Goal: Transaction & Acquisition: Subscribe to service/newsletter

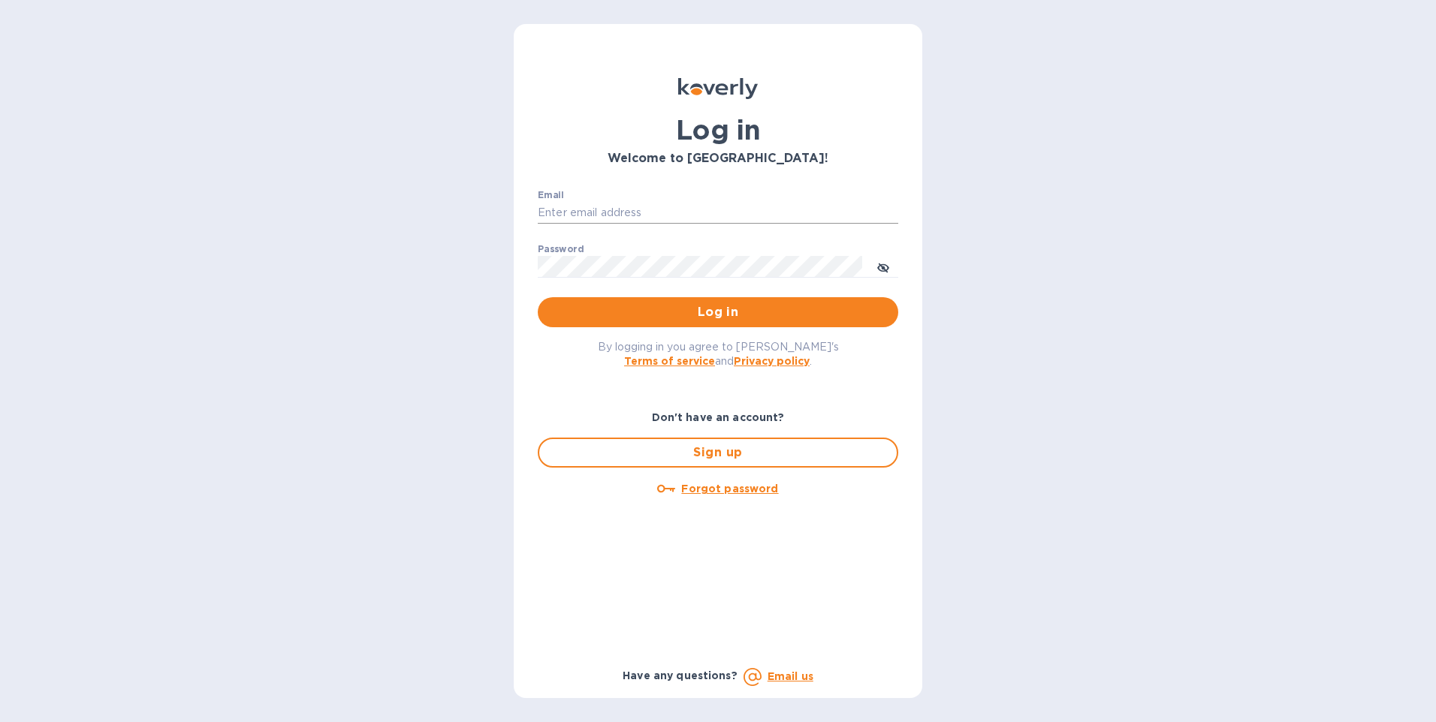
click at [646, 212] on input "Email" at bounding box center [718, 213] width 360 height 23
type input "importdocs2@sssusainc.com"
click at [538, 297] on button "Log in" at bounding box center [718, 312] width 360 height 30
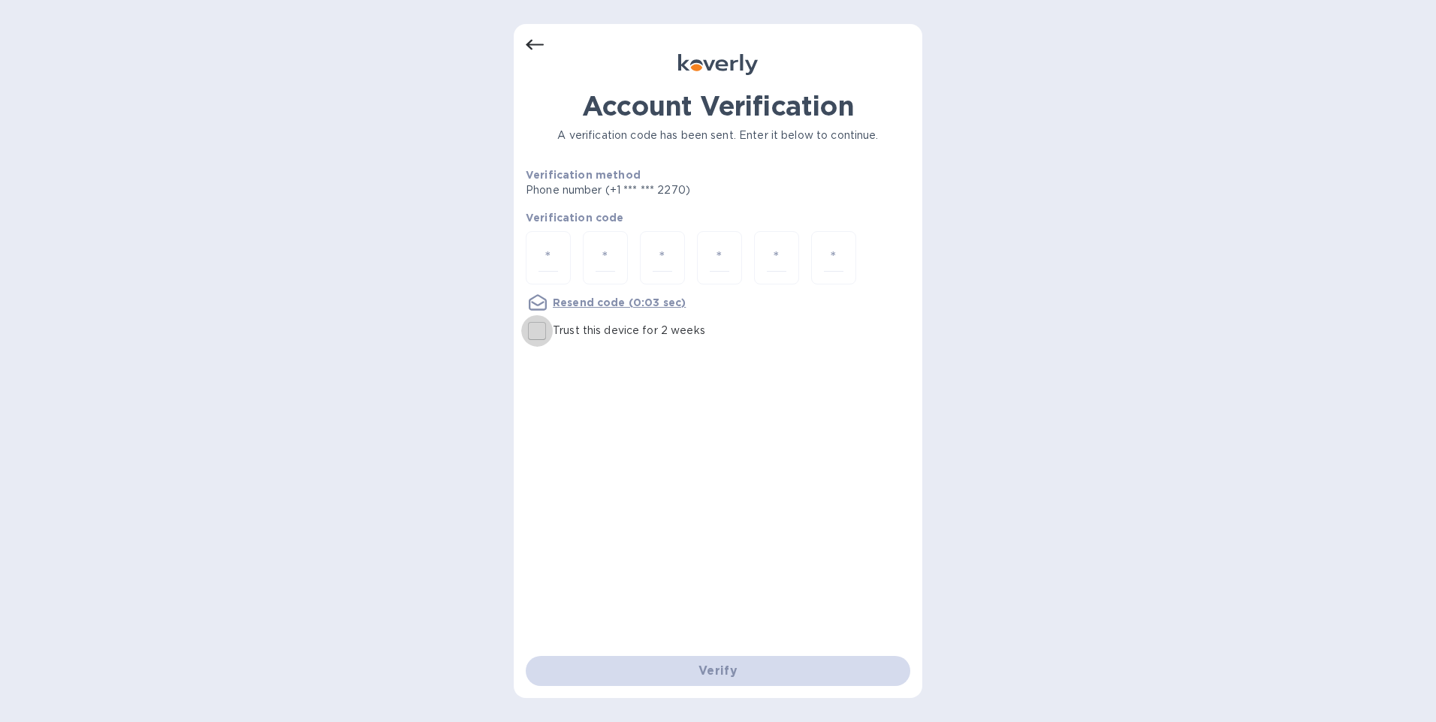
click at [543, 330] on input "Trust this device for 2 weeks" at bounding box center [537, 331] width 32 height 32
checkbox input "true"
click at [552, 260] on input "number" at bounding box center [548, 258] width 20 height 28
click at [559, 261] on div at bounding box center [548, 257] width 45 height 53
type input "3"
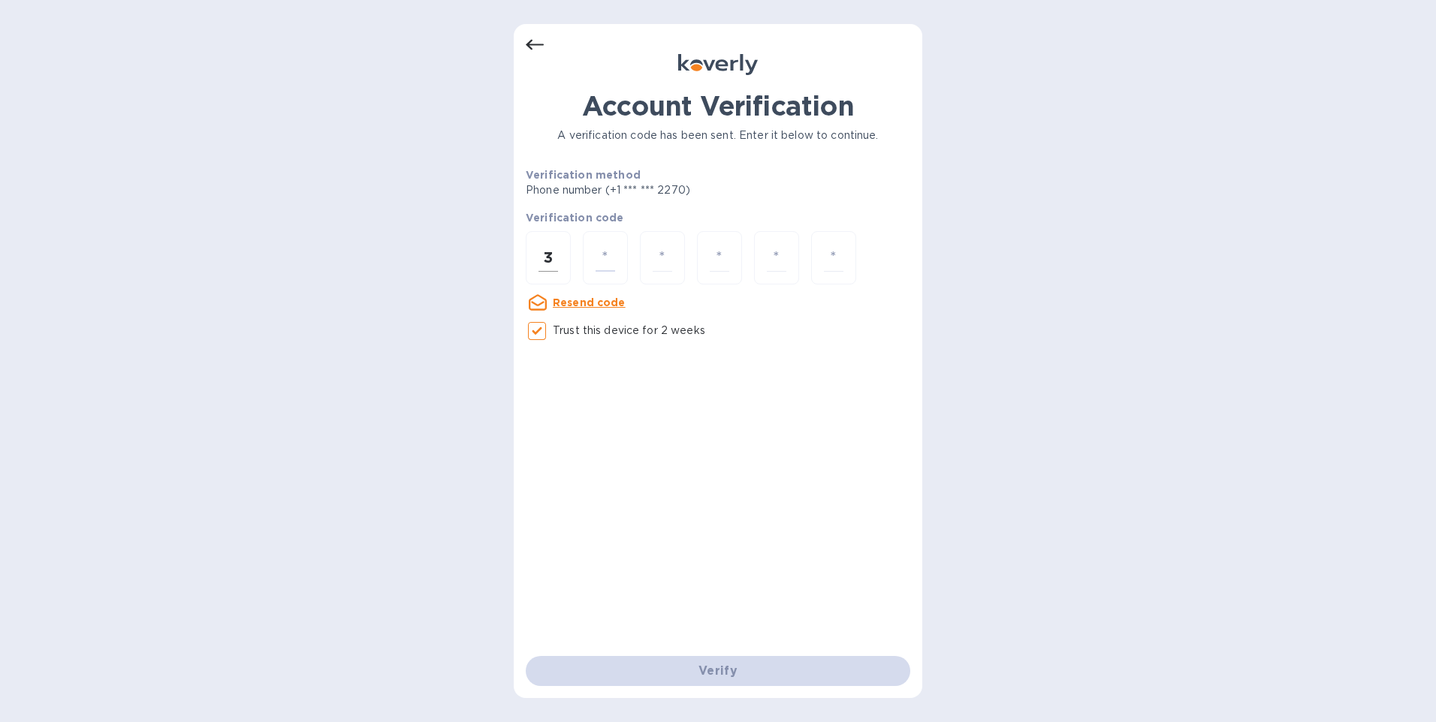
type input "3"
type input "2"
type input "3"
type input "1"
type input "7"
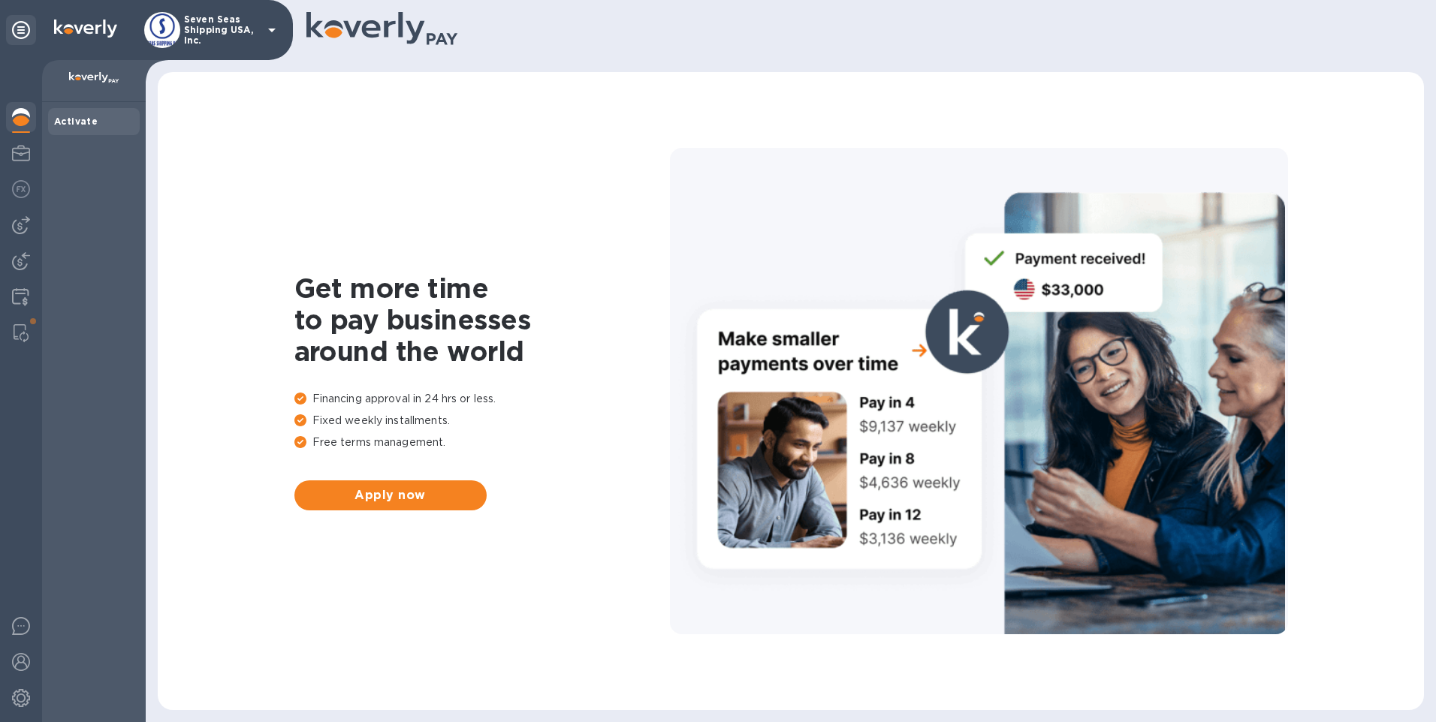
click at [559, 227] on div "Get more time to pay businesses around the world Financing approval in 24 hrs o…" at bounding box center [791, 391] width 1236 height 608
click at [12, 291] on img at bounding box center [20, 297] width 17 height 18
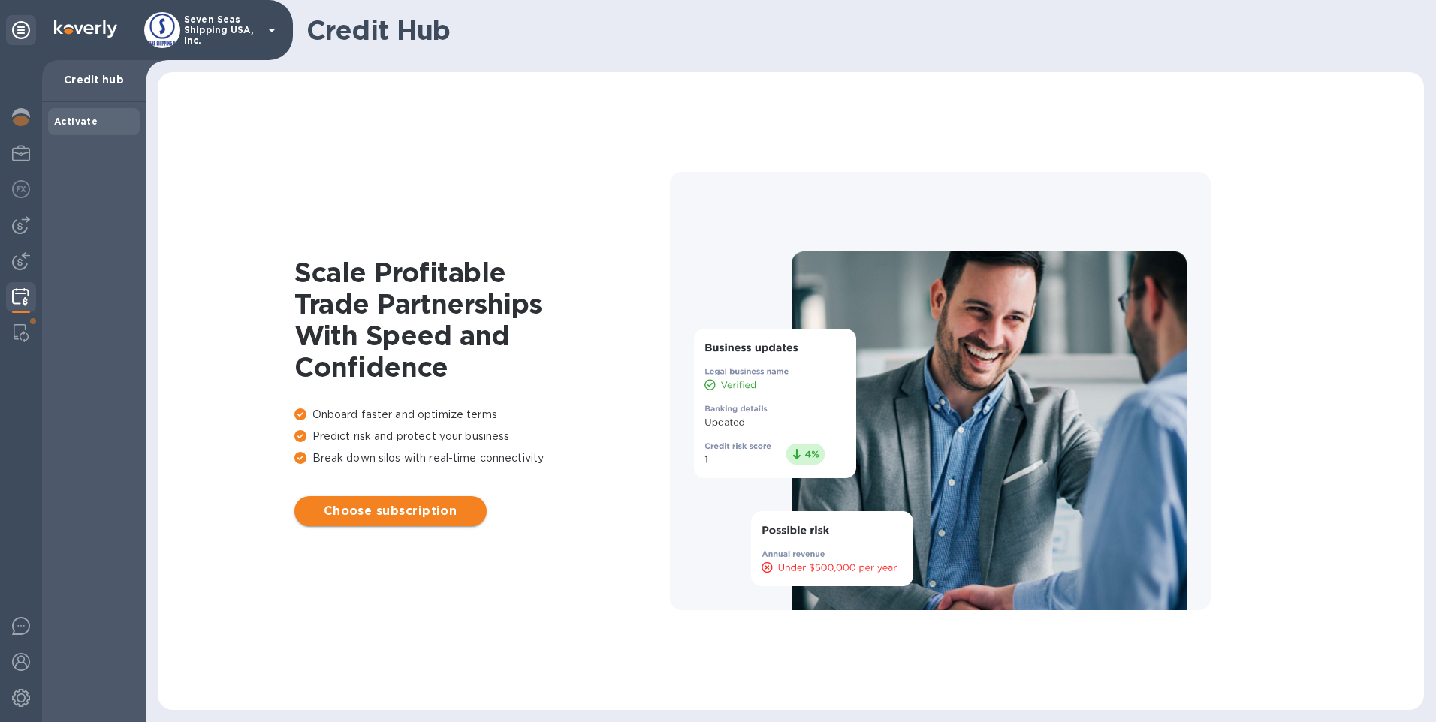
click at [454, 516] on span "Choose subscription" at bounding box center [390, 511] width 168 height 18
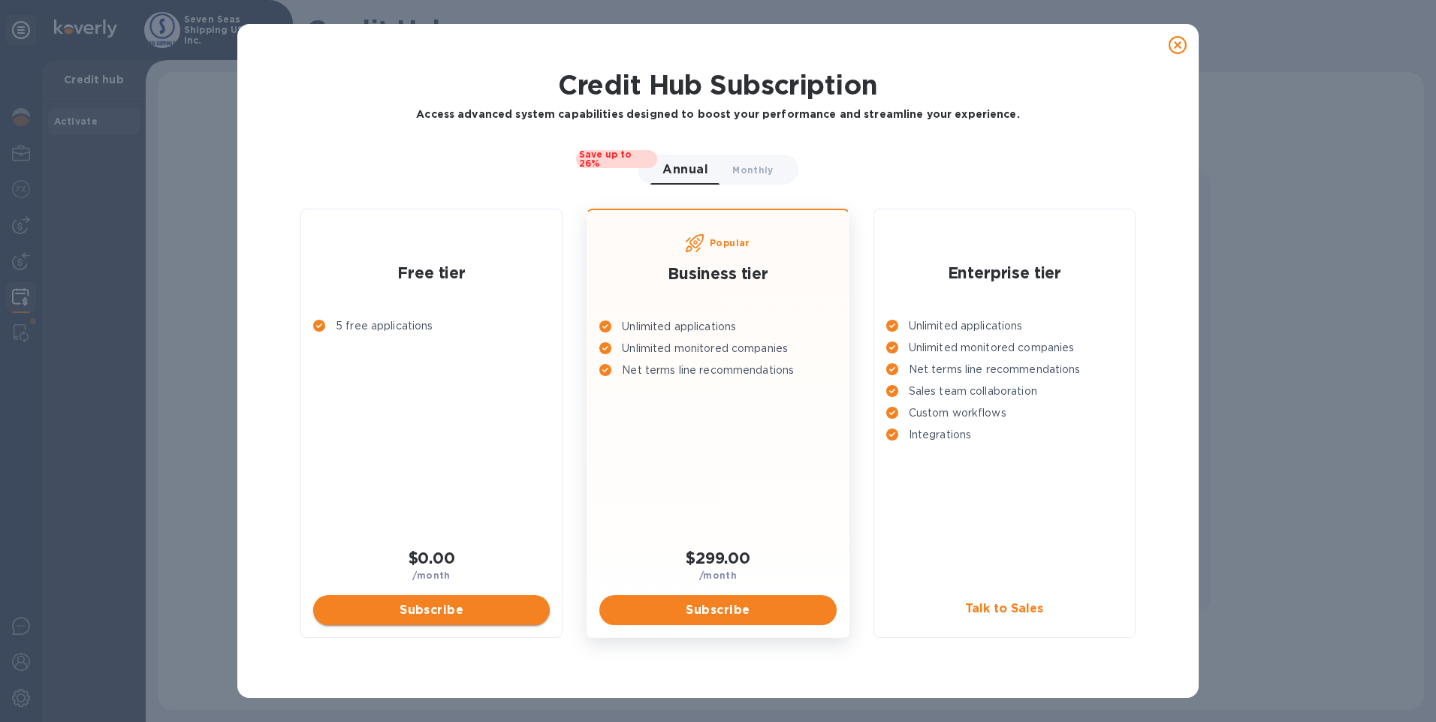
click at [423, 598] on button "Subscribe" at bounding box center [431, 611] width 237 height 30
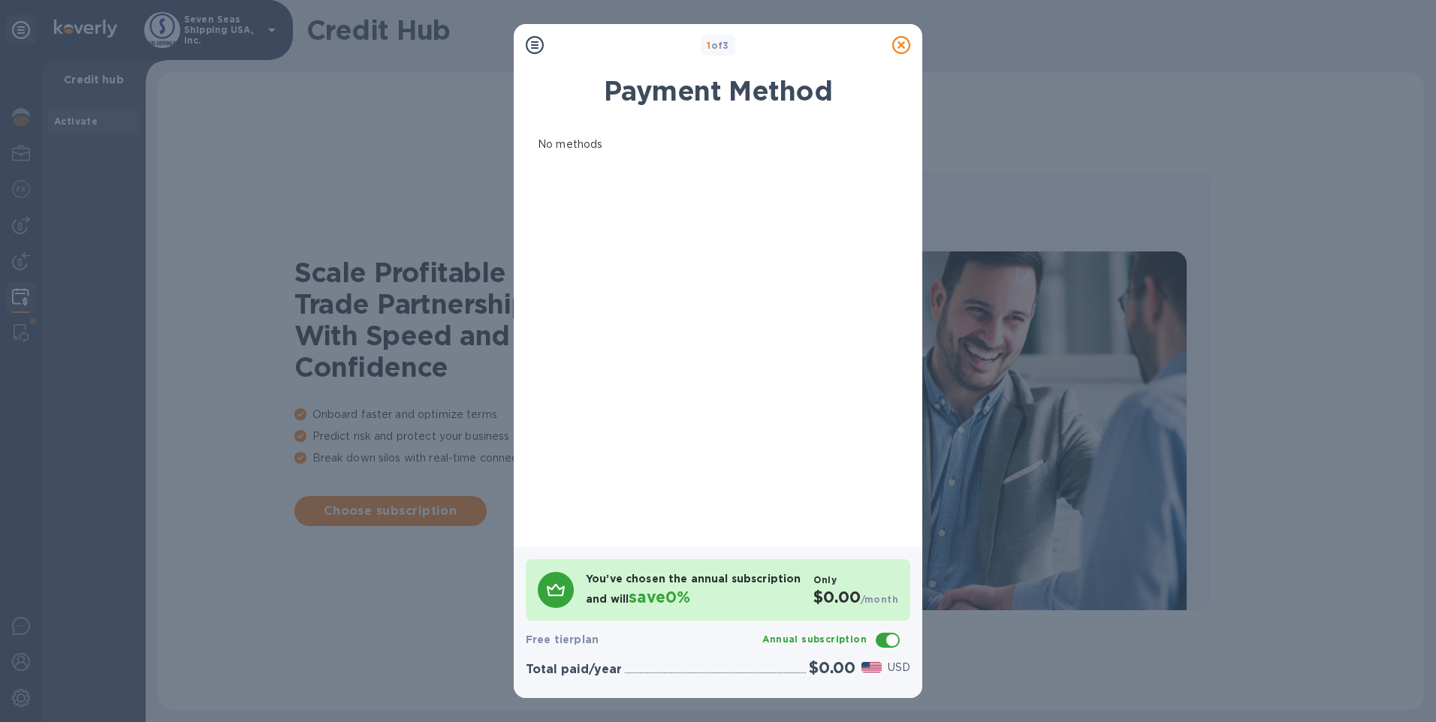
click at [532, 42] on icon at bounding box center [535, 45] width 18 height 18
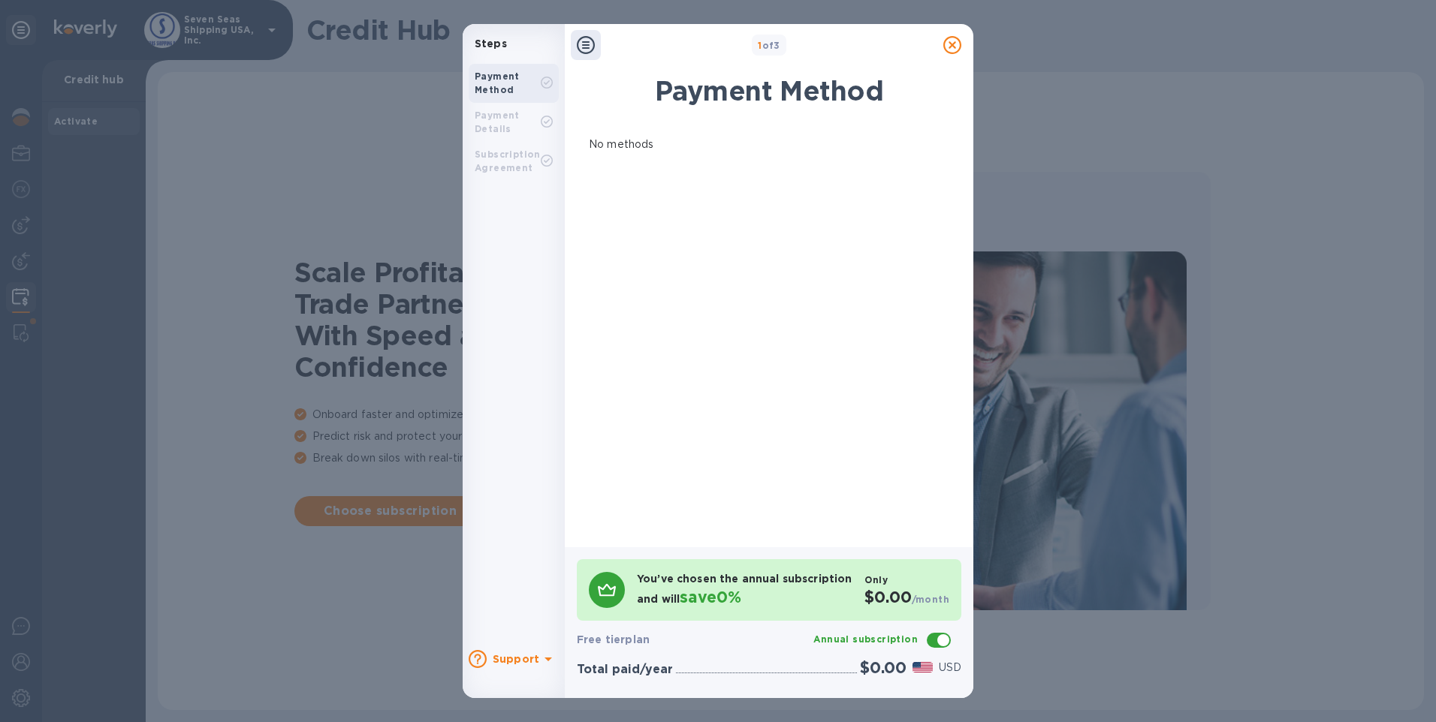
click at [520, 89] on div "Payment Method" at bounding box center [508, 83] width 66 height 27
click at [950, 50] on icon at bounding box center [952, 45] width 18 height 18
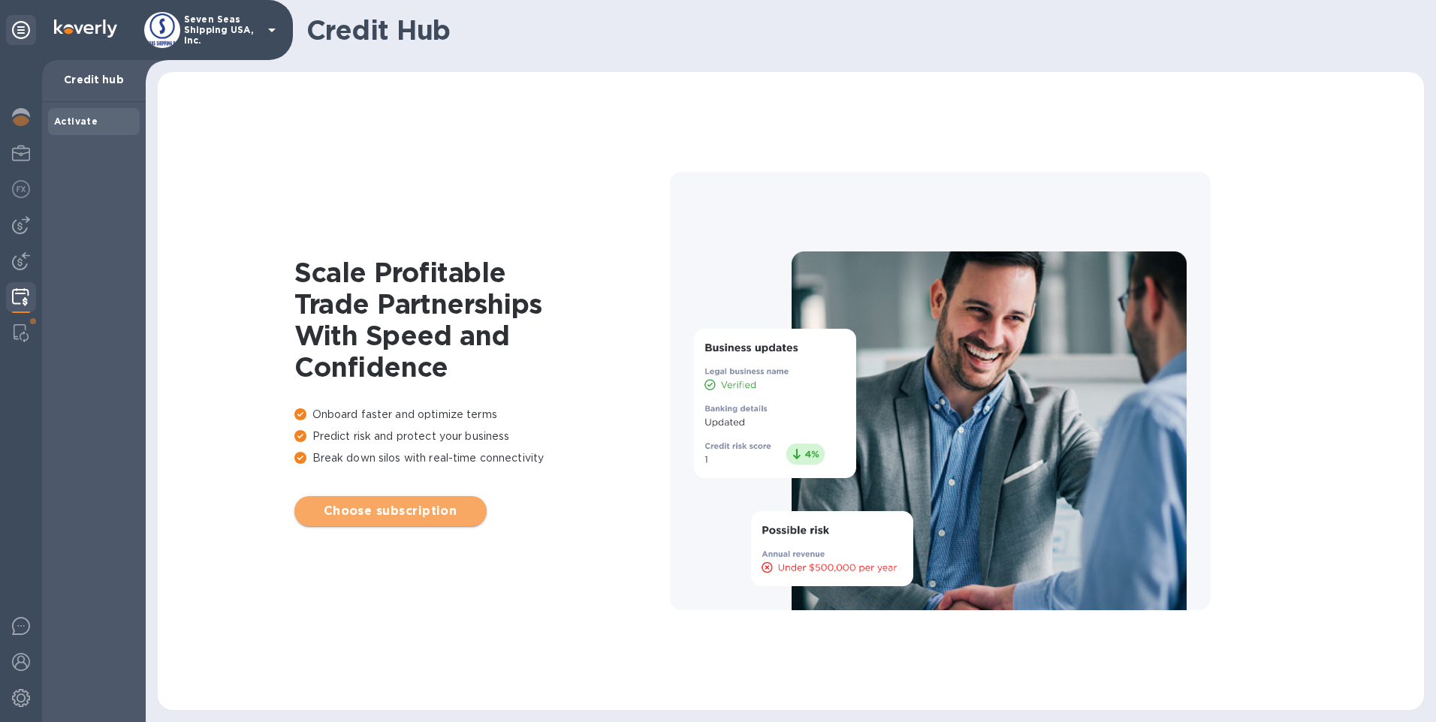
click at [453, 514] on span "Choose subscription" at bounding box center [390, 511] width 168 height 18
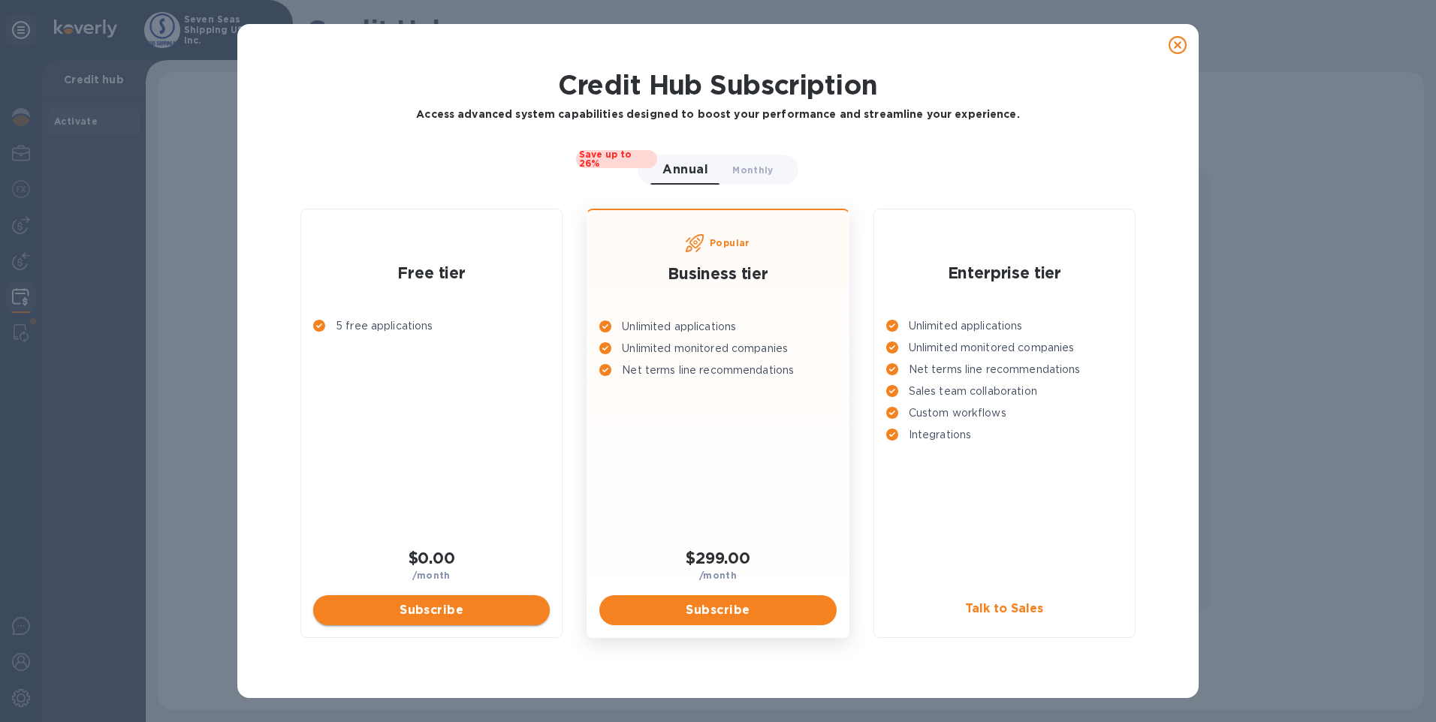
click at [461, 611] on span "Subscribe" at bounding box center [431, 611] width 213 height 18
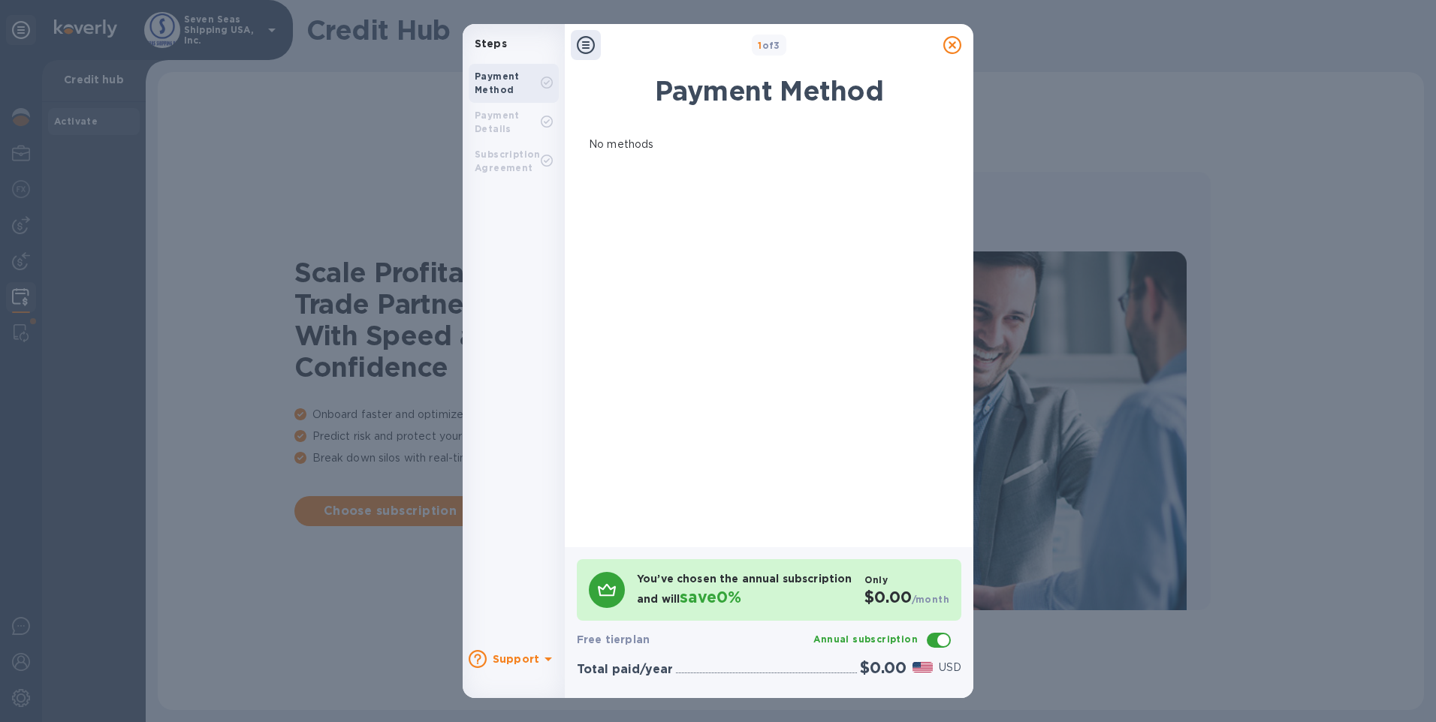
click at [585, 48] on icon at bounding box center [586, 45] width 18 height 18
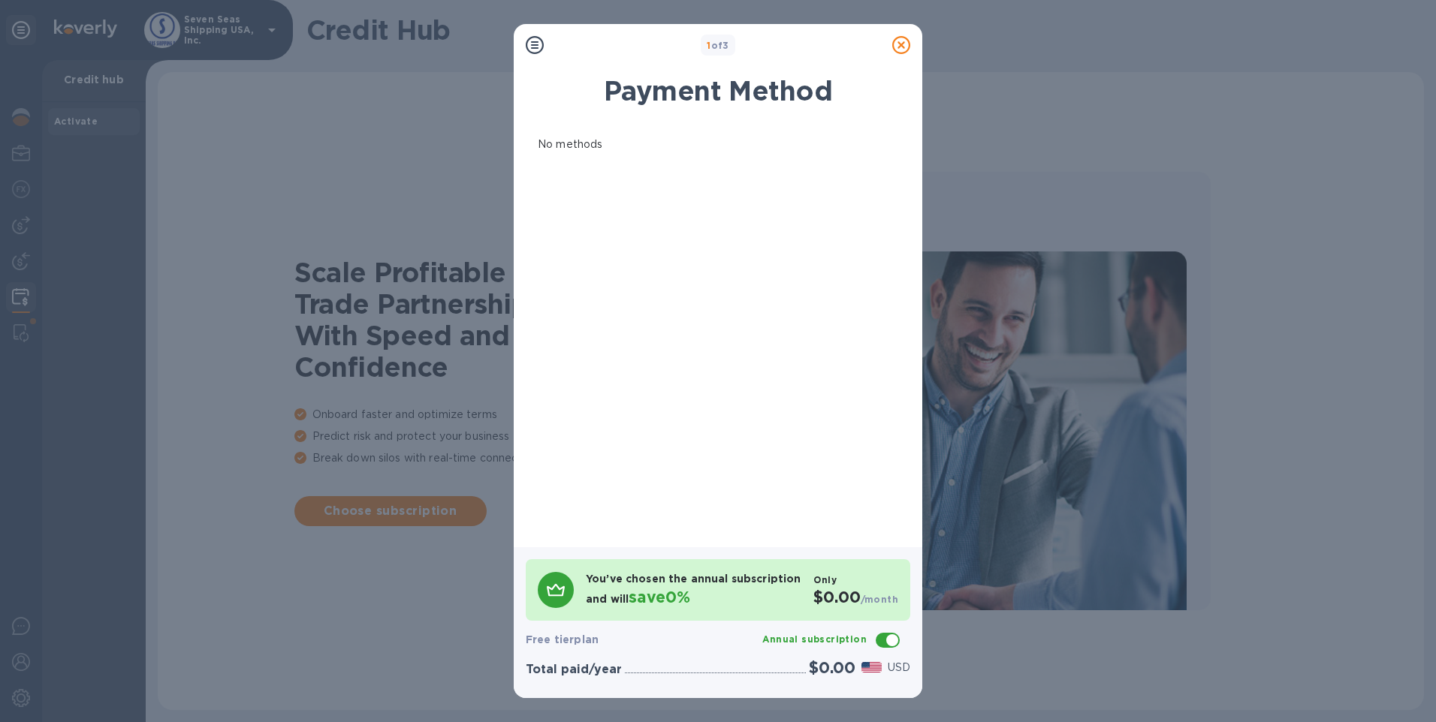
click at [532, 49] on icon at bounding box center [535, 45] width 18 height 18
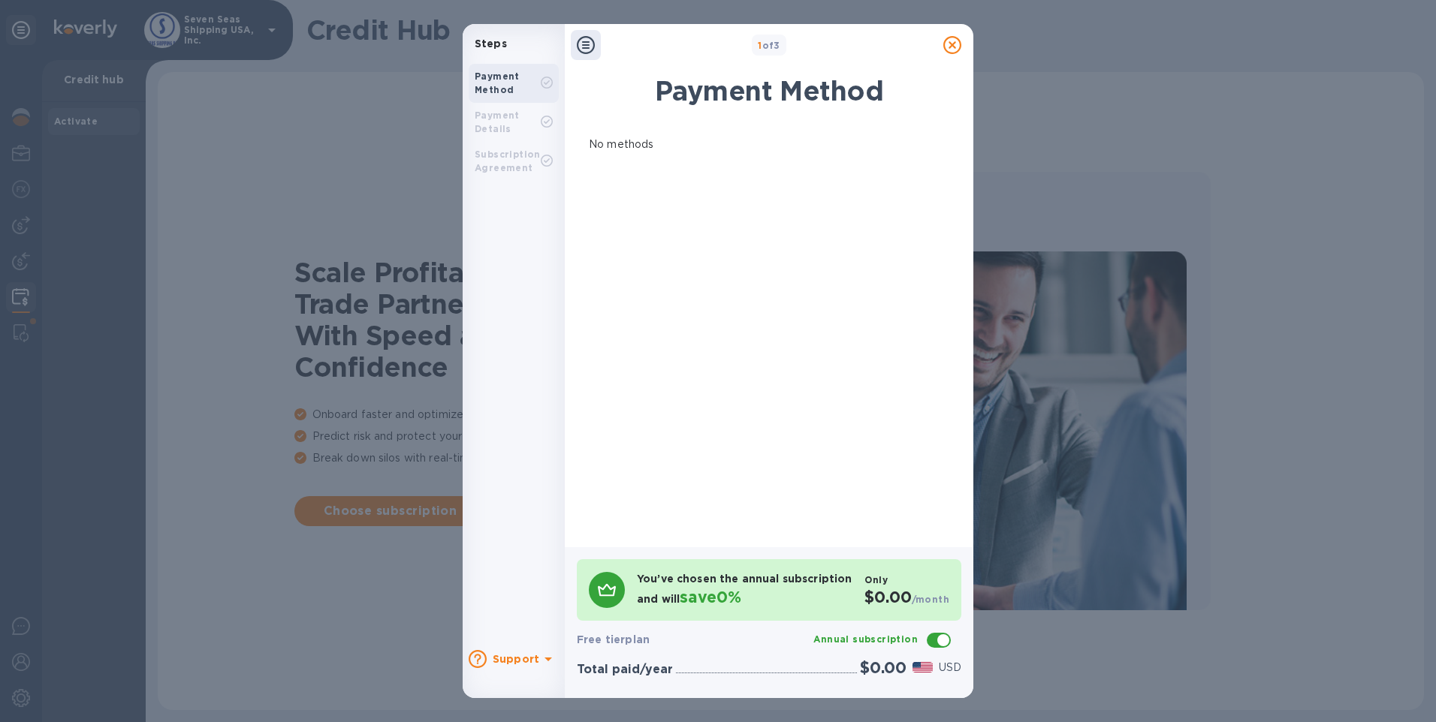
click at [505, 151] on b "Subscription Agreement" at bounding box center [508, 161] width 66 height 25
click at [532, 98] on div "Payment Method" at bounding box center [514, 83] width 90 height 39
click at [578, 49] on icon at bounding box center [586, 45] width 18 height 18
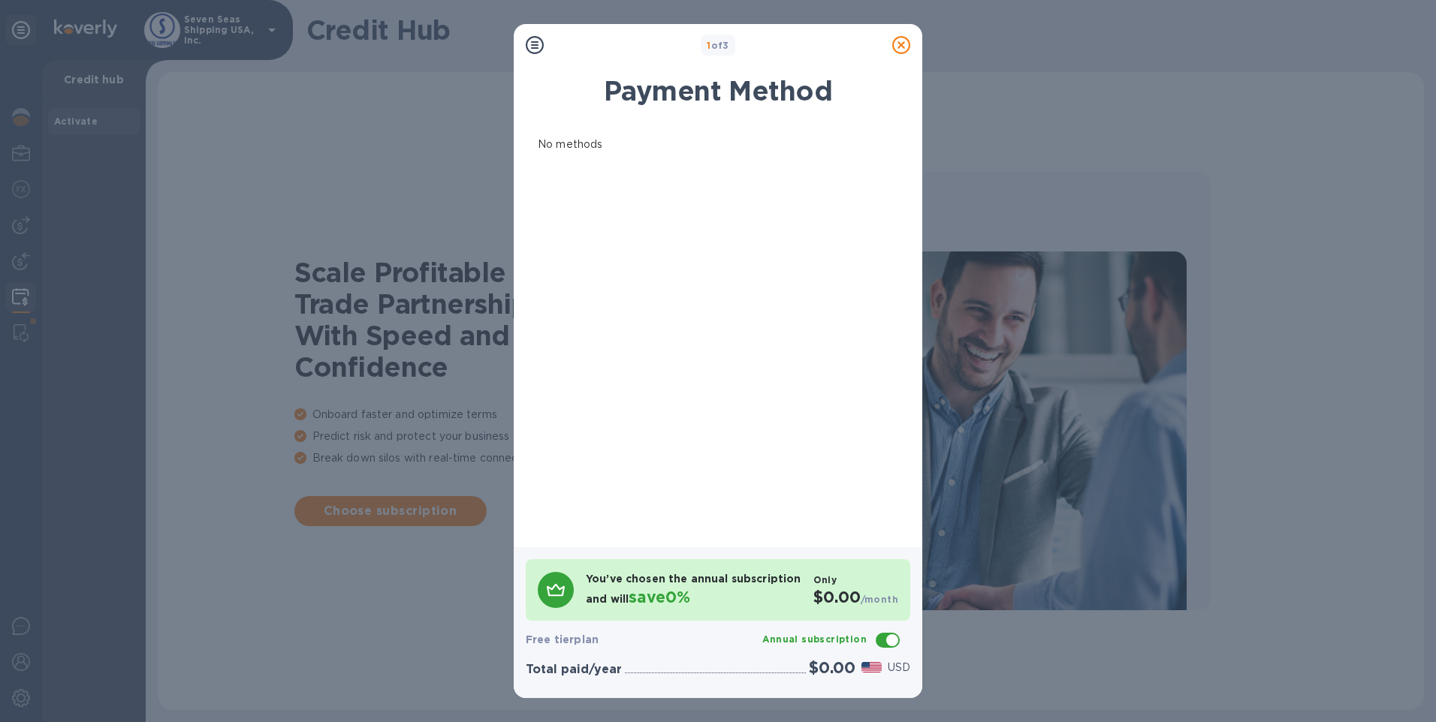
click at [527, 44] on icon at bounding box center [535, 45] width 18 height 18
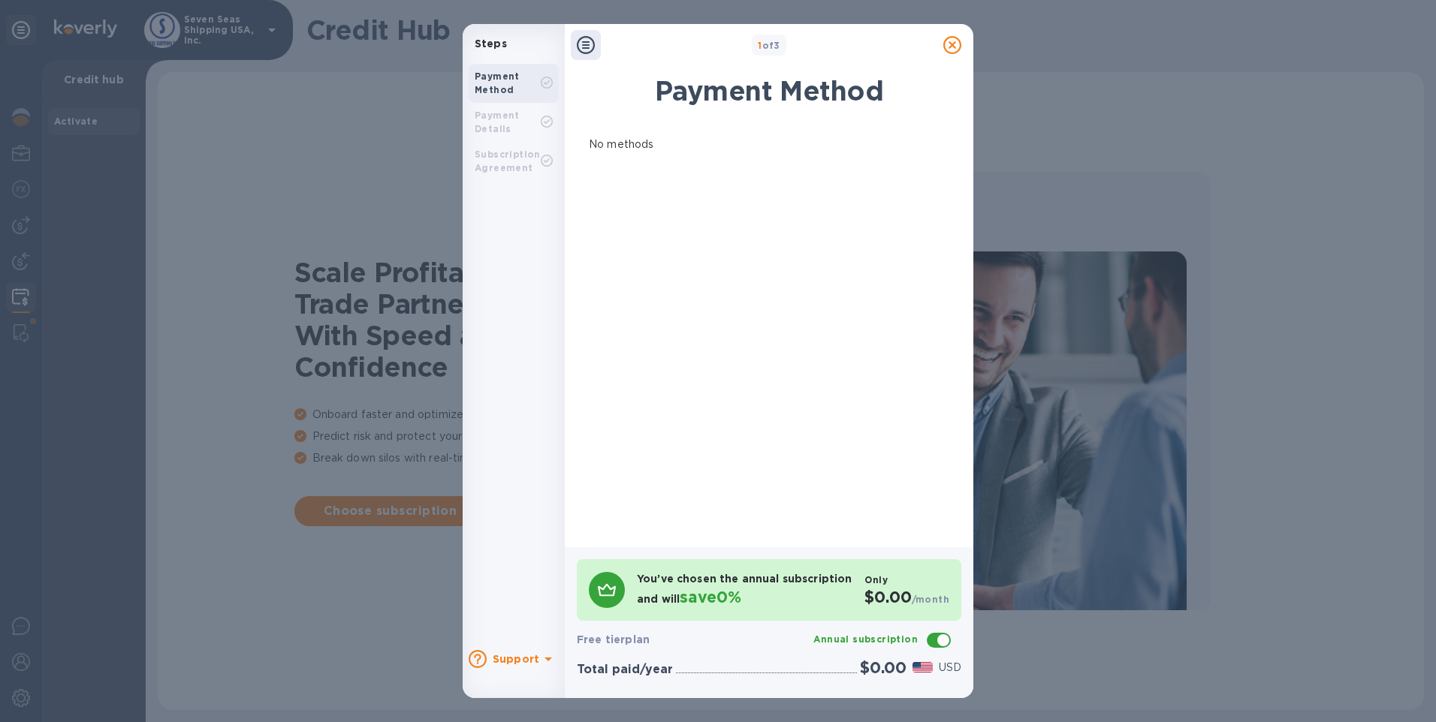
click at [503, 137] on div "Payment Details" at bounding box center [514, 122] width 90 height 39
click at [541, 119] on rect at bounding box center [546, 121] width 11 height 11
click at [950, 38] on icon at bounding box center [952, 45] width 18 height 18
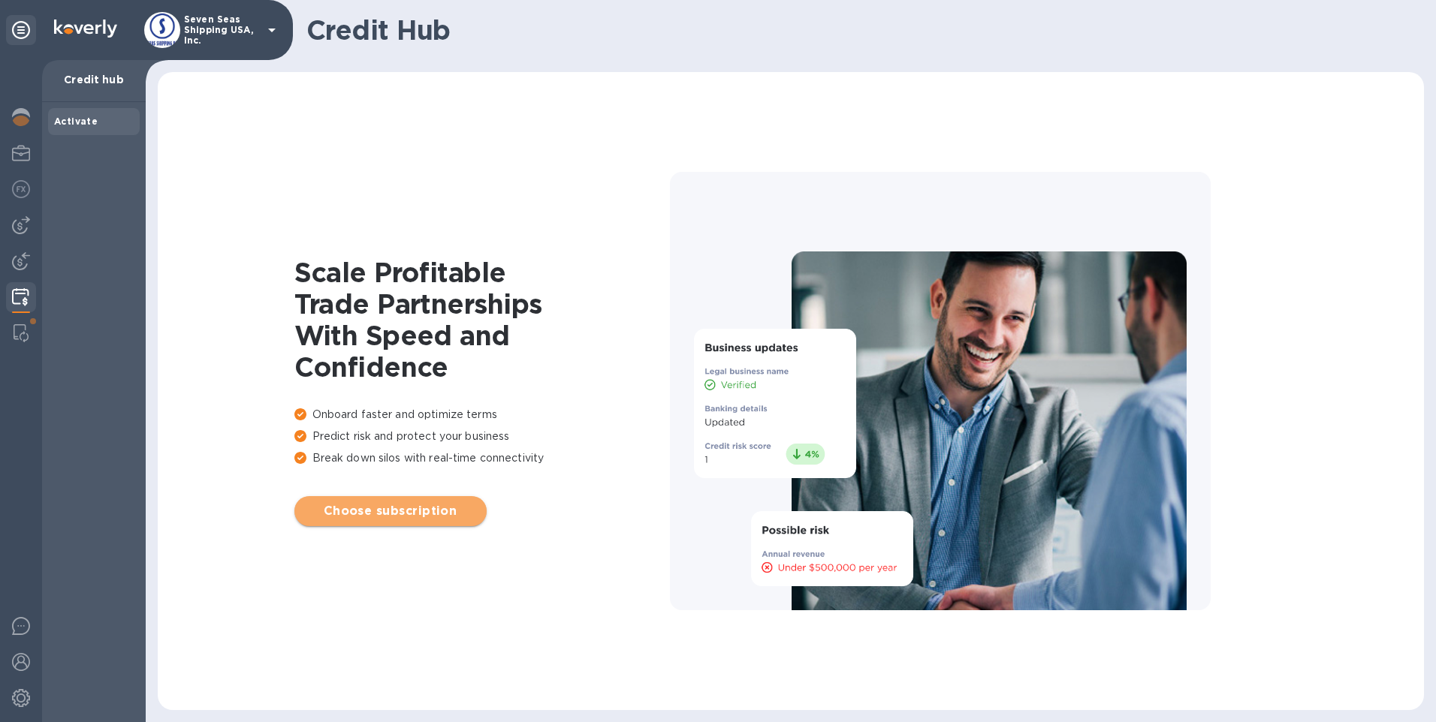
click at [424, 514] on span "Choose subscription" at bounding box center [390, 511] width 168 height 18
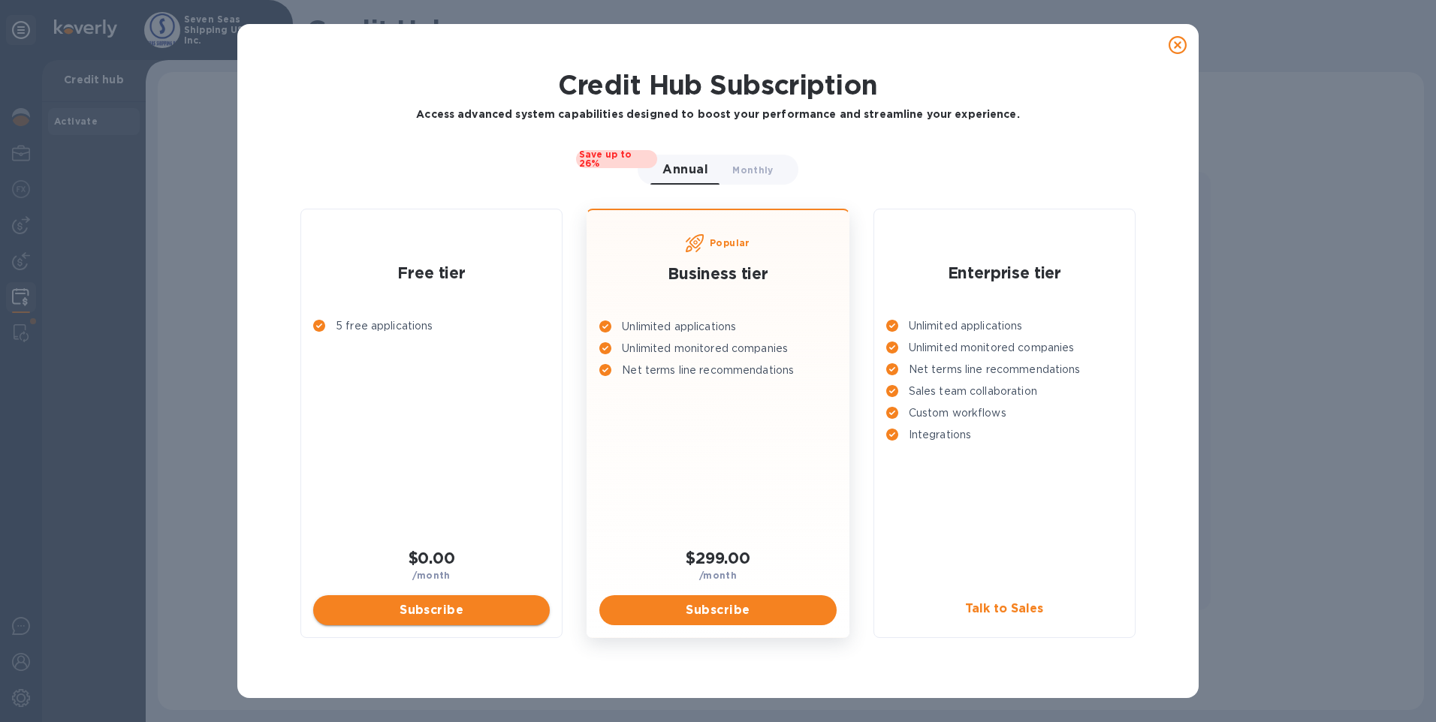
click at [466, 601] on button "Subscribe" at bounding box center [431, 611] width 237 height 30
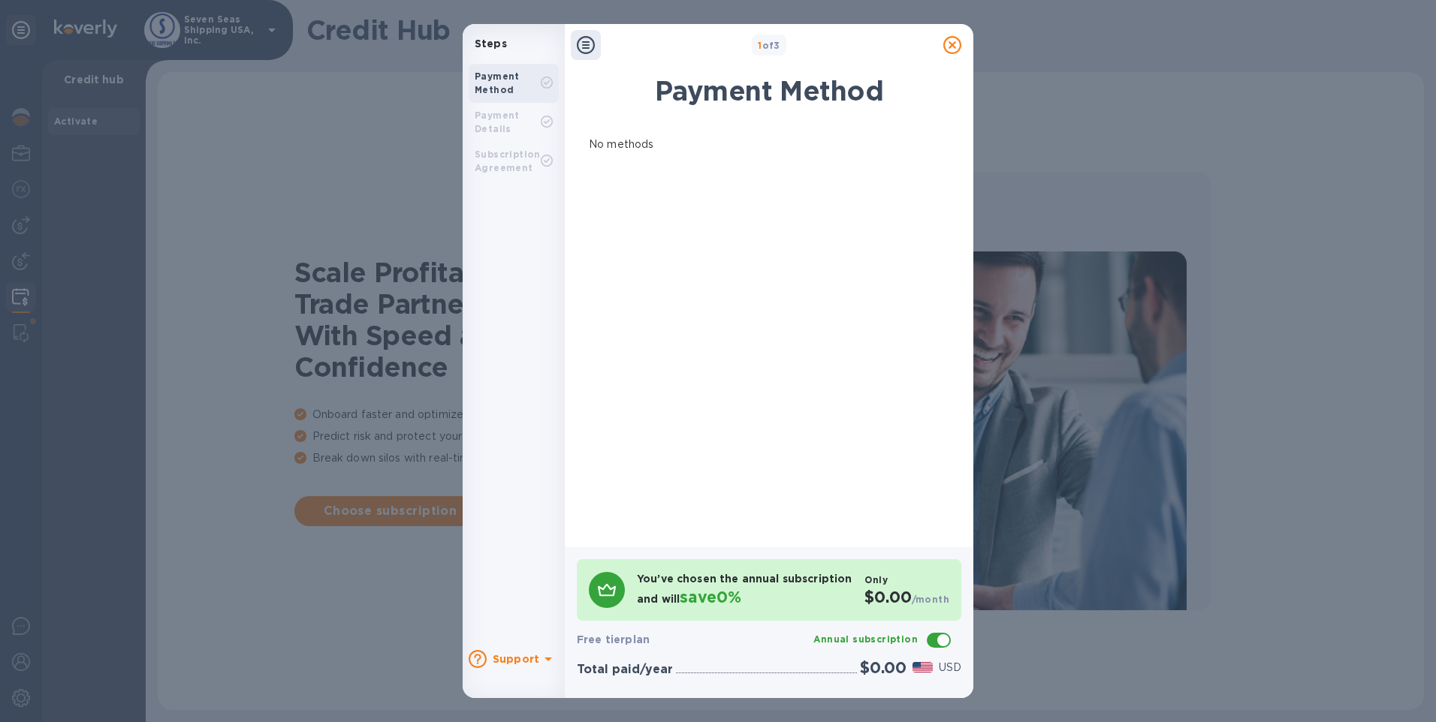
click at [940, 42] on div at bounding box center [952, 45] width 30 height 30
click at [944, 43] on icon at bounding box center [952, 45] width 18 height 18
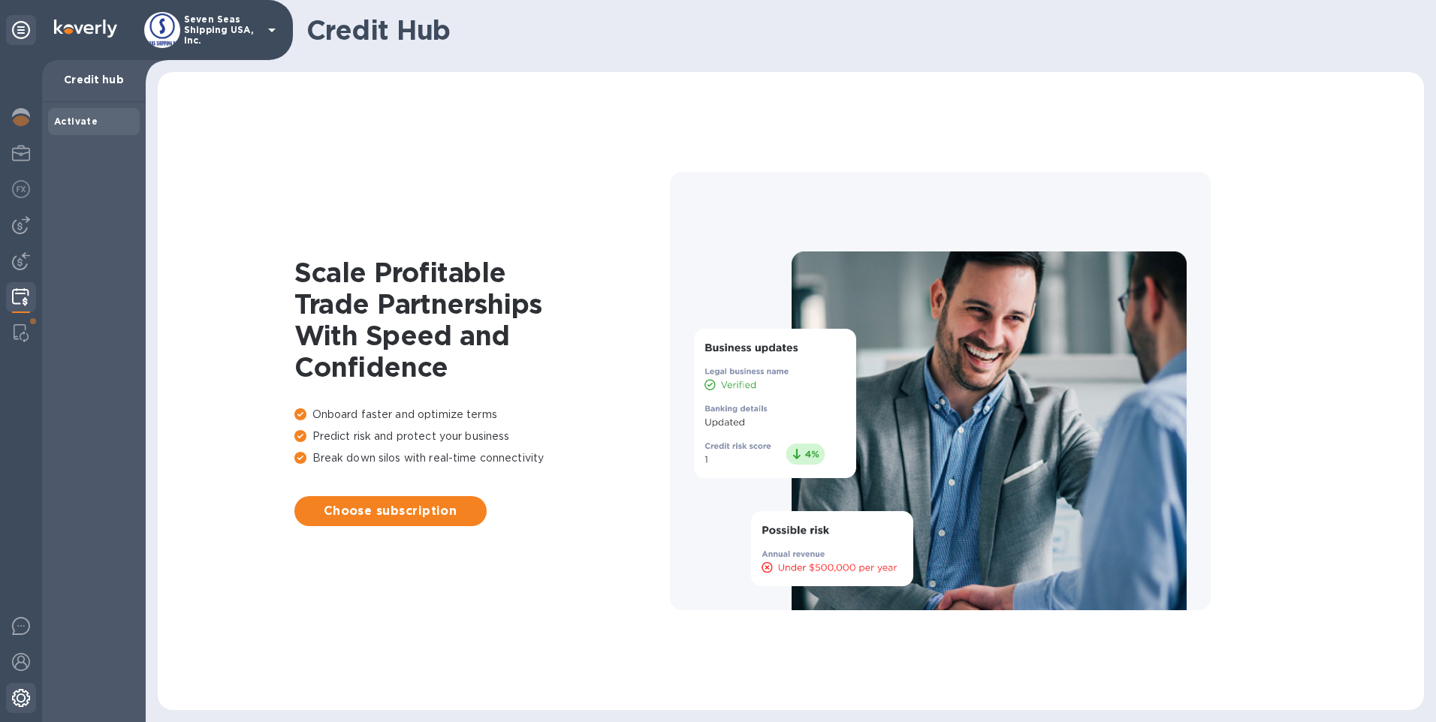
click at [24, 696] on img at bounding box center [21, 698] width 18 height 18
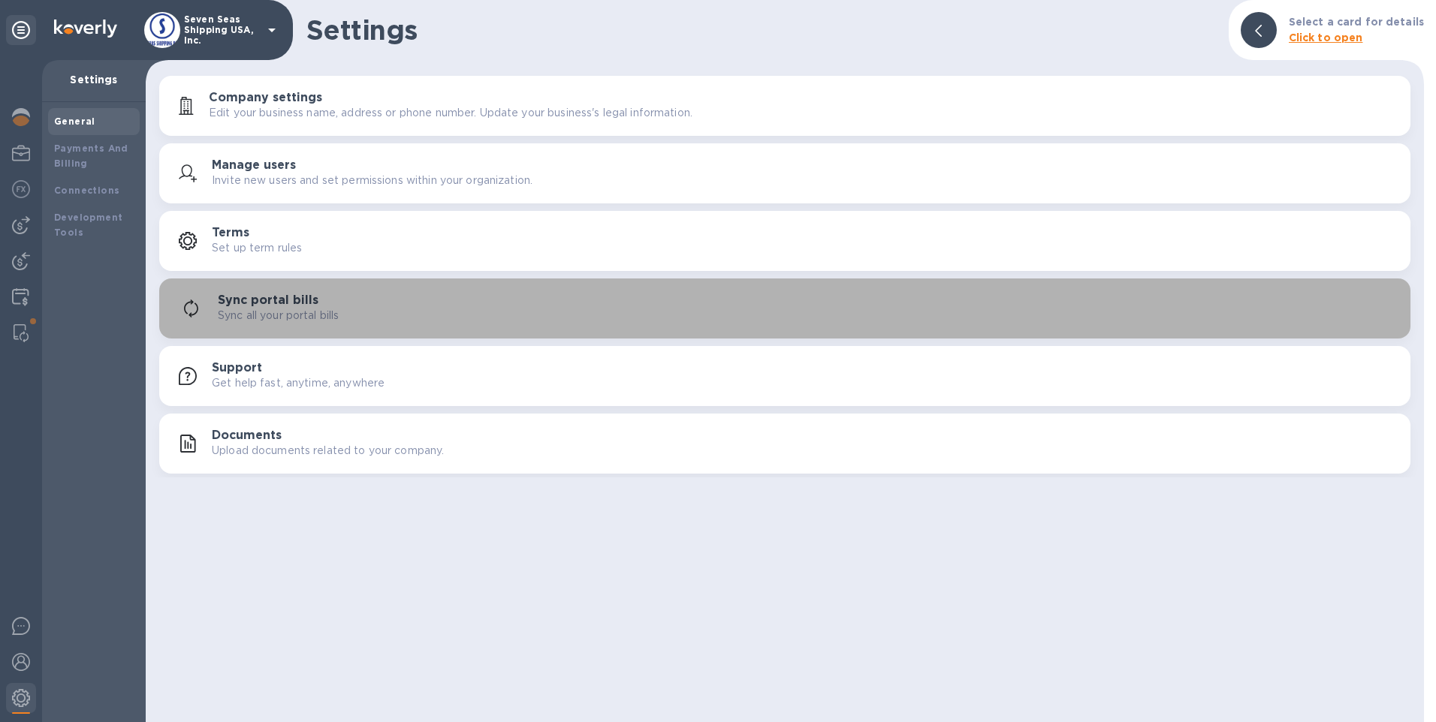
click at [340, 299] on div "Sync portal bills Sync all your portal bills" at bounding box center [808, 309] width 1181 height 30
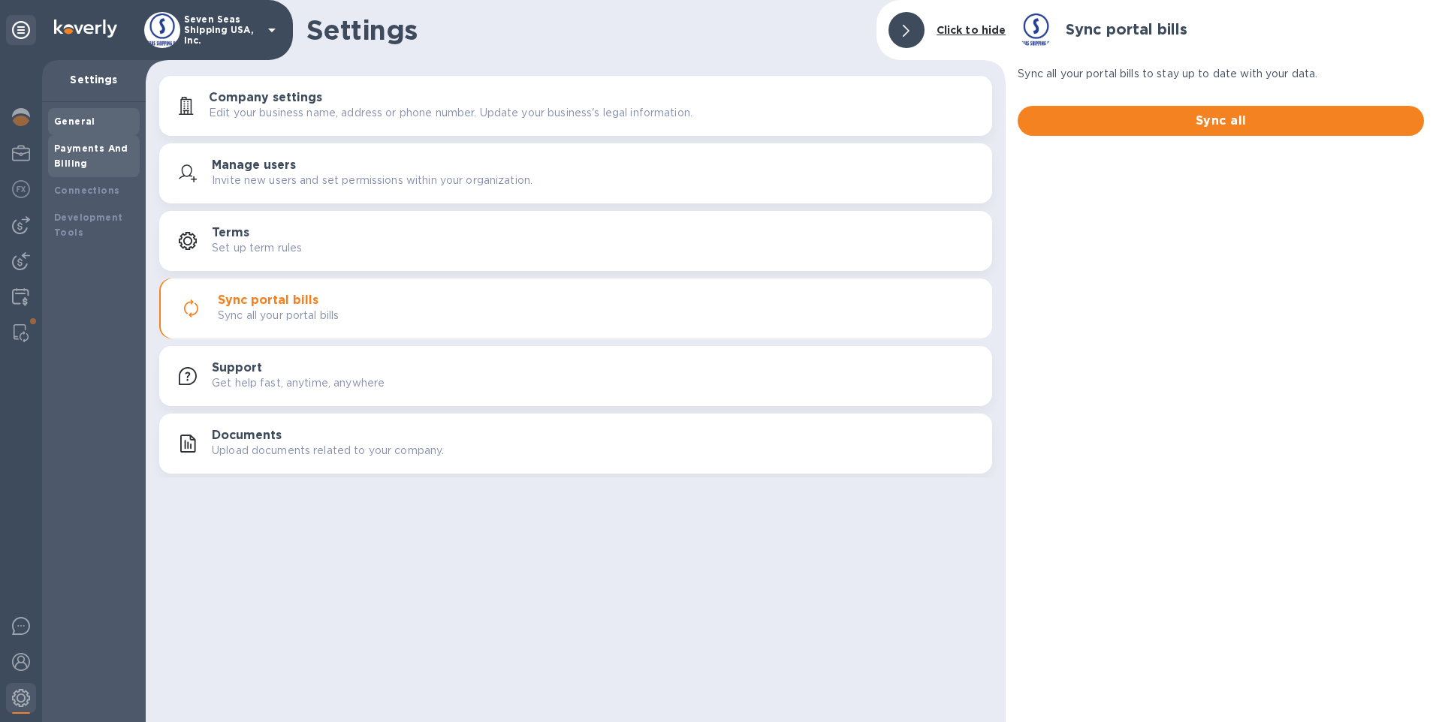
click at [114, 147] on b "Payments And Billing" at bounding box center [91, 156] width 74 height 26
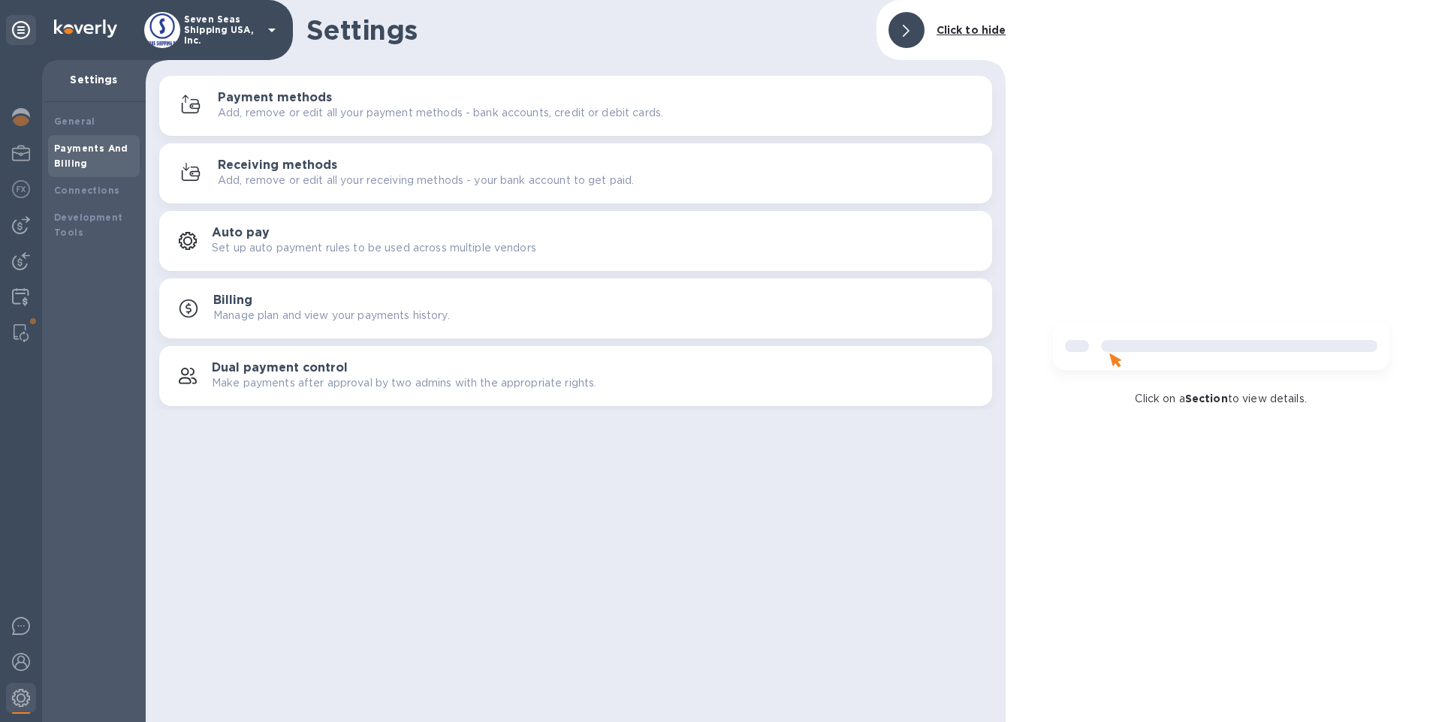
click at [292, 98] on h3 "Payment methods" at bounding box center [275, 98] width 114 height 14
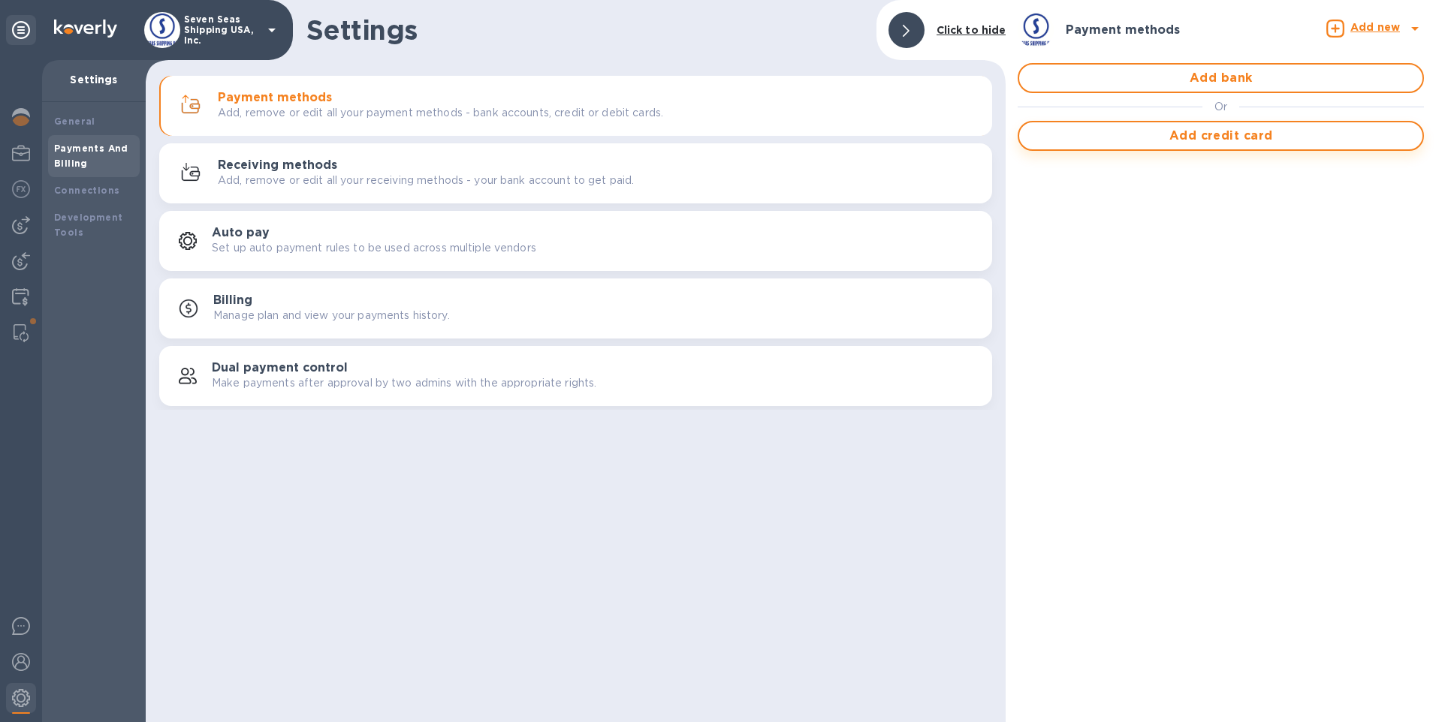
click at [1113, 142] on span "Add credit card" at bounding box center [1220, 136] width 379 height 18
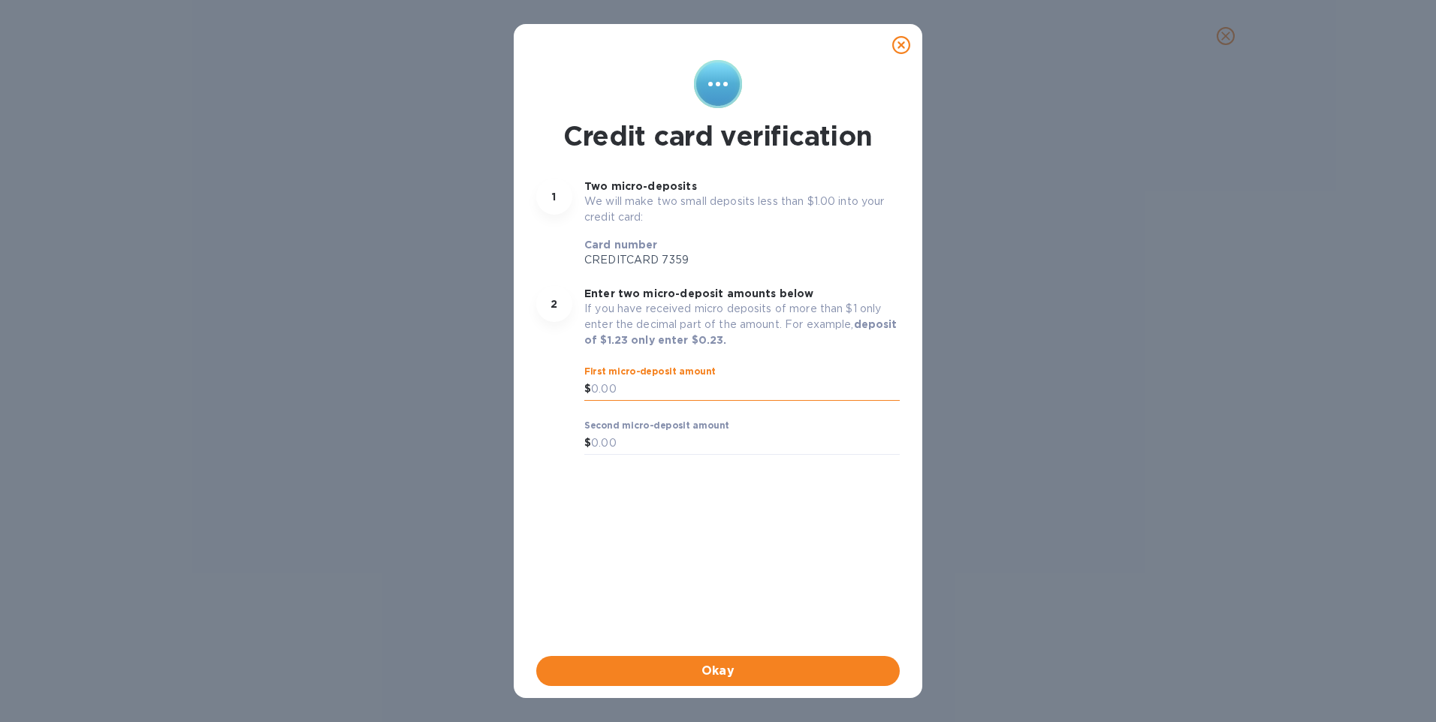
click at [683, 390] on input "text" at bounding box center [745, 389] width 309 height 23
click at [623, 381] on input "text" at bounding box center [745, 389] width 309 height 23
type input "0.78"
click at [658, 446] on input "text" at bounding box center [745, 444] width 309 height 23
type input "0.63"
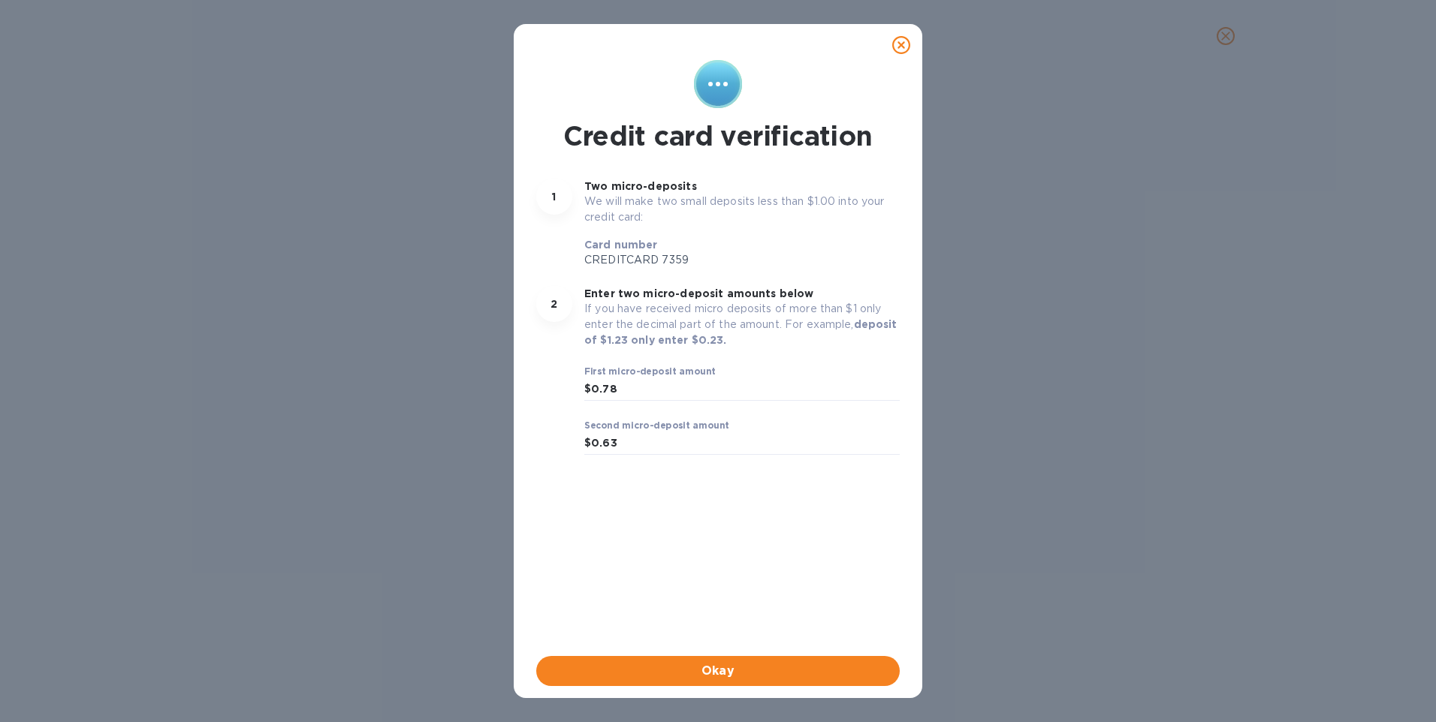
drag, startPoint x: 792, startPoint y: 36, endPoint x: 678, endPoint y: 21, distance: 114.4
click at [678, 21] on div "Credit card verification 1 Two micro-deposits We will make two small deposits l…" at bounding box center [718, 361] width 1436 height 722
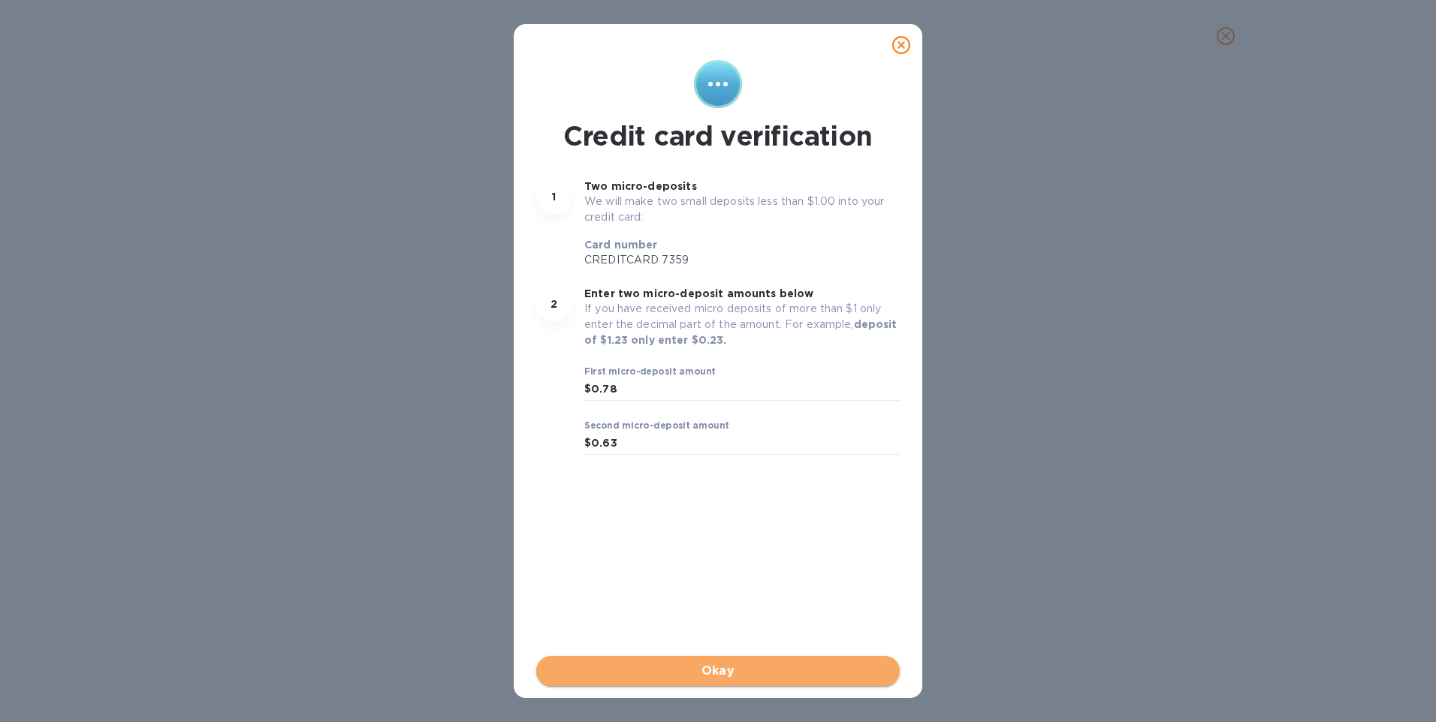
click at [876, 678] on span "Okay" at bounding box center [717, 671] width 339 height 18
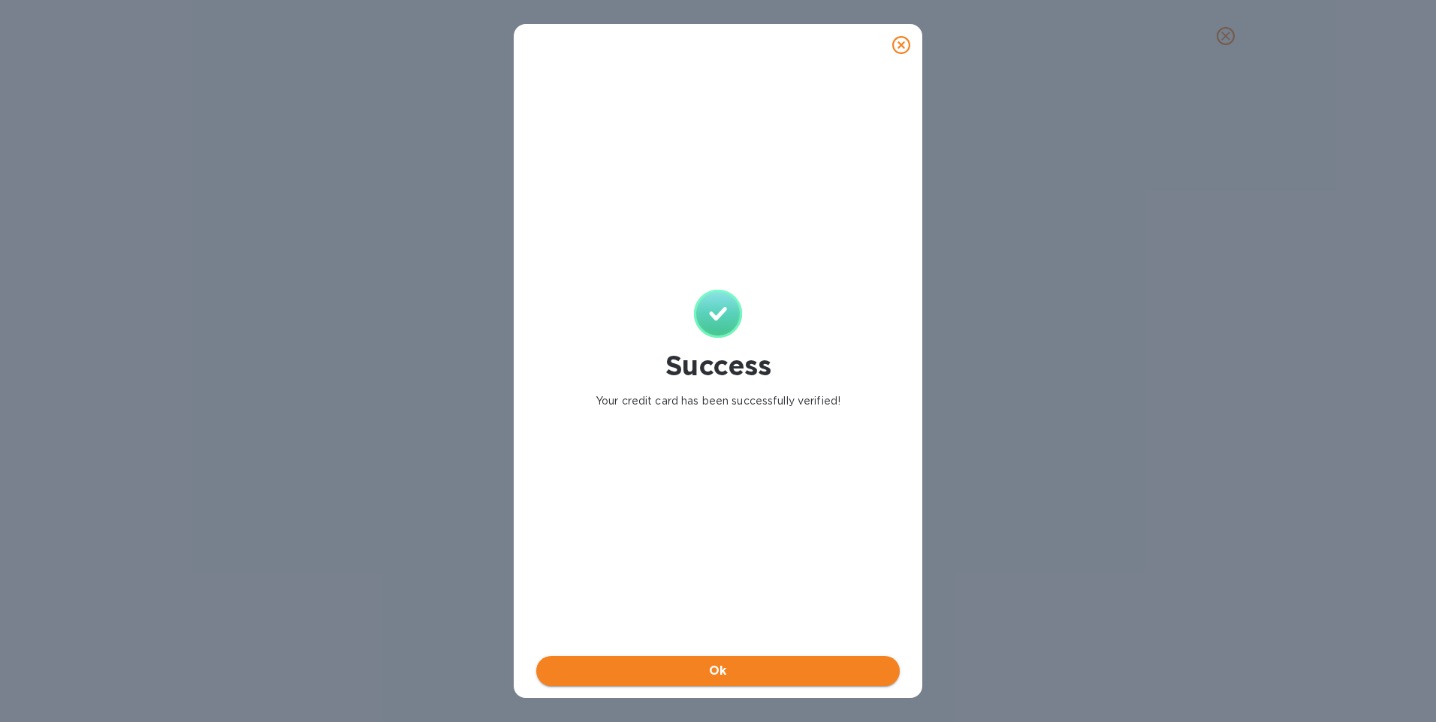
click at [889, 667] on button "Ok" at bounding box center [717, 671] width 363 height 30
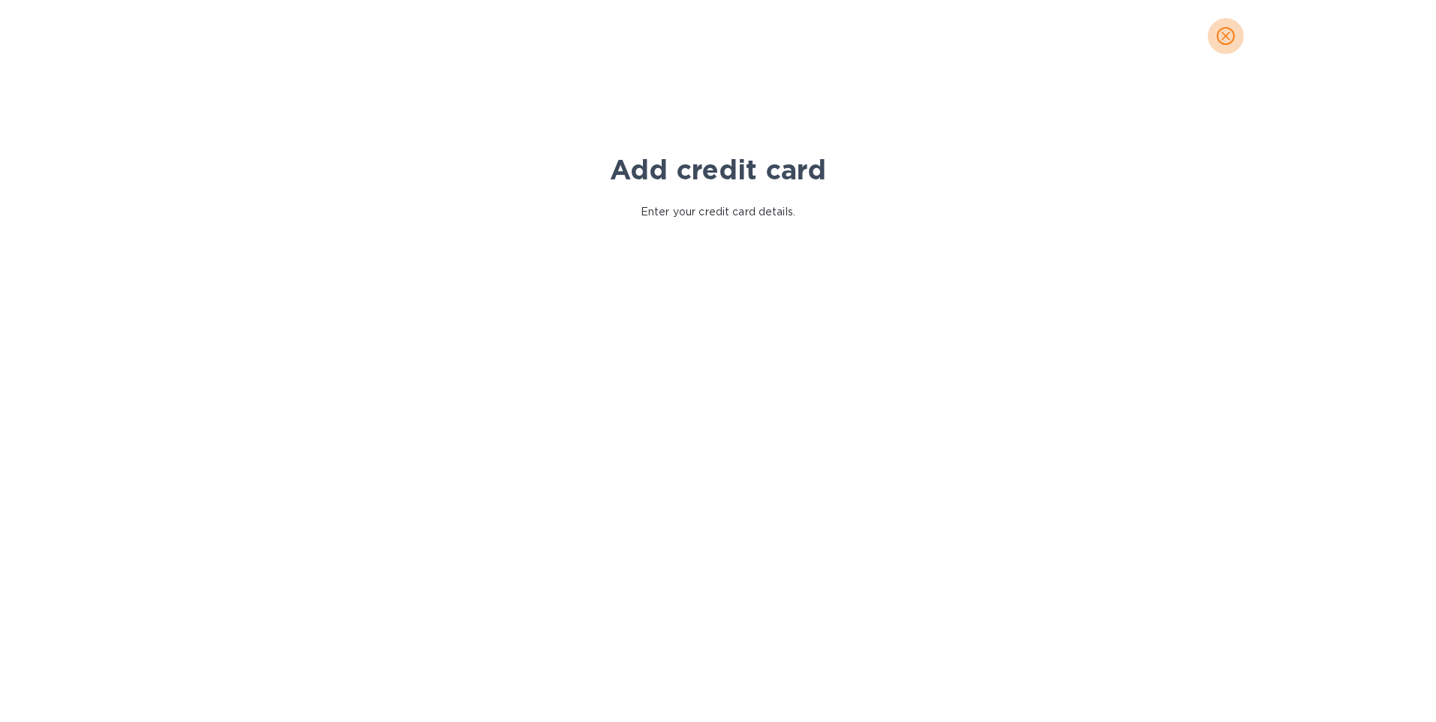
click at [1227, 32] on icon "close" at bounding box center [1225, 36] width 15 height 15
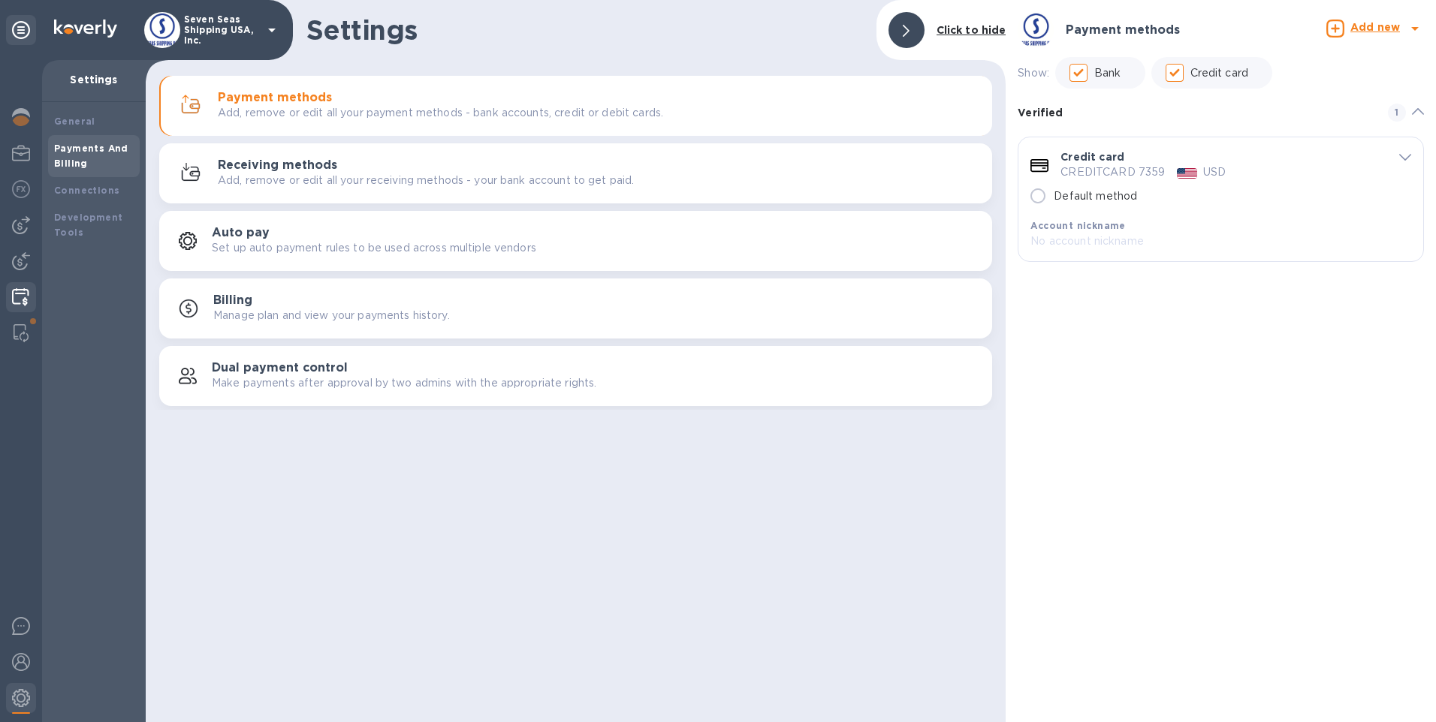
click at [20, 302] on img at bounding box center [20, 297] width 17 height 18
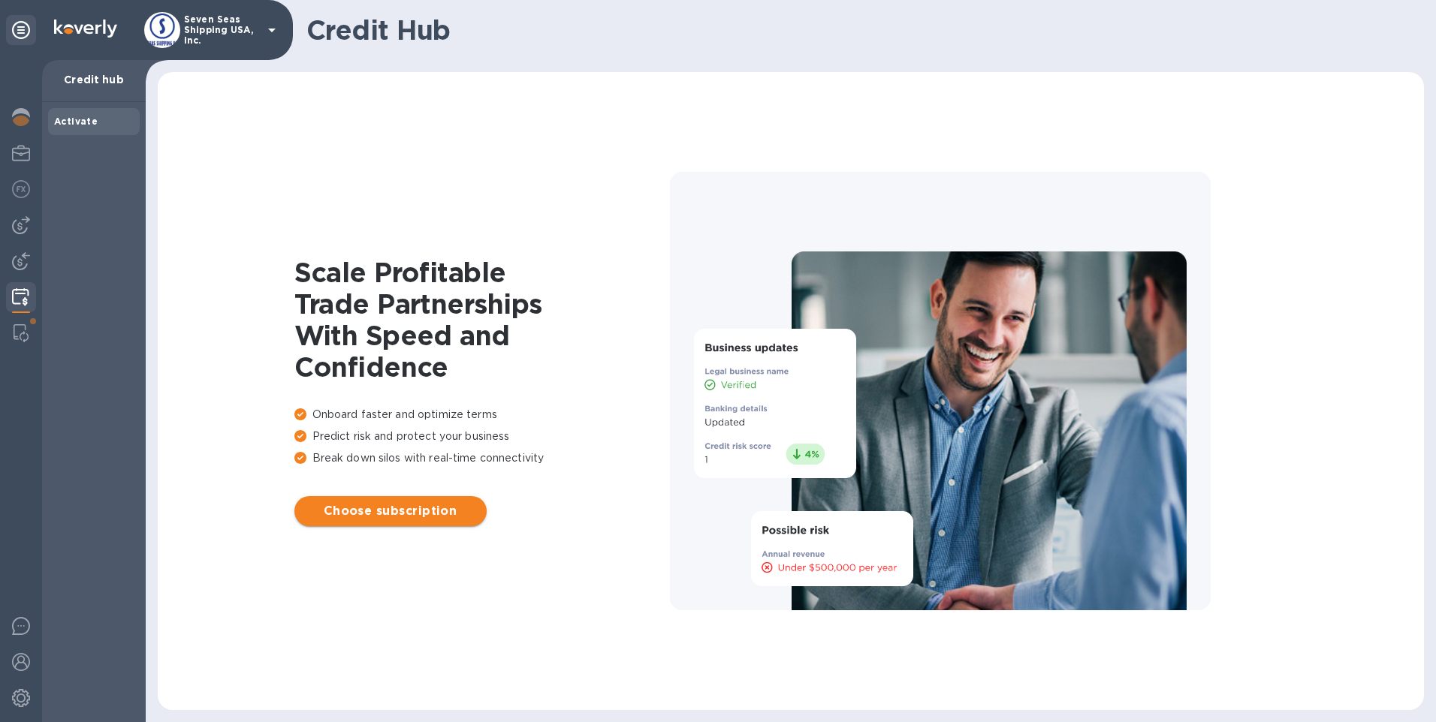
click at [399, 511] on span "Choose subscription" at bounding box center [390, 511] width 168 height 18
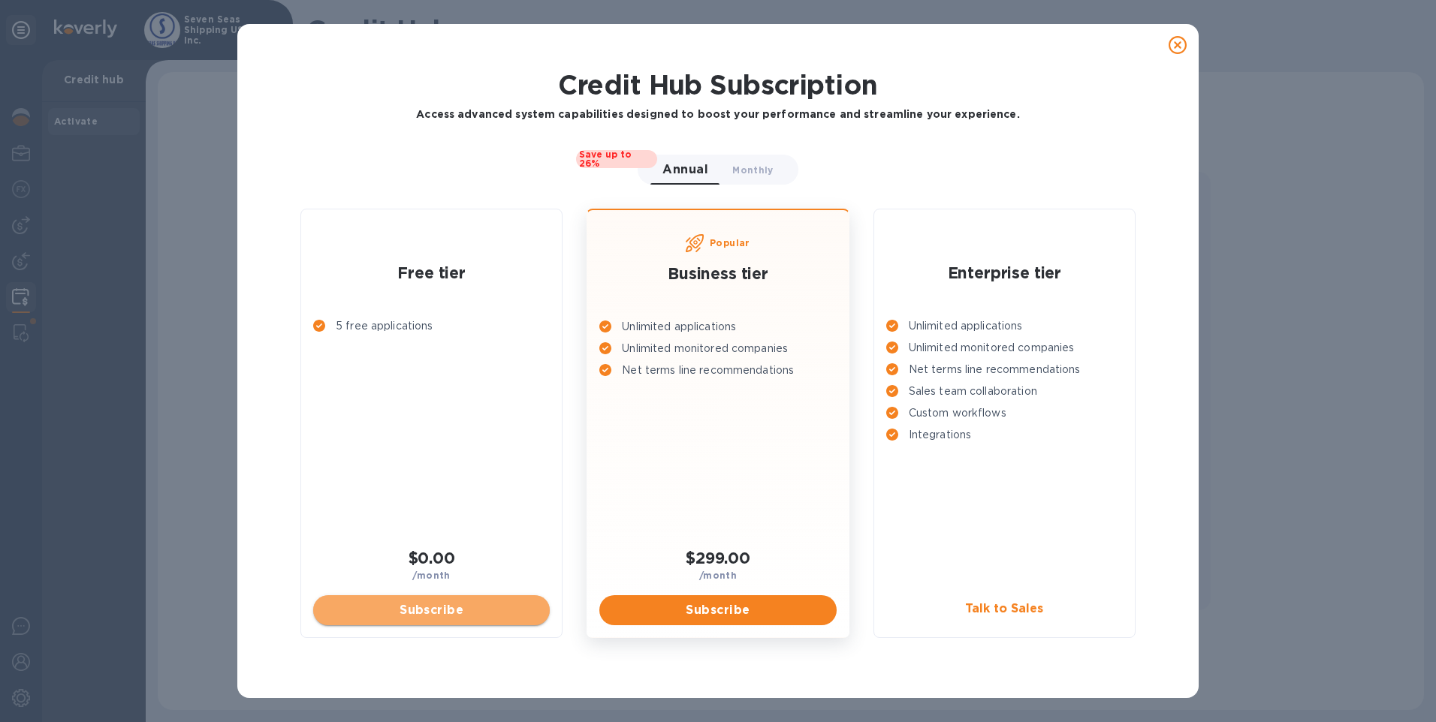
click at [436, 614] on span "Subscribe" at bounding box center [431, 611] width 213 height 18
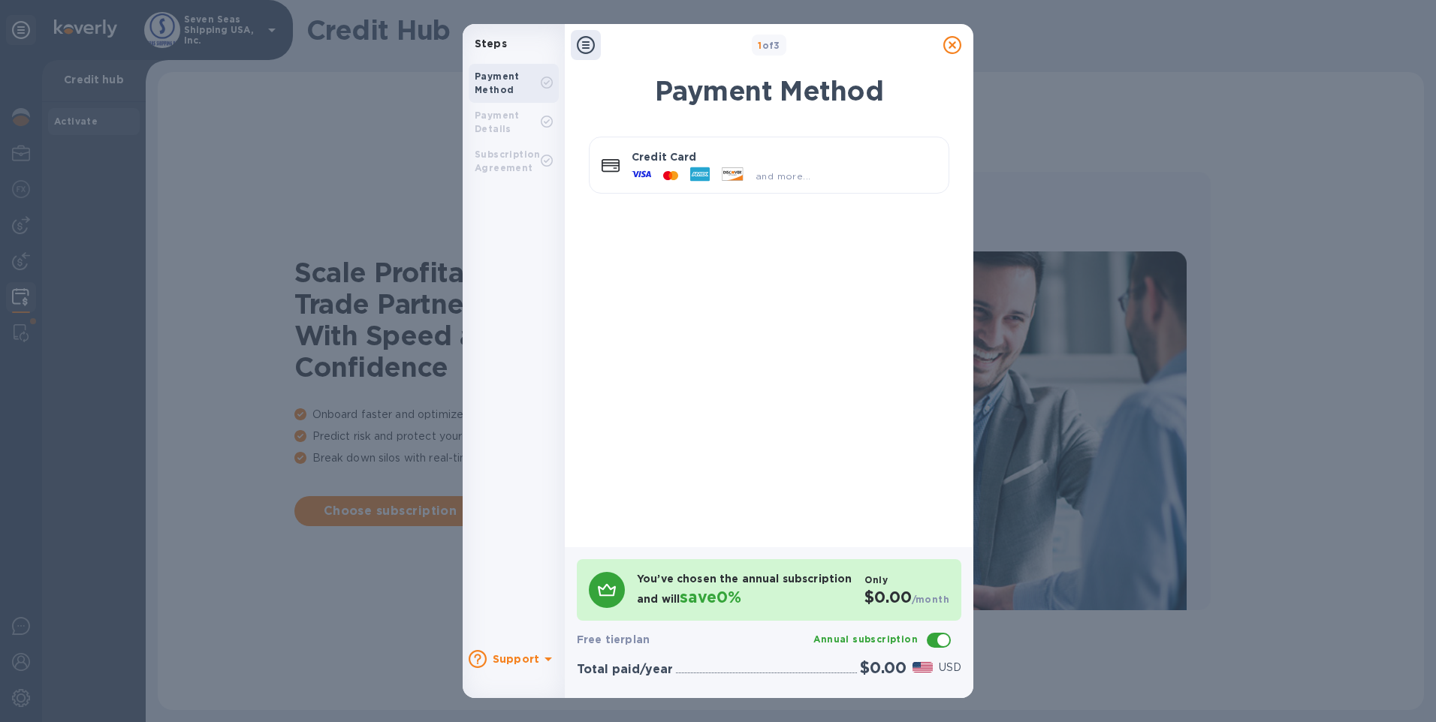
click at [770, 156] on p "Credit Card" at bounding box center [784, 156] width 305 height 15
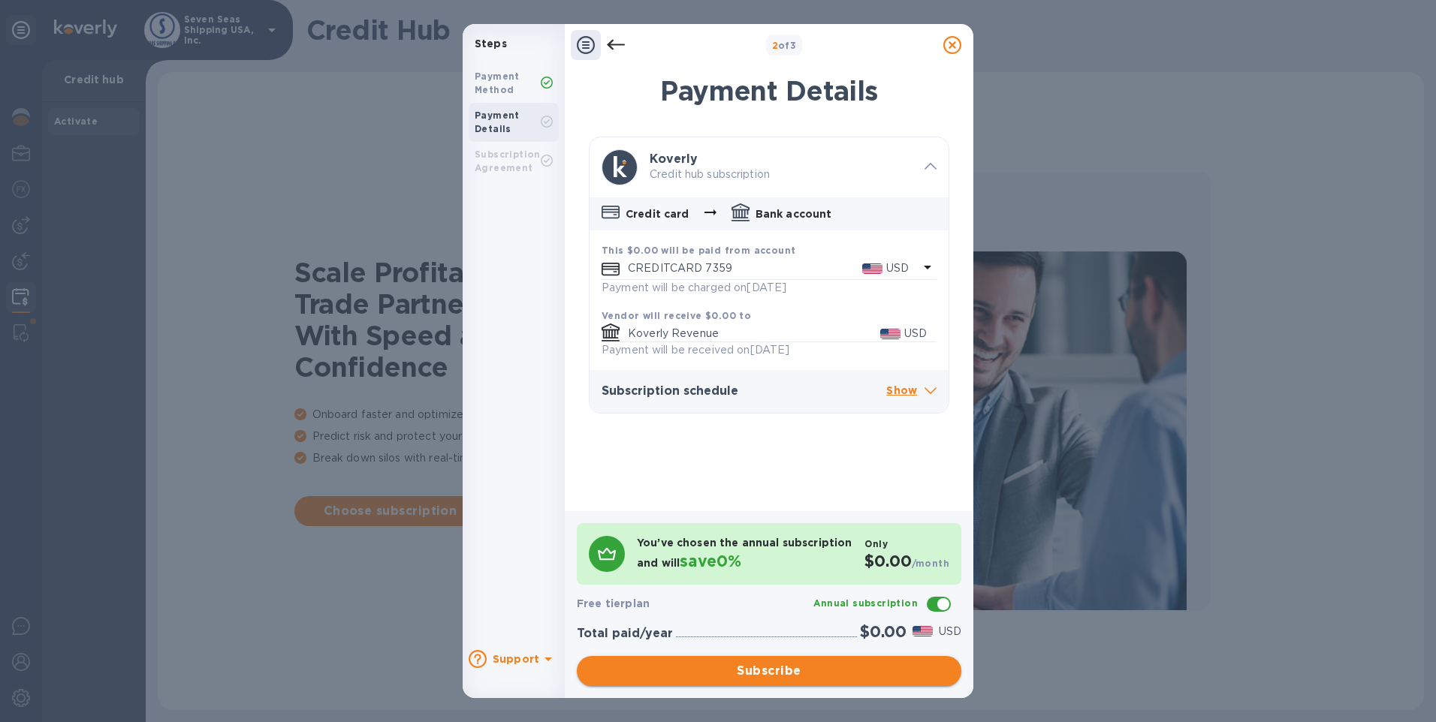
click at [899, 665] on span "Subscribe" at bounding box center [769, 671] width 360 height 18
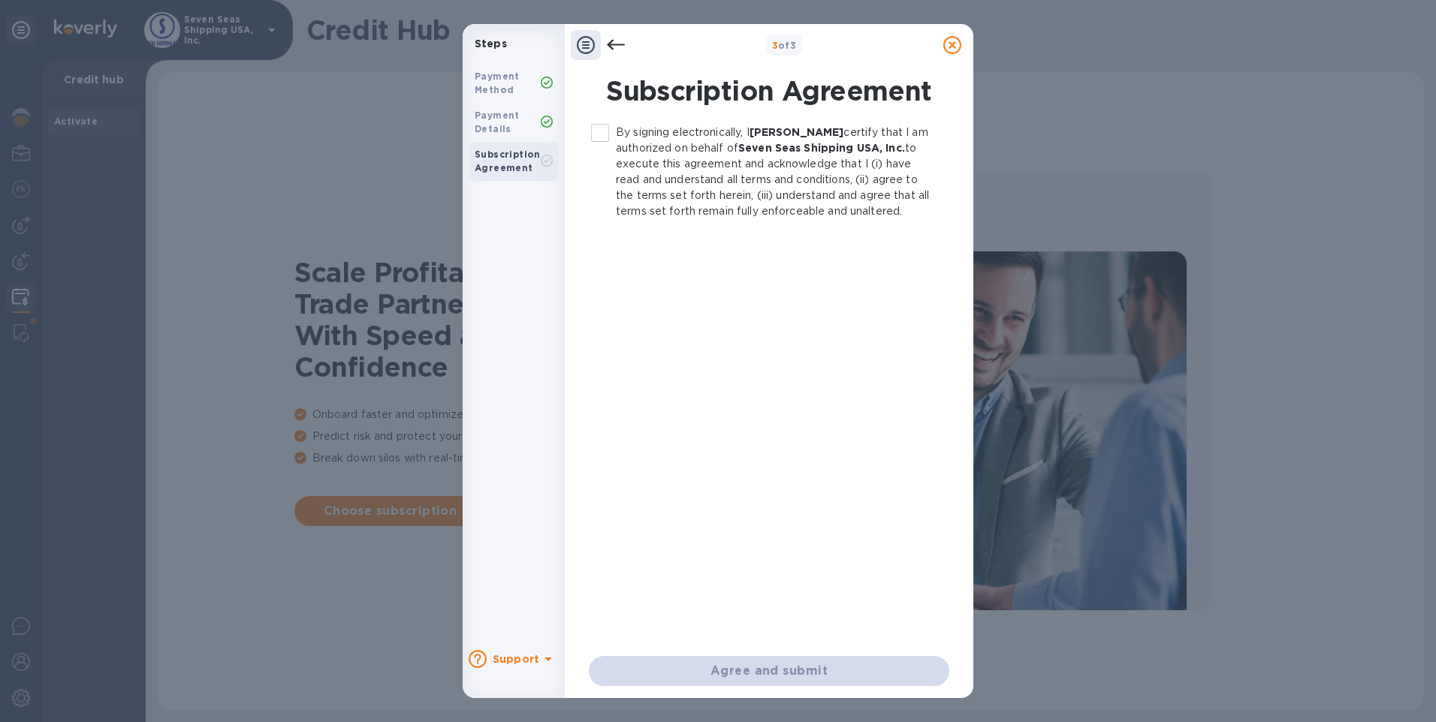
click at [601, 134] on input "By signing electronically, I [PERSON_NAME] certify that I am authorized on beha…" at bounding box center [600, 133] width 32 height 32
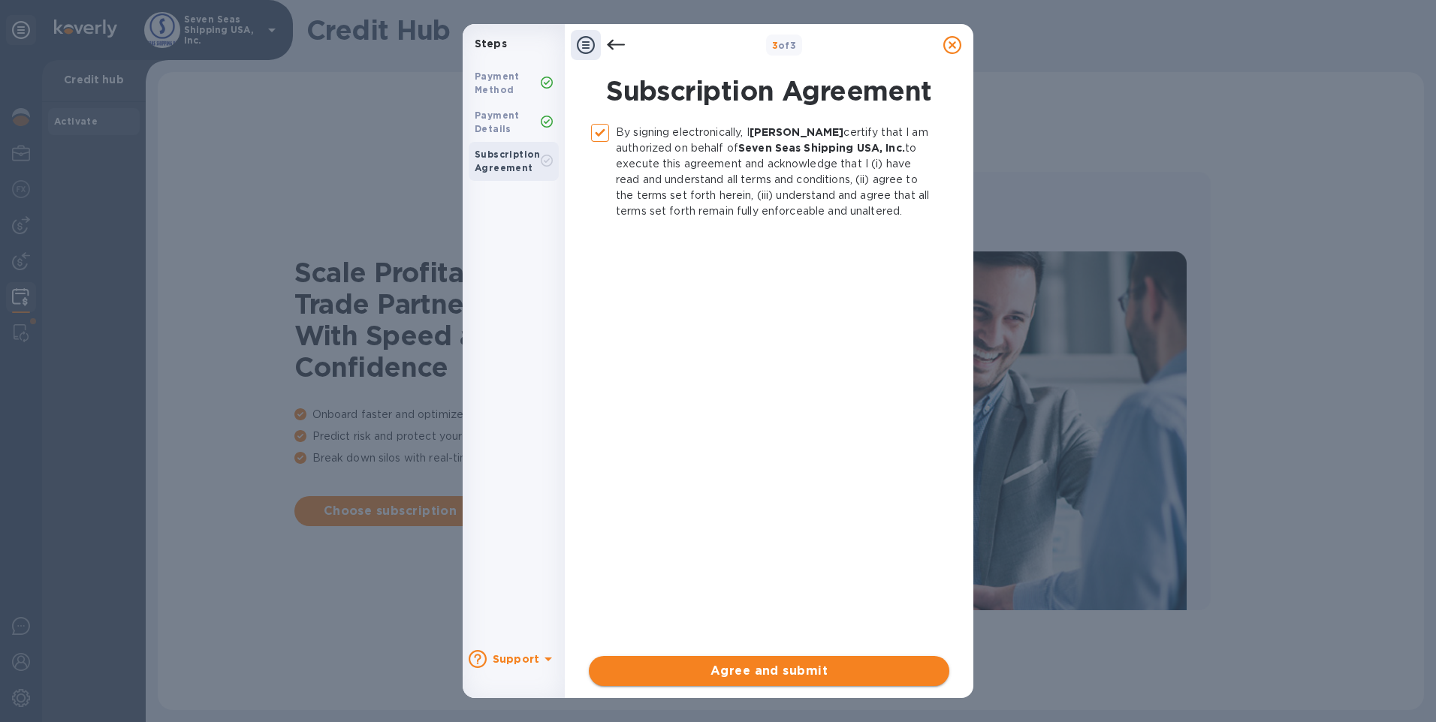
click at [905, 667] on span "Agree and submit" at bounding box center [769, 671] width 336 height 18
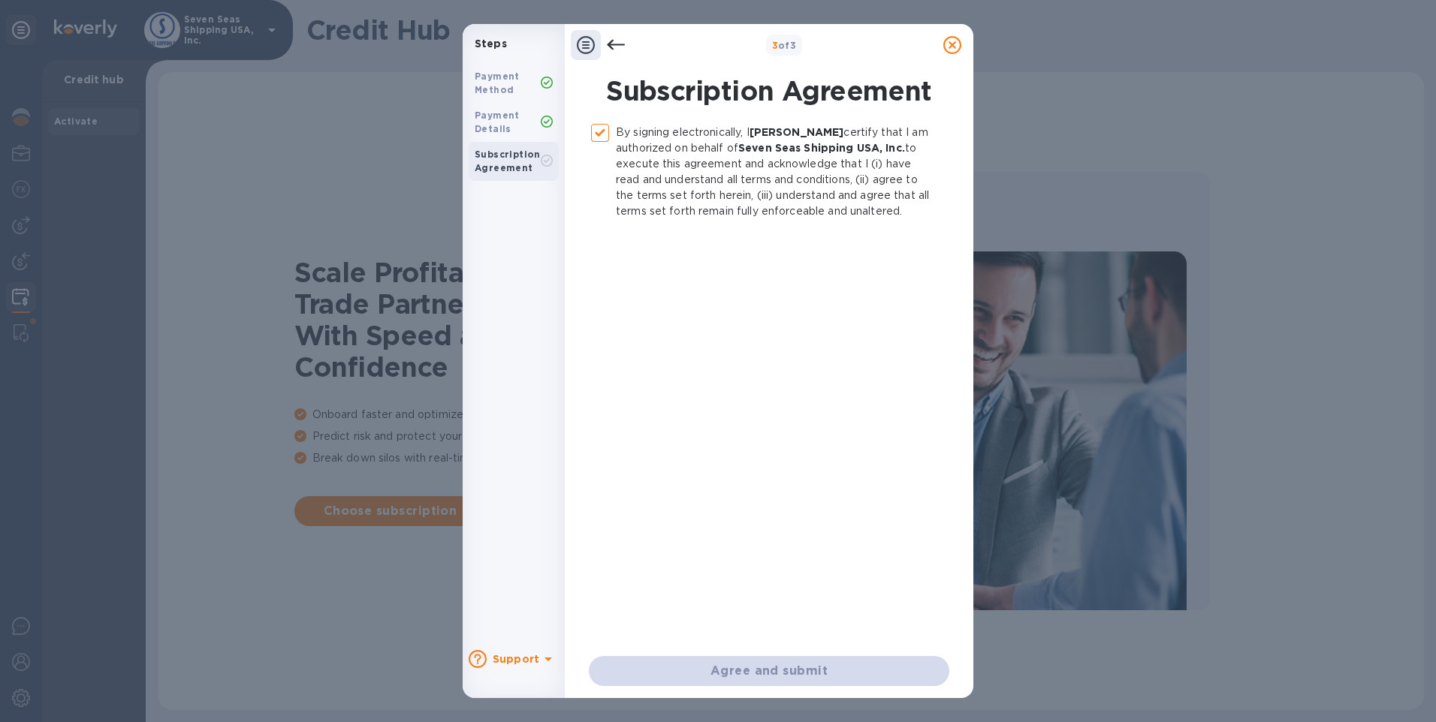
checkbox input "false"
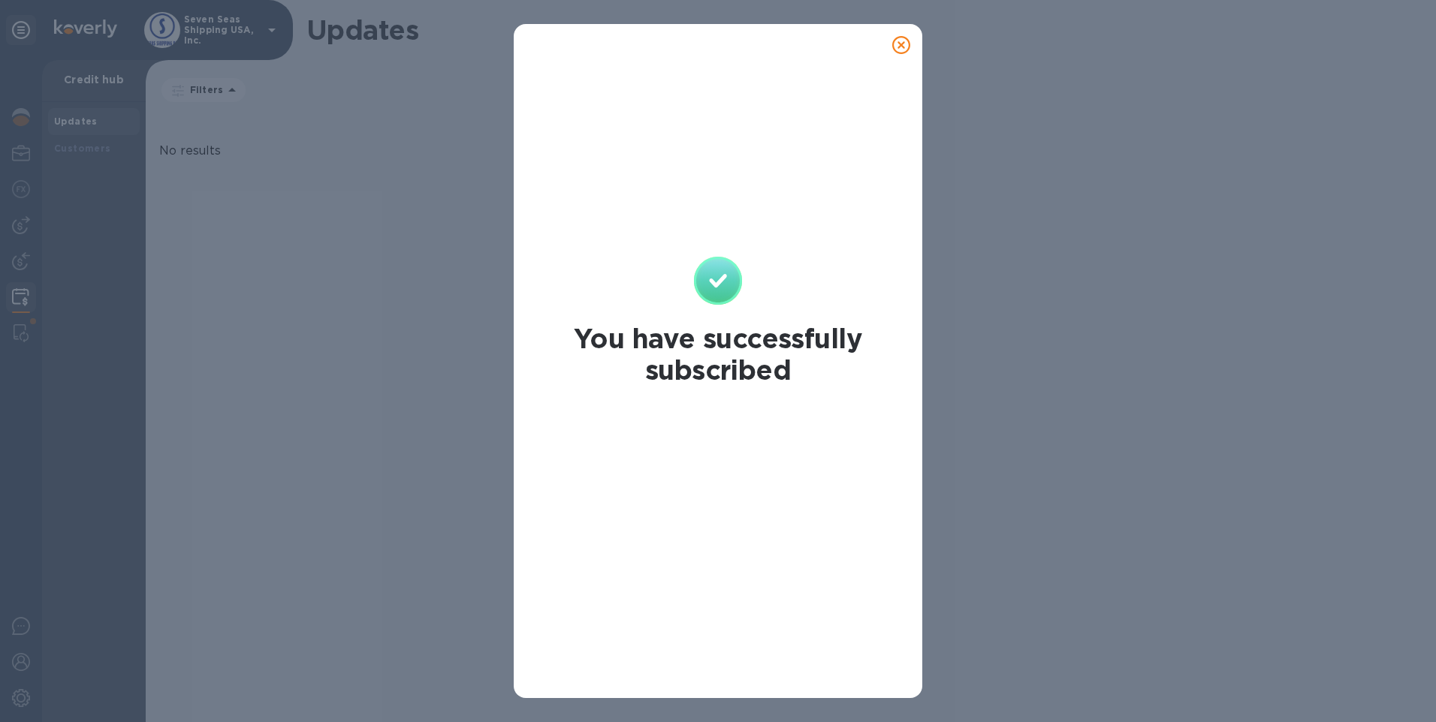
click at [898, 47] on icon at bounding box center [901, 45] width 18 height 18
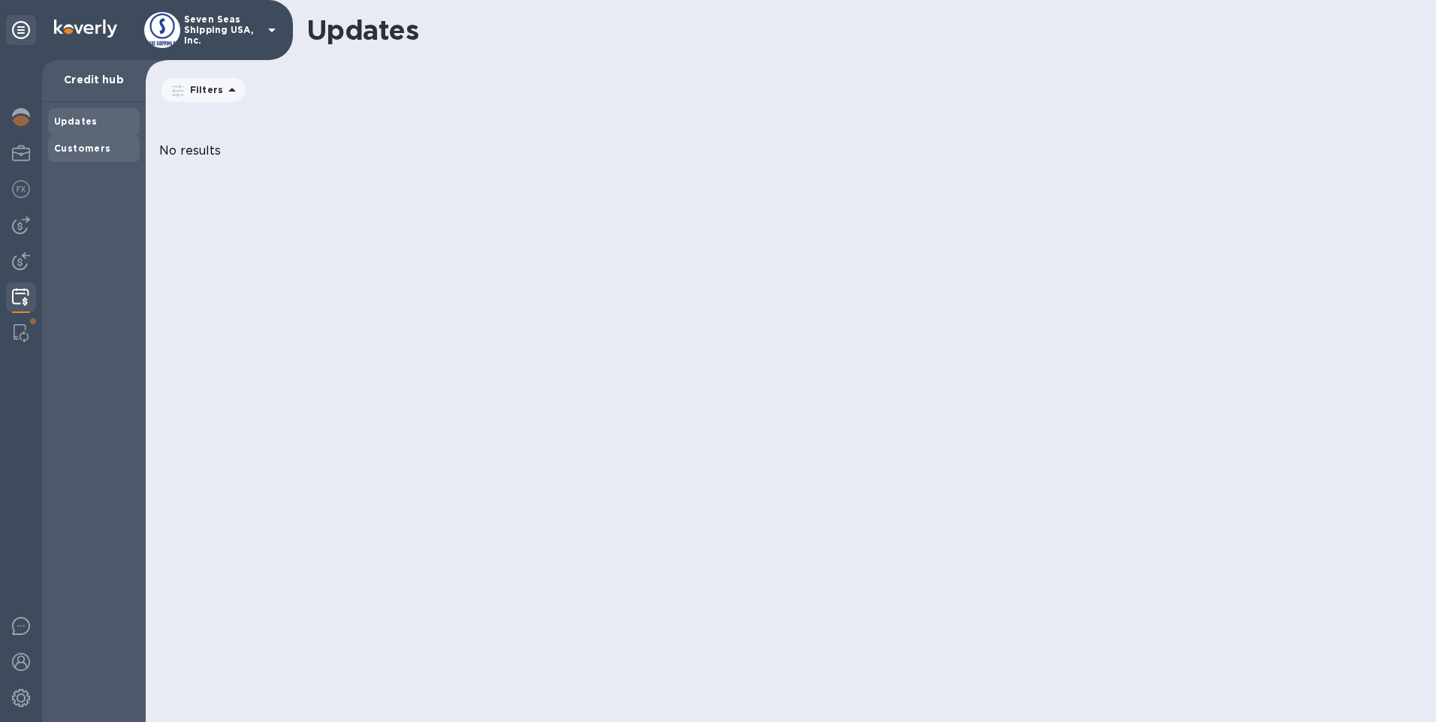
click at [95, 149] on b "Customers" at bounding box center [82, 148] width 57 height 11
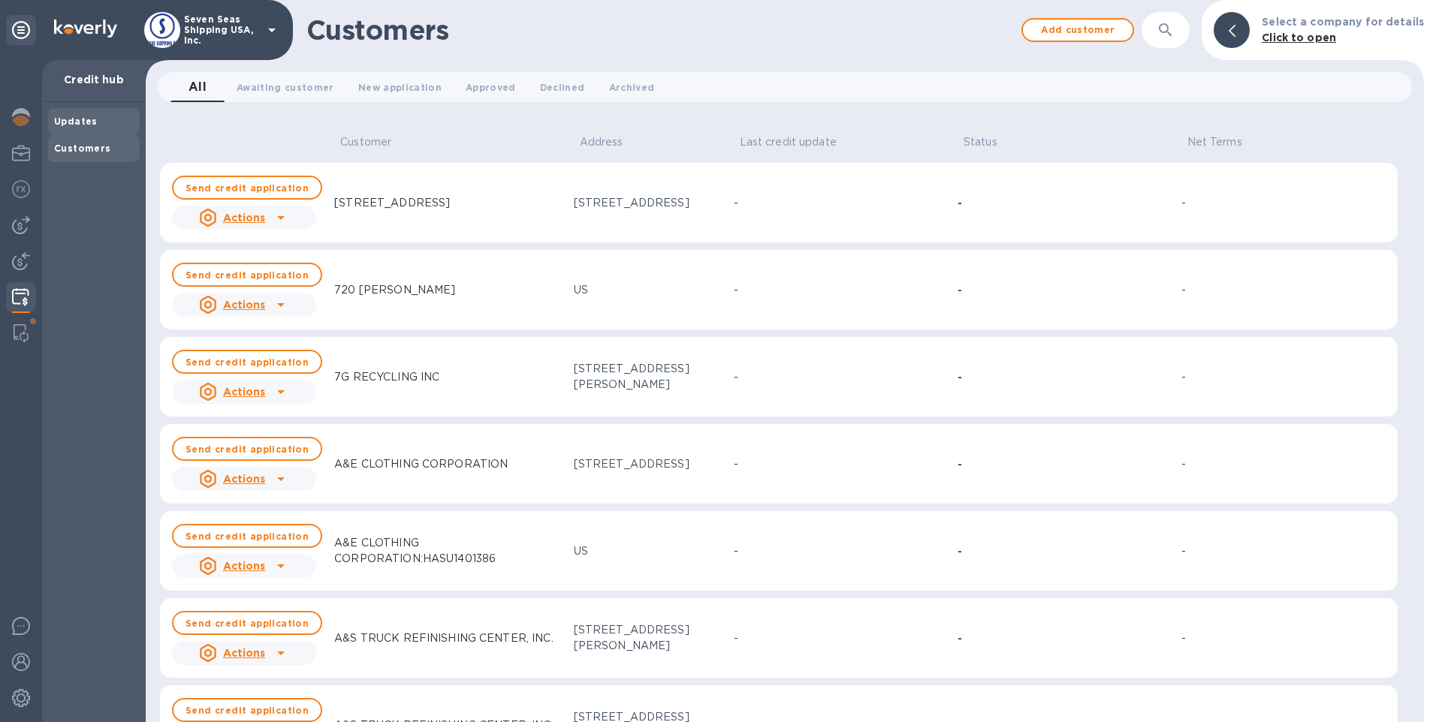
click at [86, 123] on b "Updates" at bounding box center [76, 121] width 44 height 11
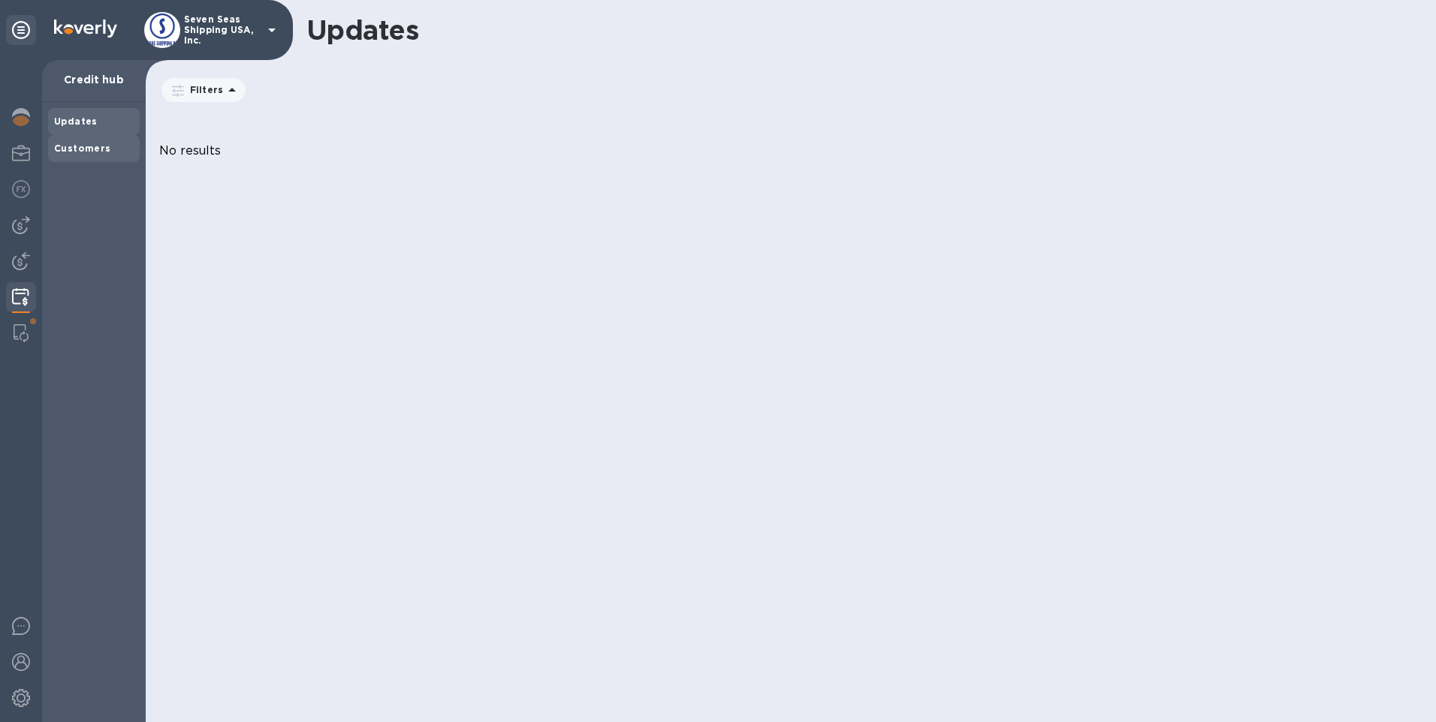
click at [119, 152] on div "Customers" at bounding box center [94, 148] width 80 height 15
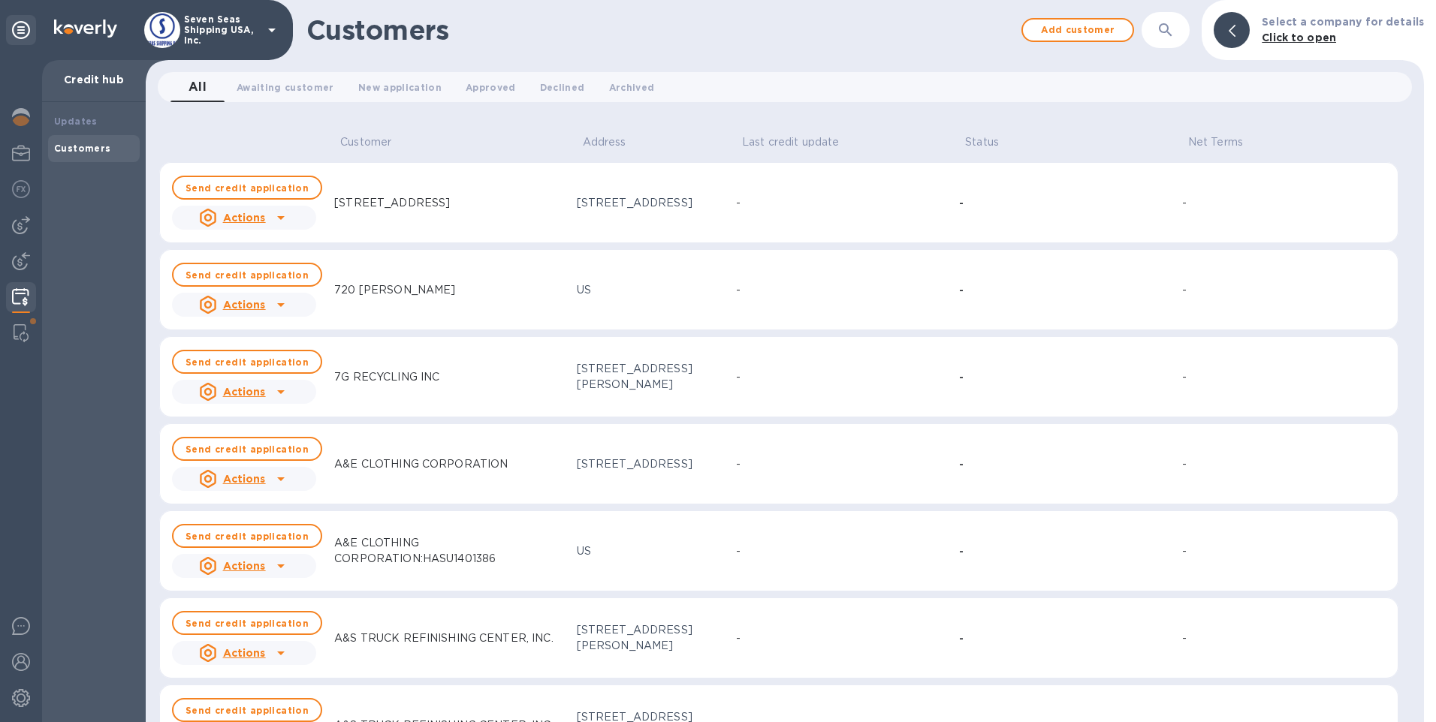
drag, startPoint x: 496, startPoint y: 369, endPoint x: 497, endPoint y: 243, distance: 125.4
click at [296, 185] on b "Send credit application" at bounding box center [246, 187] width 123 height 11
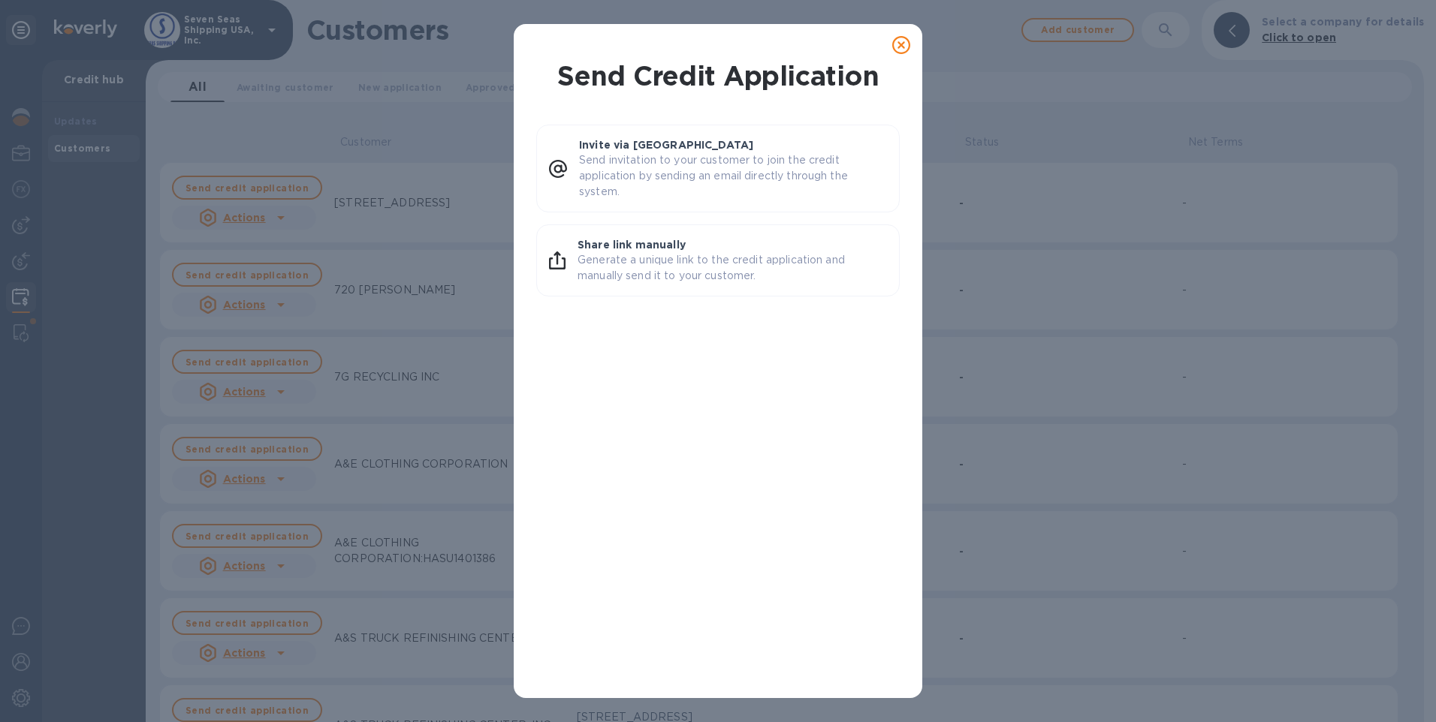
click at [901, 41] on icon at bounding box center [901, 45] width 18 height 18
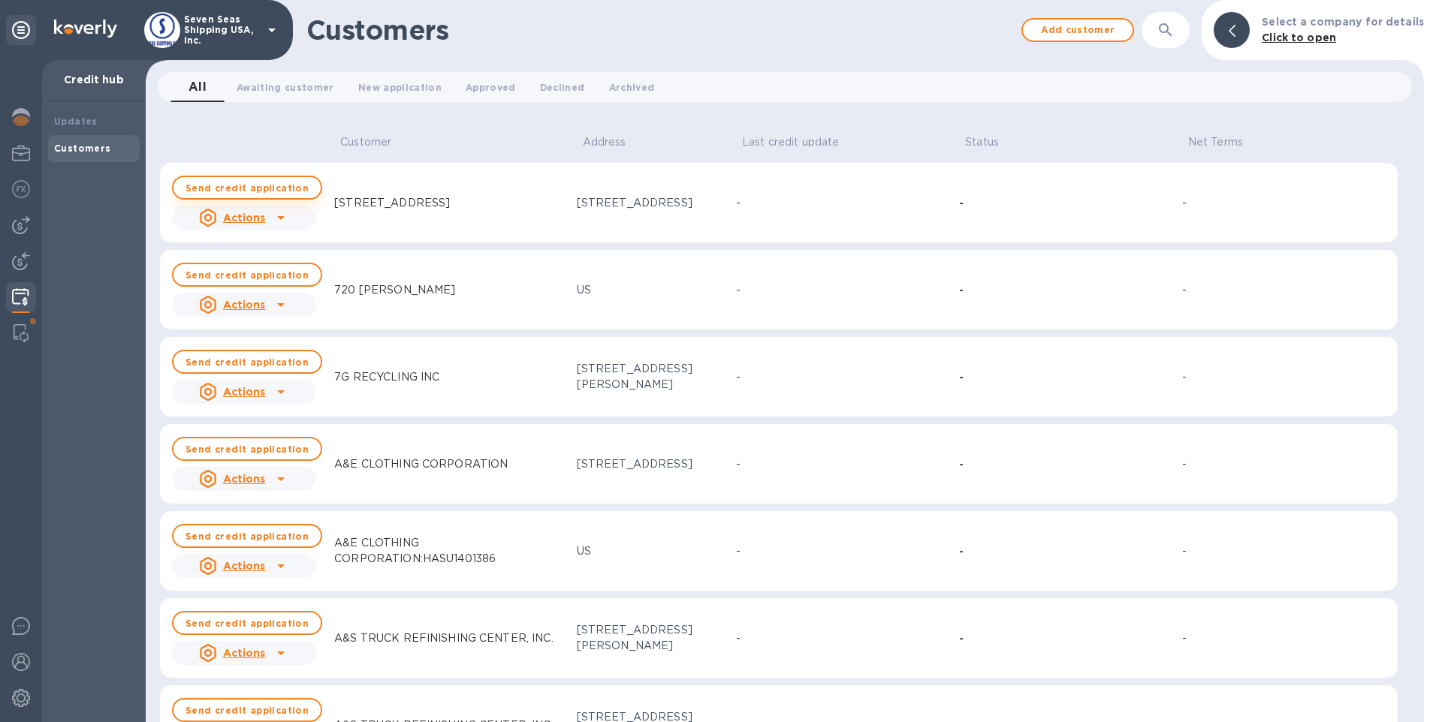
click at [246, 180] on button "Send credit application" at bounding box center [247, 188] width 150 height 24
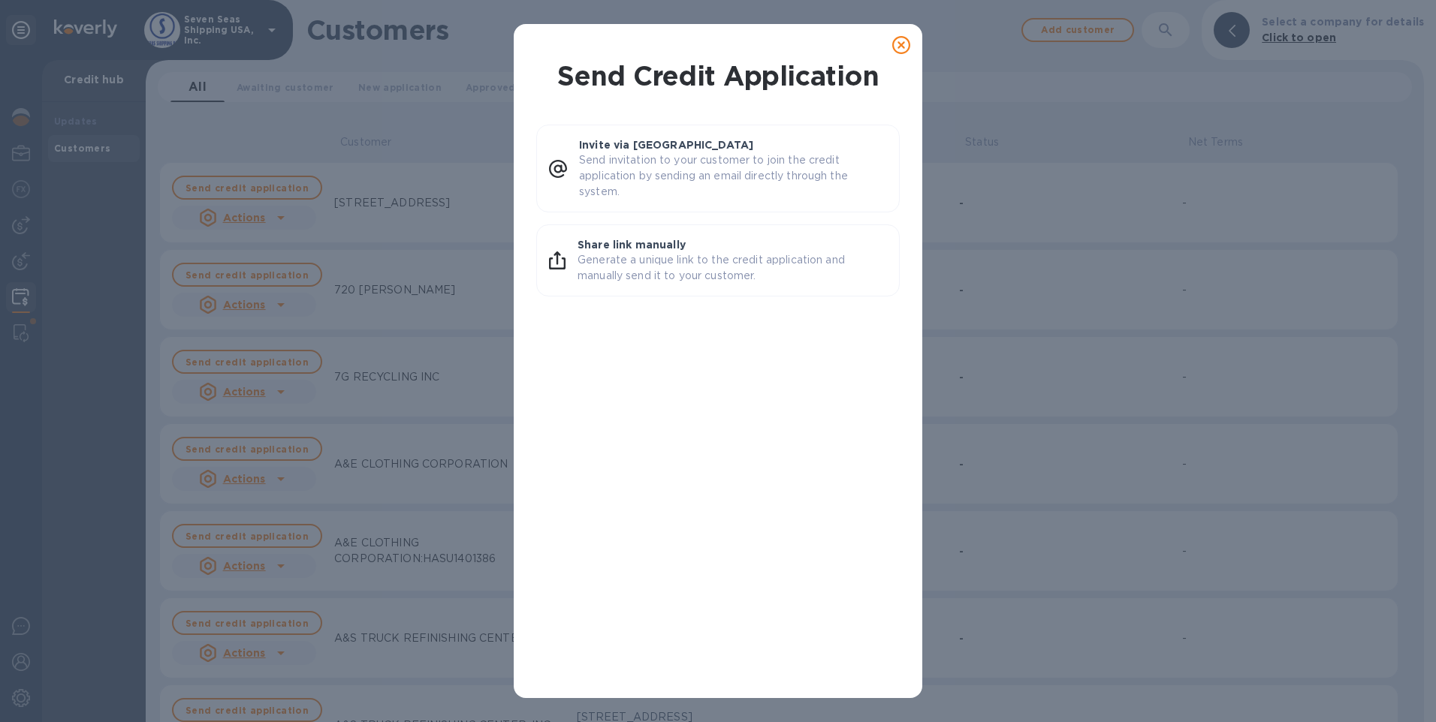
click at [898, 47] on icon at bounding box center [901, 45] width 18 height 18
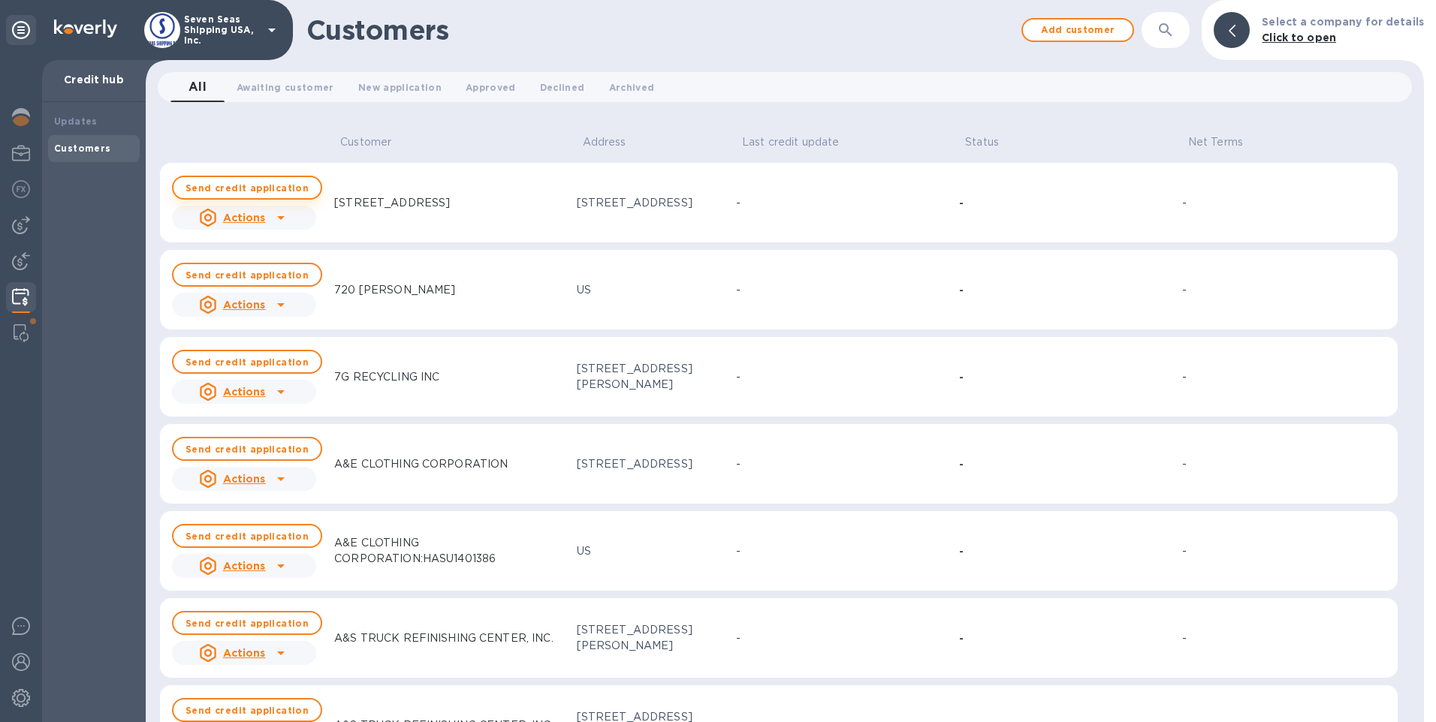
click at [275, 188] on b "Send credit application" at bounding box center [246, 187] width 123 height 11
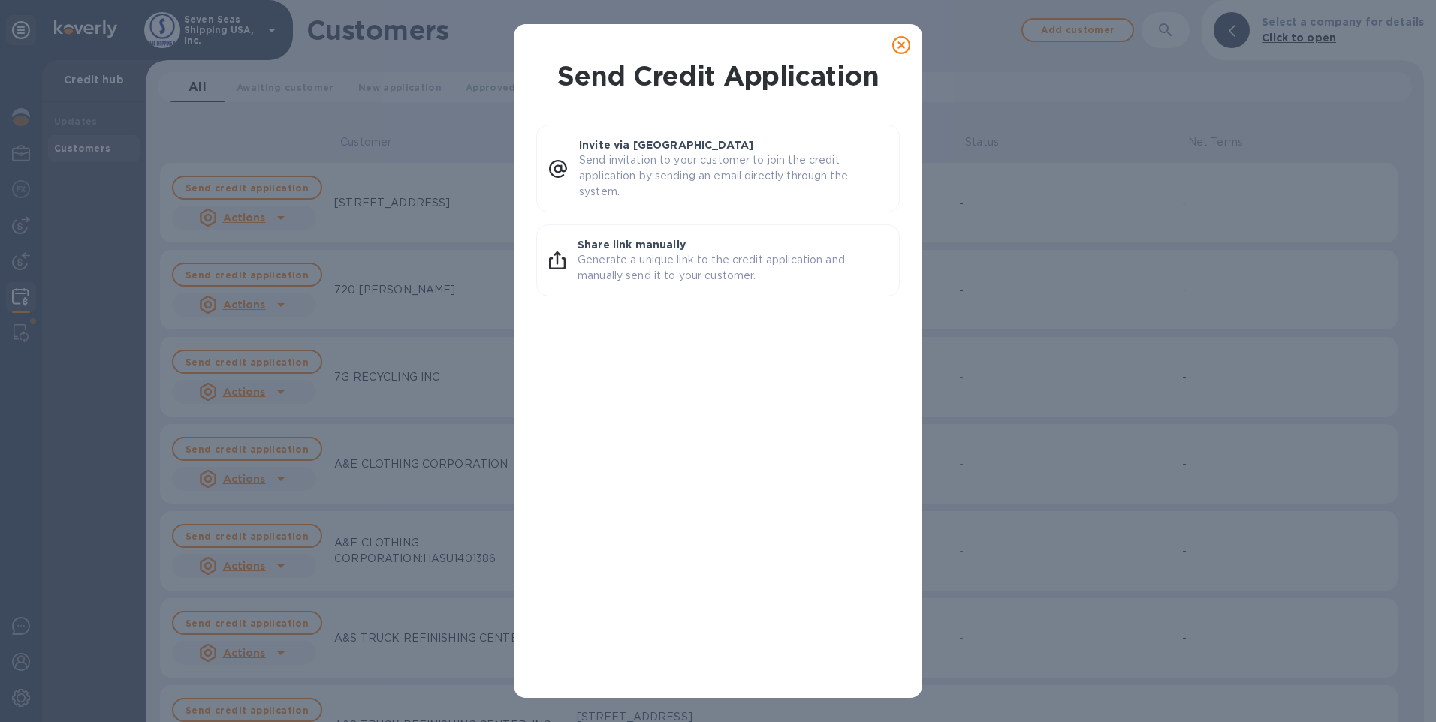
click at [900, 45] on icon at bounding box center [901, 45] width 18 height 18
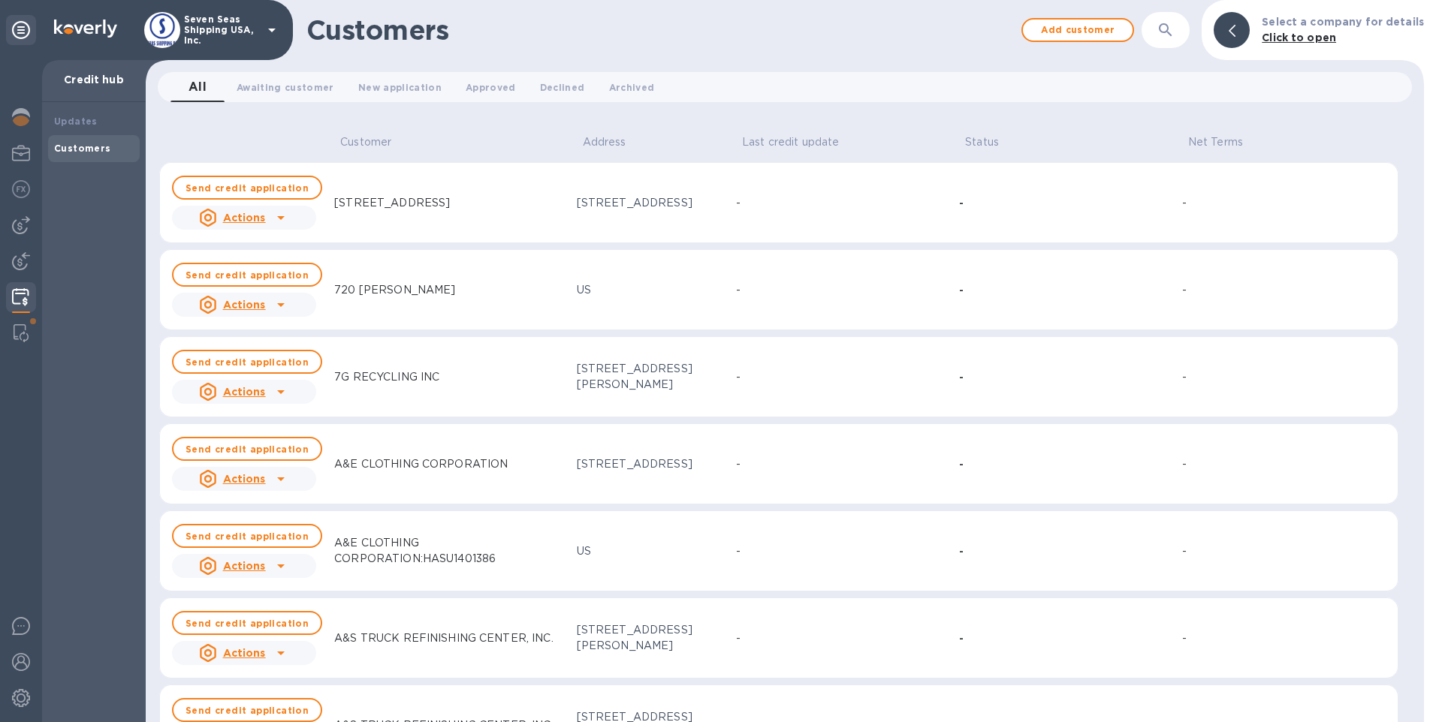
click at [279, 306] on icon at bounding box center [281, 305] width 18 height 18
click at [279, 306] on div at bounding box center [718, 361] width 1436 height 722
click at [1090, 32] on span "Add customer" at bounding box center [1078, 30] width 86 height 18
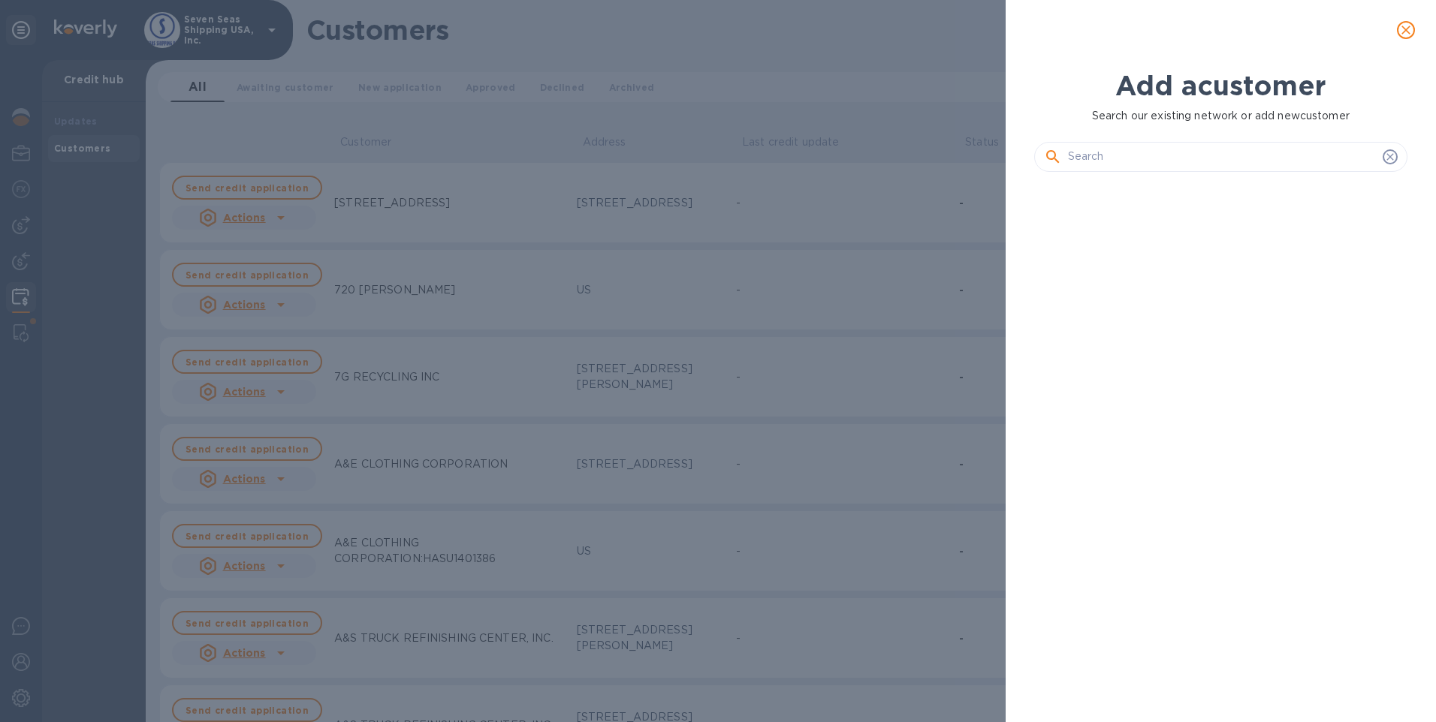
scroll to position [487, 380]
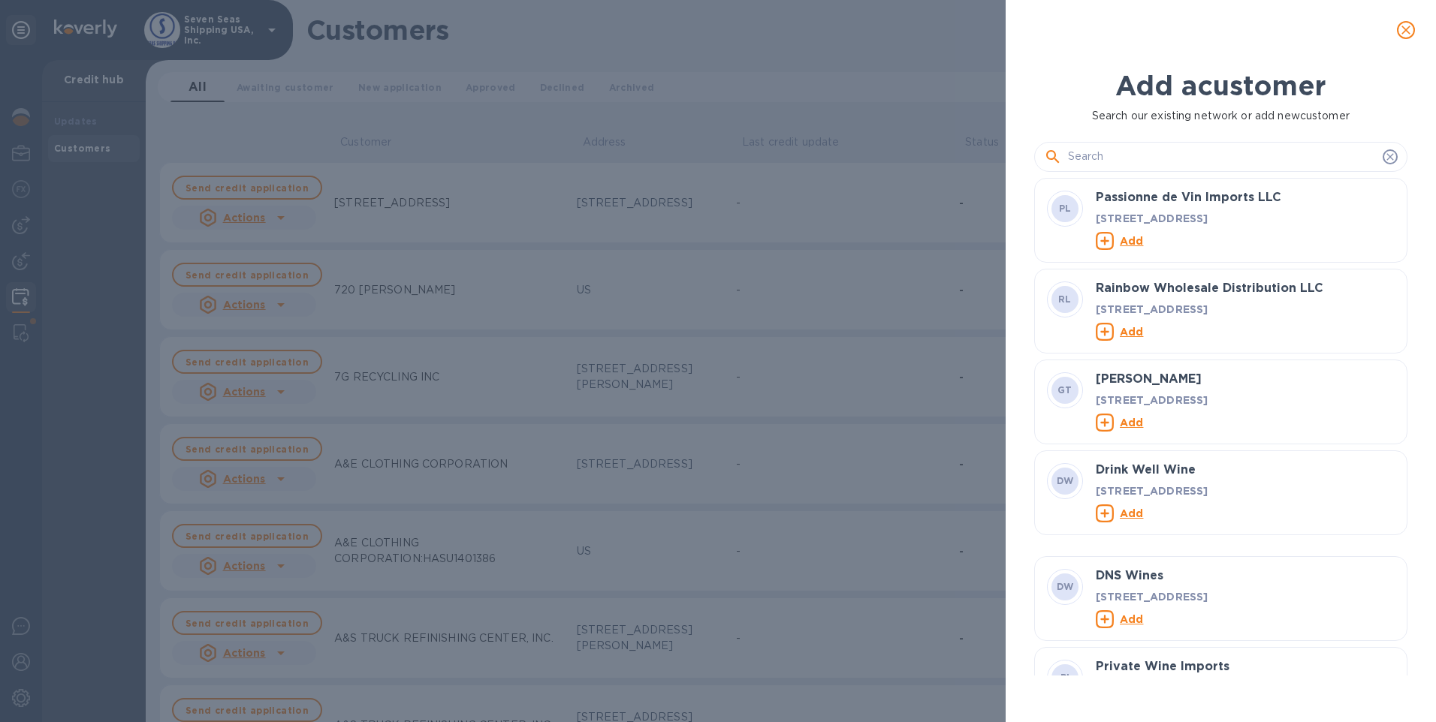
click at [1138, 149] on input "text" at bounding box center [1222, 157] width 309 height 23
drag, startPoint x: 1105, startPoint y: 116, endPoint x: 1300, endPoint y: 104, distance: 195.6
click at [1300, 104] on div "Add a customer Search our existing network or add new customer" at bounding box center [1220, 96] width 379 height 61
drag, startPoint x: 1300, startPoint y: 104, endPoint x: 1276, endPoint y: 126, distance: 32.4
click at [1276, 126] on div at bounding box center [1220, 151] width 373 height 54
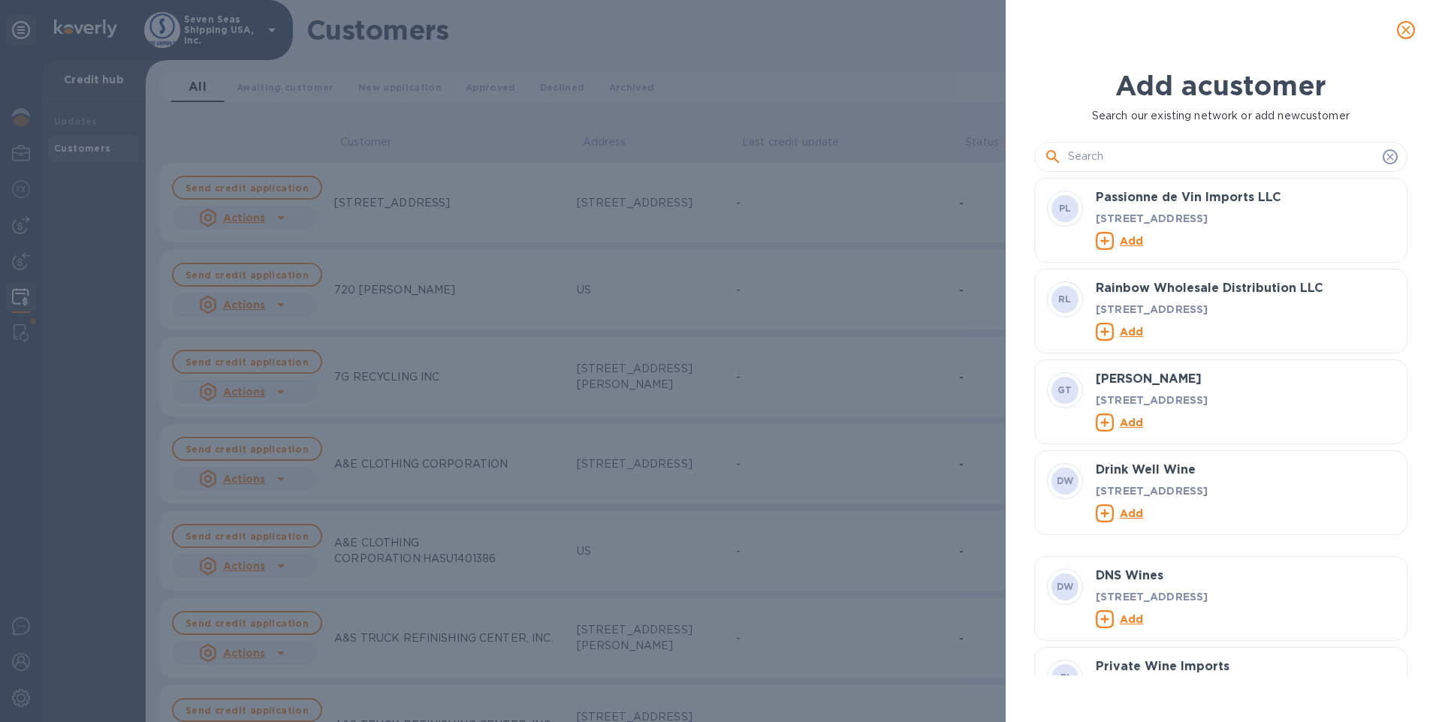
click at [1403, 33] on icon "close" at bounding box center [1405, 30] width 9 height 9
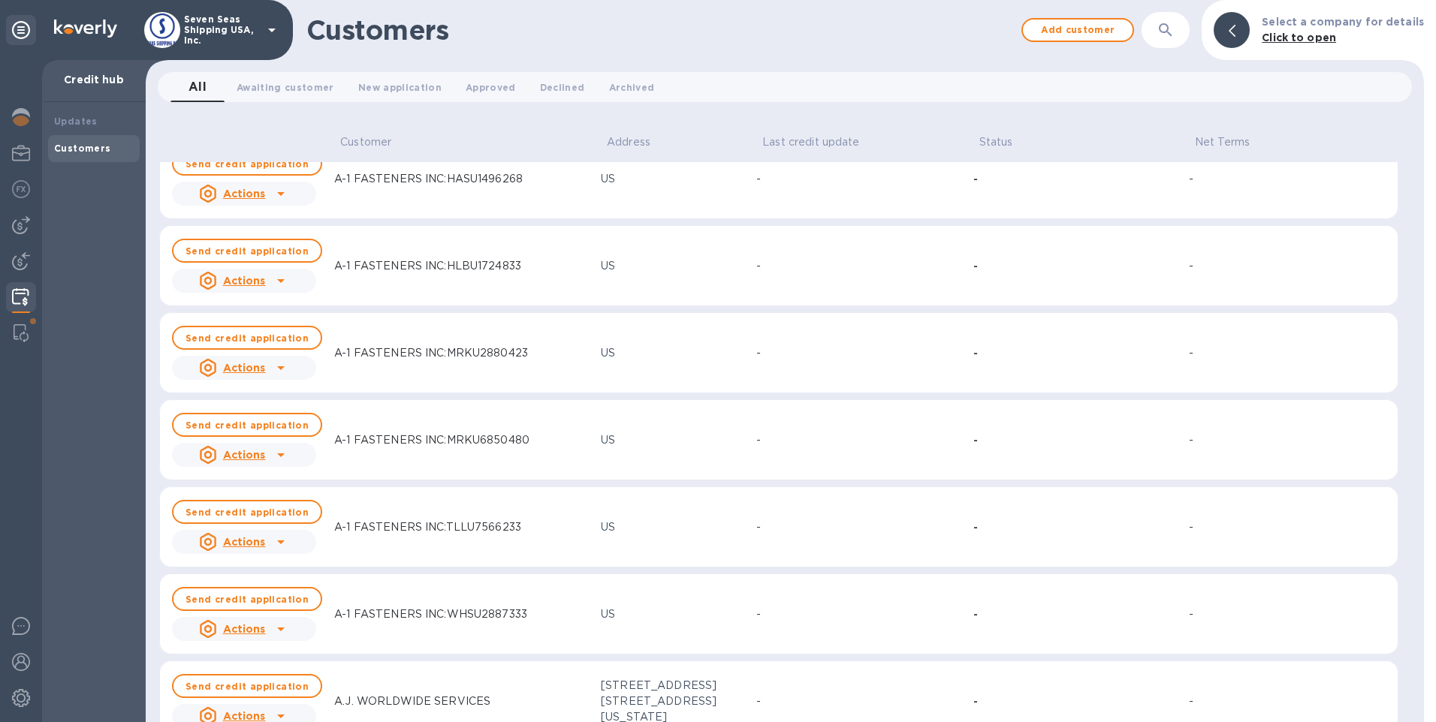
scroll to position [0, 0]
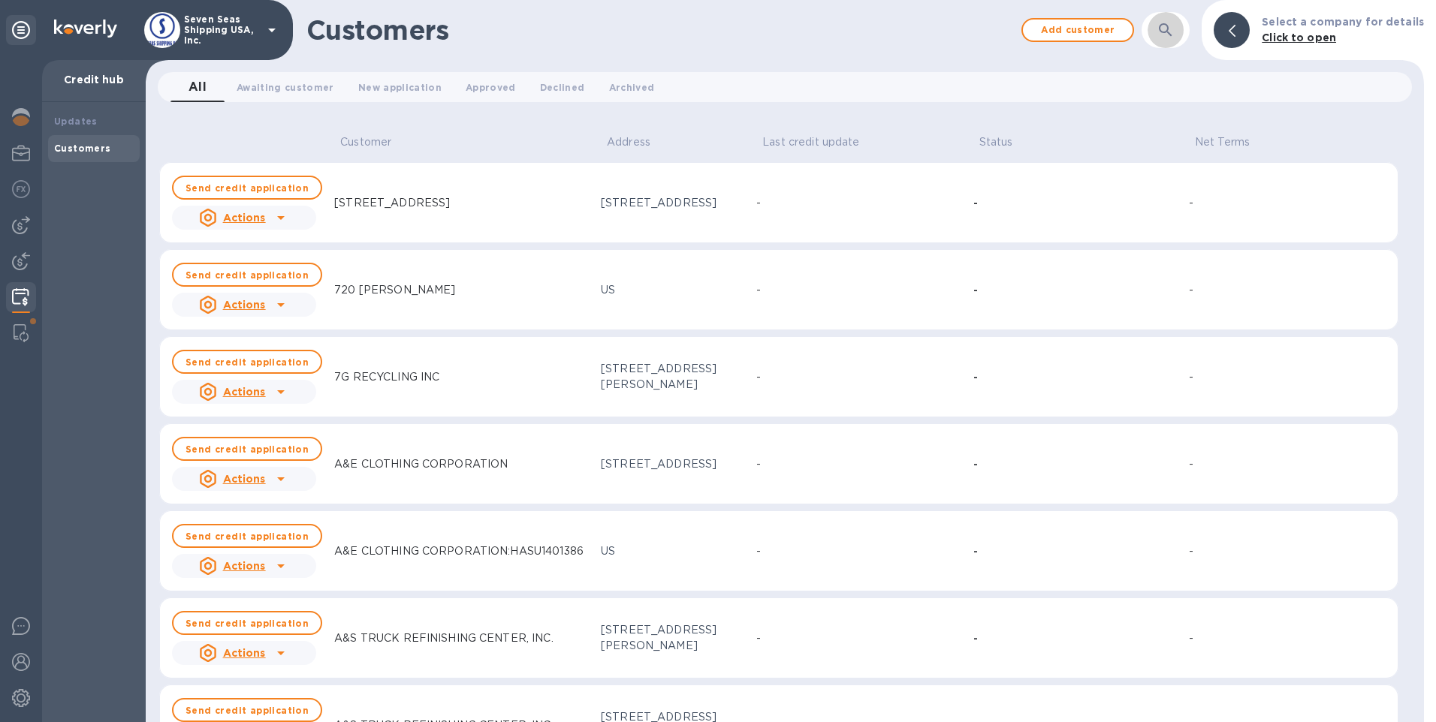
click at [1165, 20] on button "button" at bounding box center [1166, 30] width 36 height 36
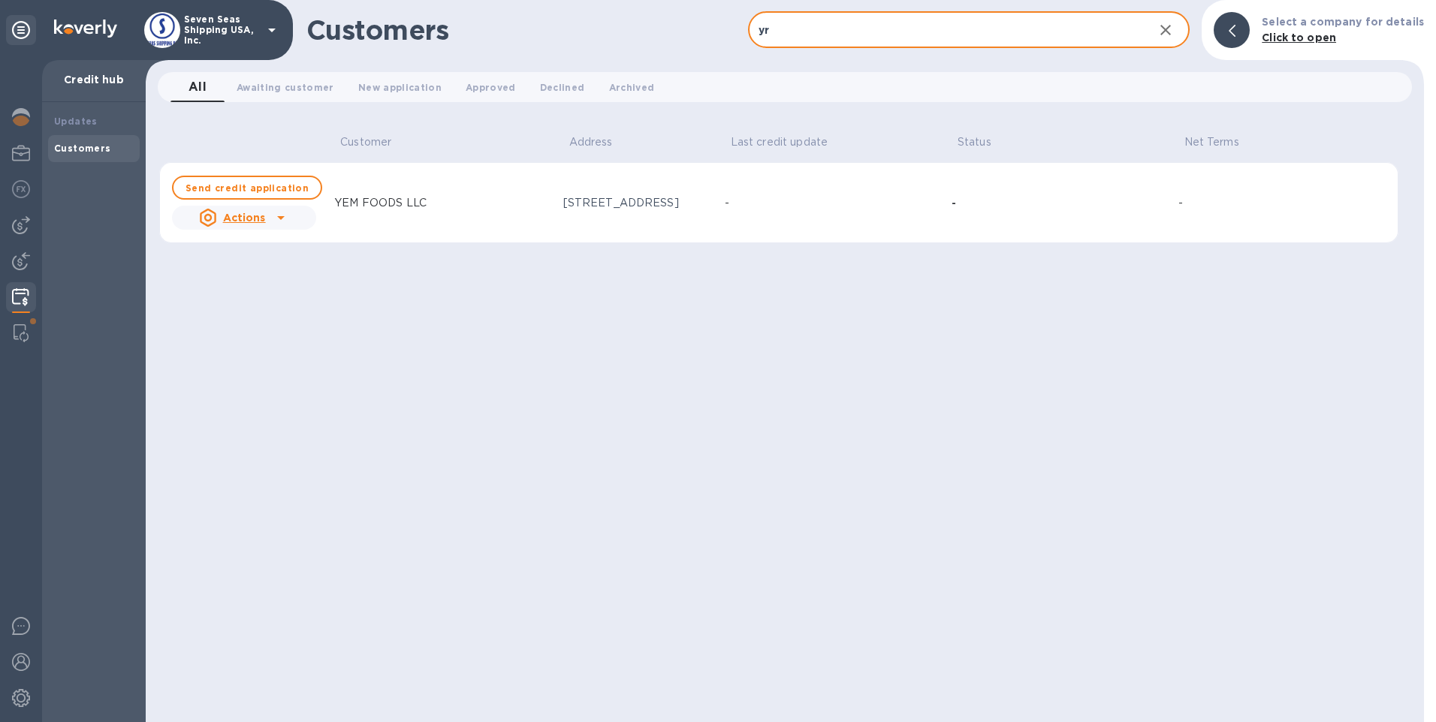
type input "y"
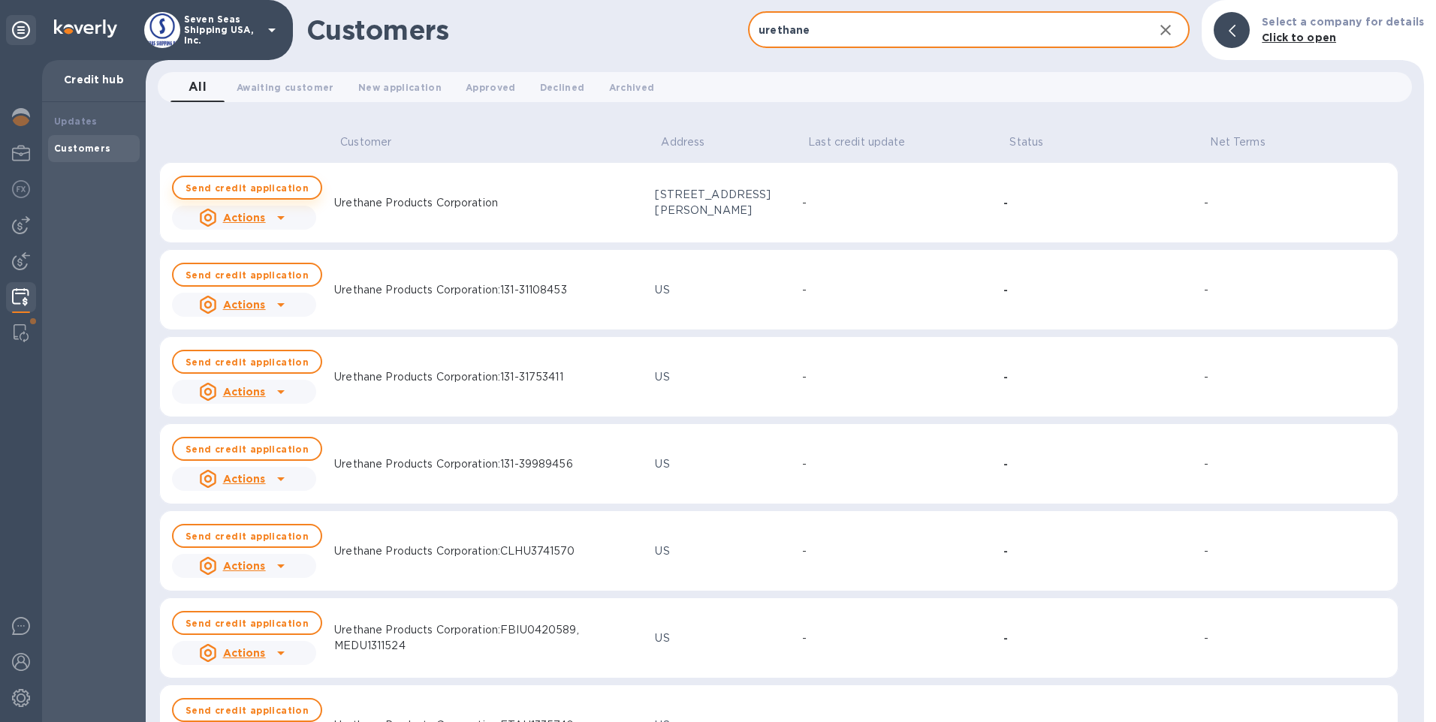
type input "urethane"
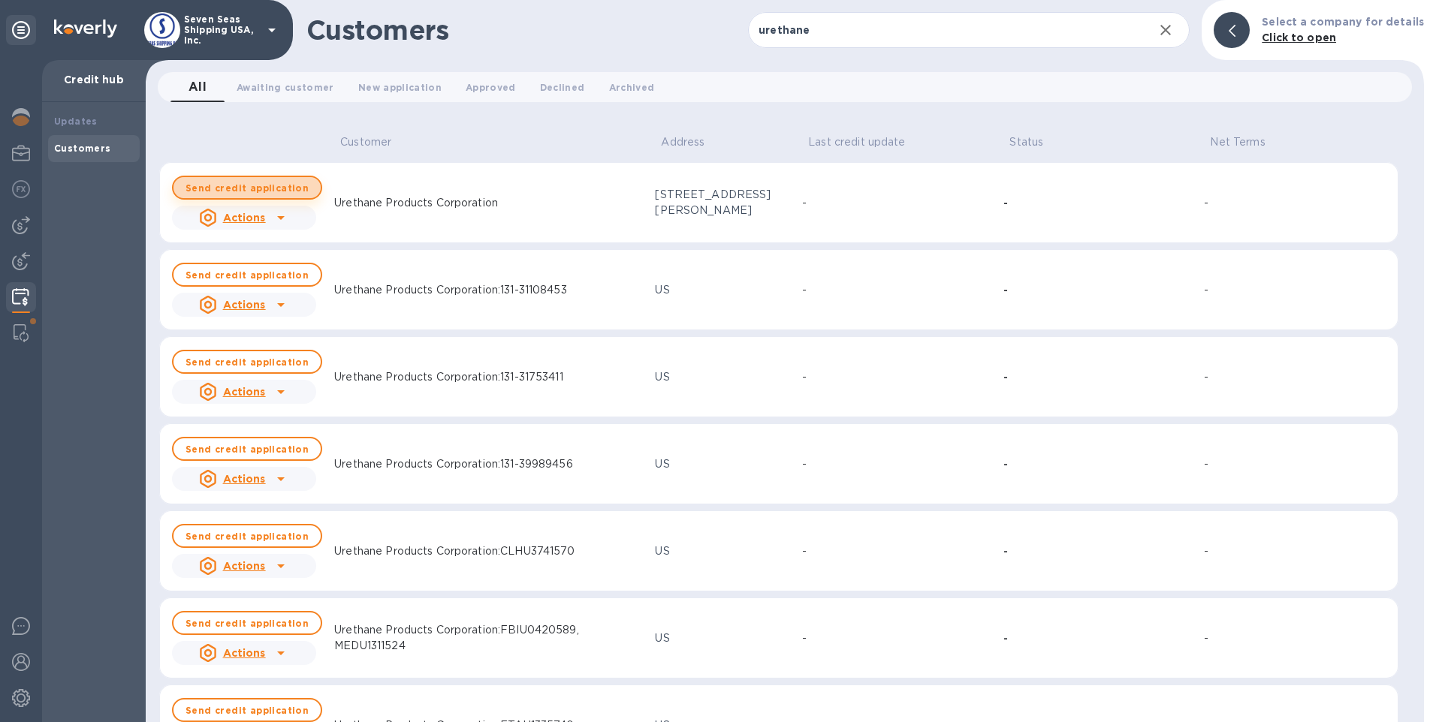
click at [269, 184] on b "Send credit application" at bounding box center [246, 187] width 123 height 11
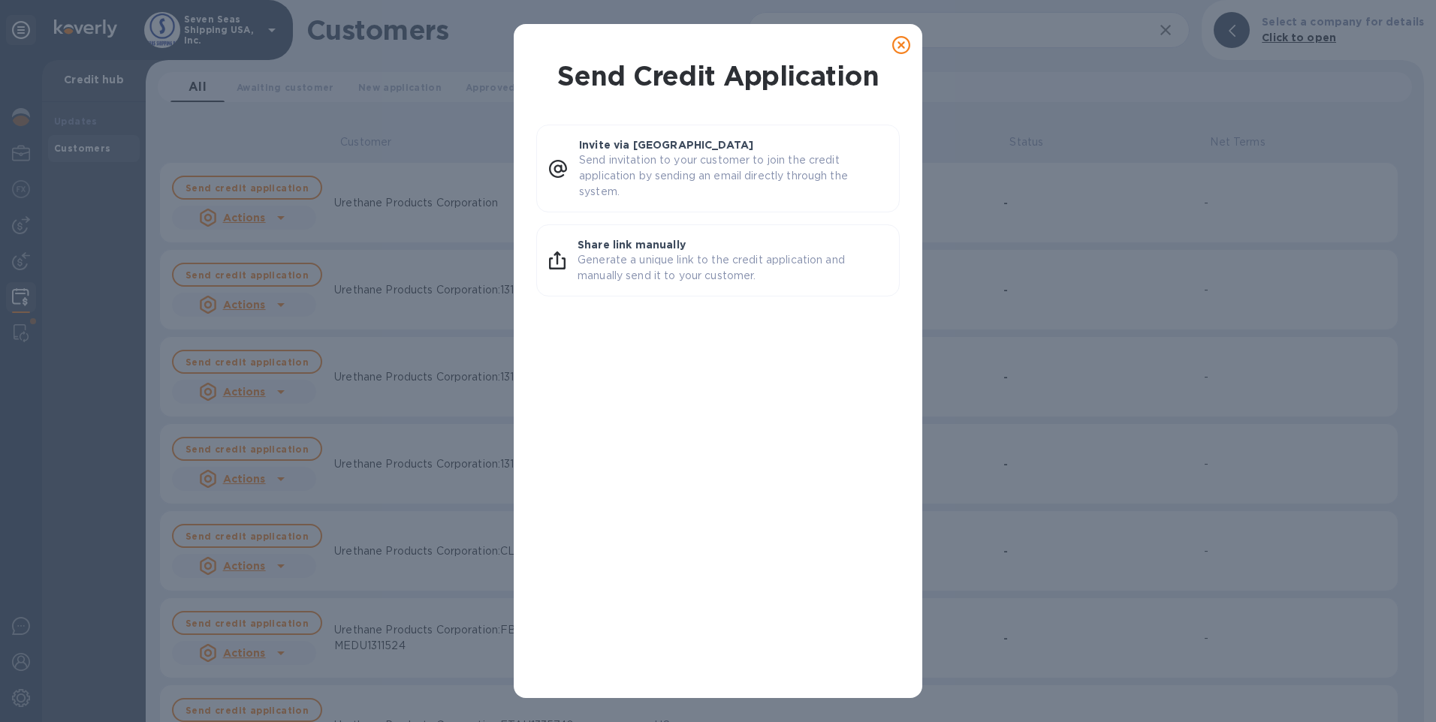
click at [894, 42] on icon at bounding box center [901, 45] width 18 height 18
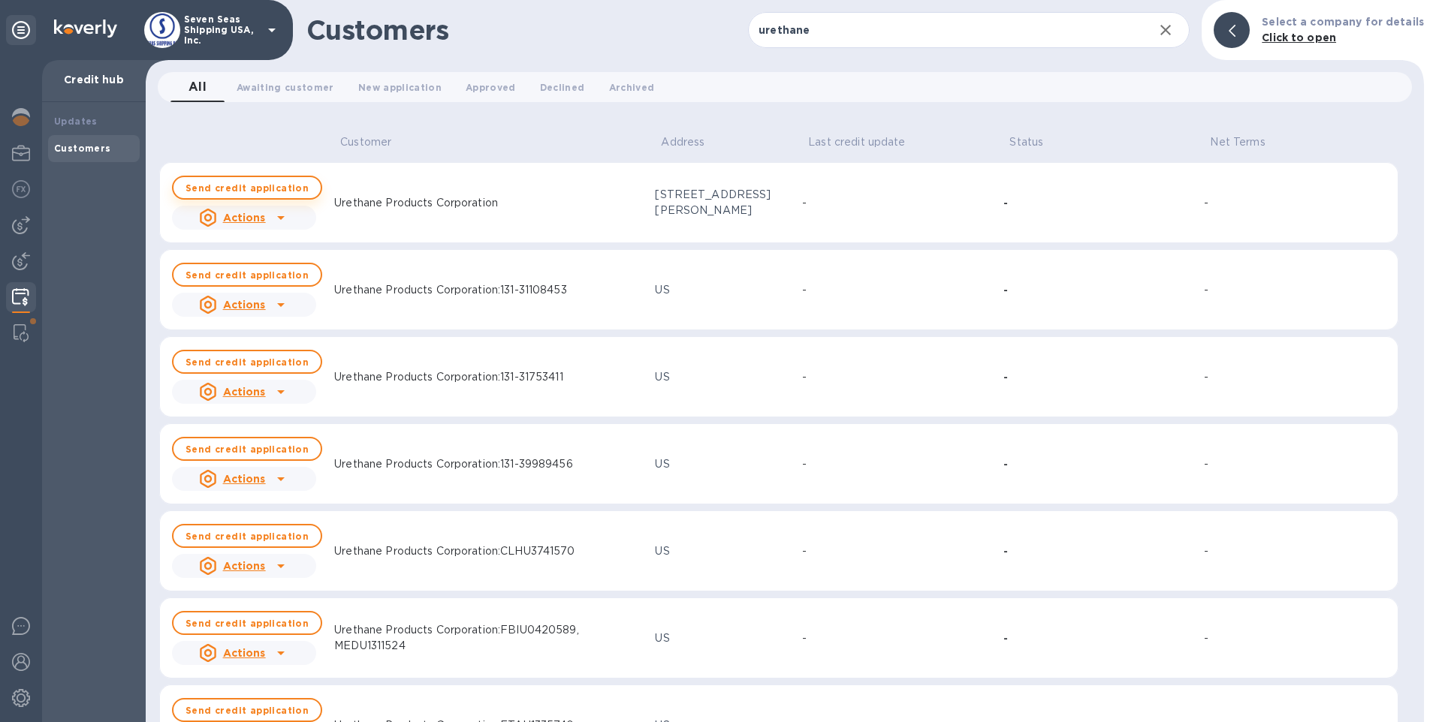
click at [235, 189] on b "Send credit application" at bounding box center [246, 187] width 123 height 11
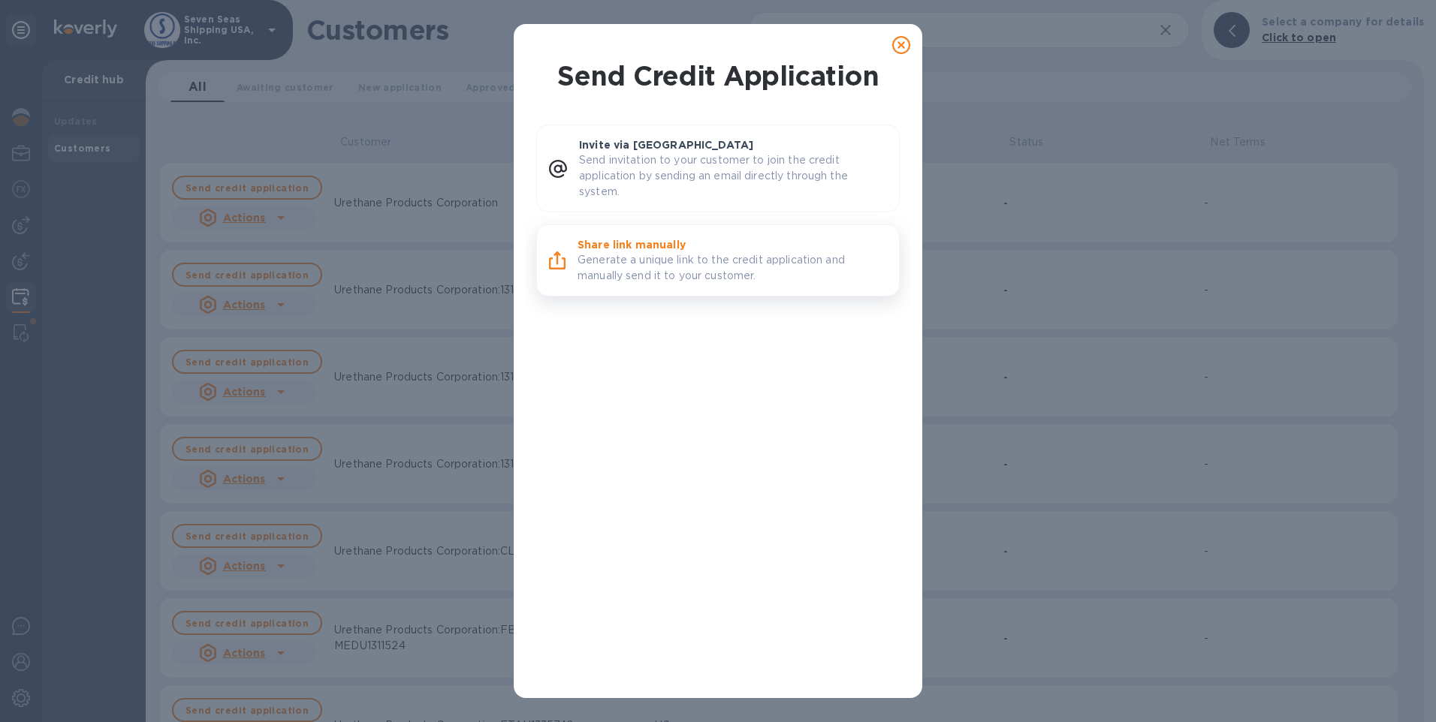
click at [653, 260] on p "Generate a unique link to the credit application and manually send it to your c…" at bounding box center [732, 268] width 309 height 32
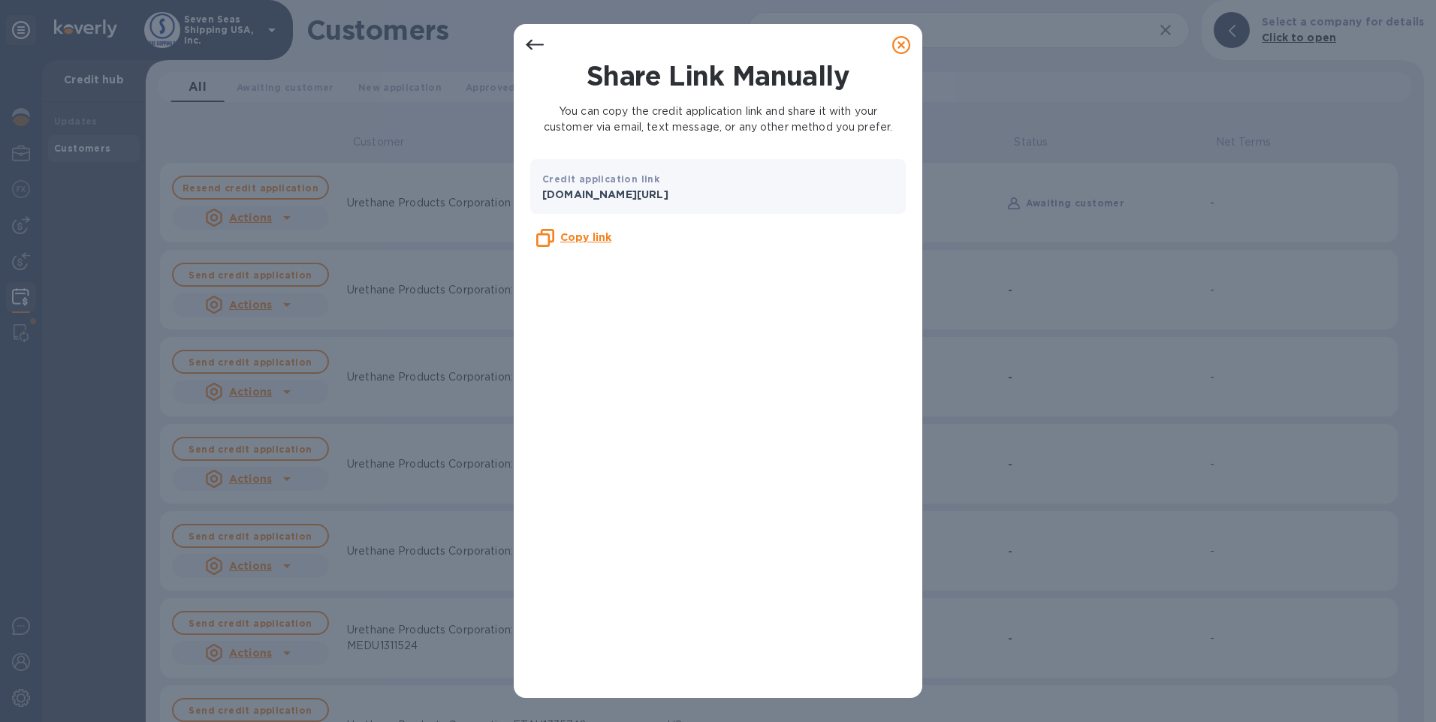
click at [899, 46] on icon at bounding box center [901, 45] width 18 height 18
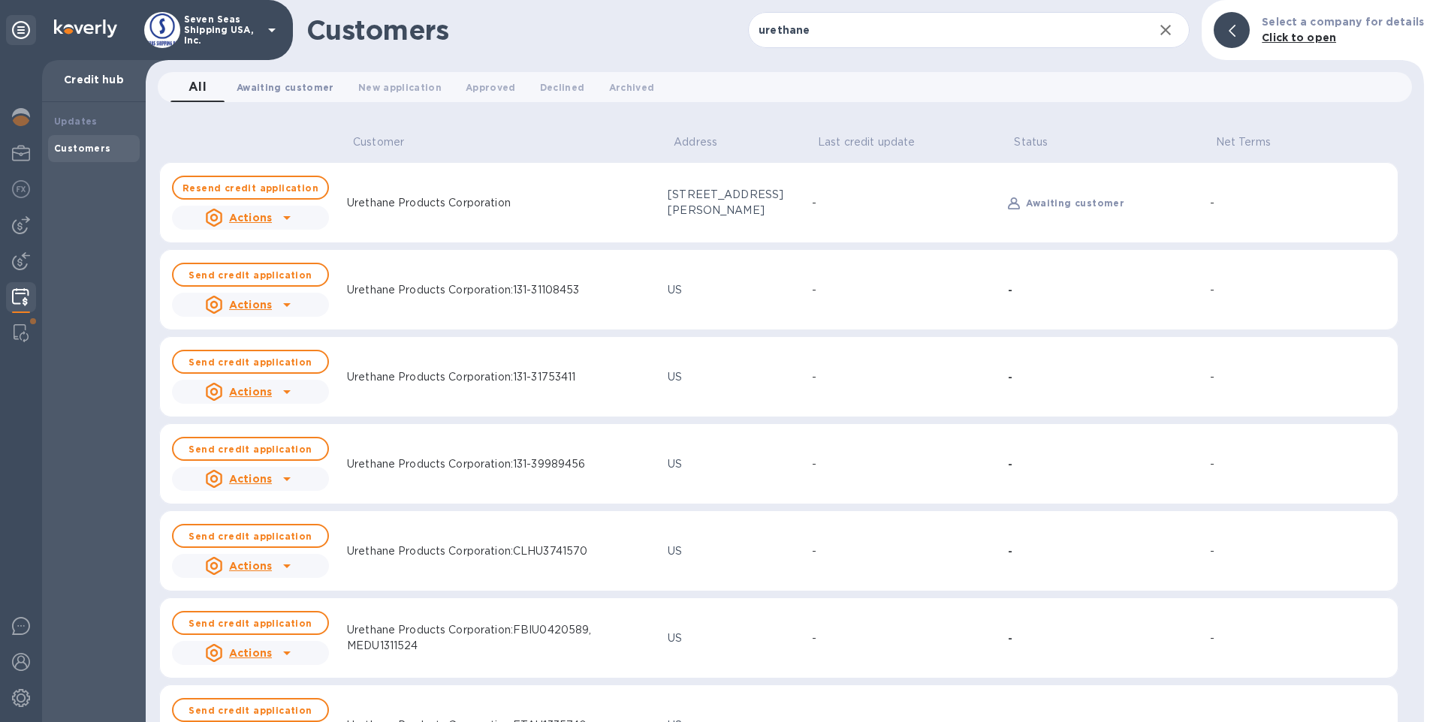
click at [298, 88] on span "Awaiting customer 0" at bounding box center [286, 88] width 98 height 16
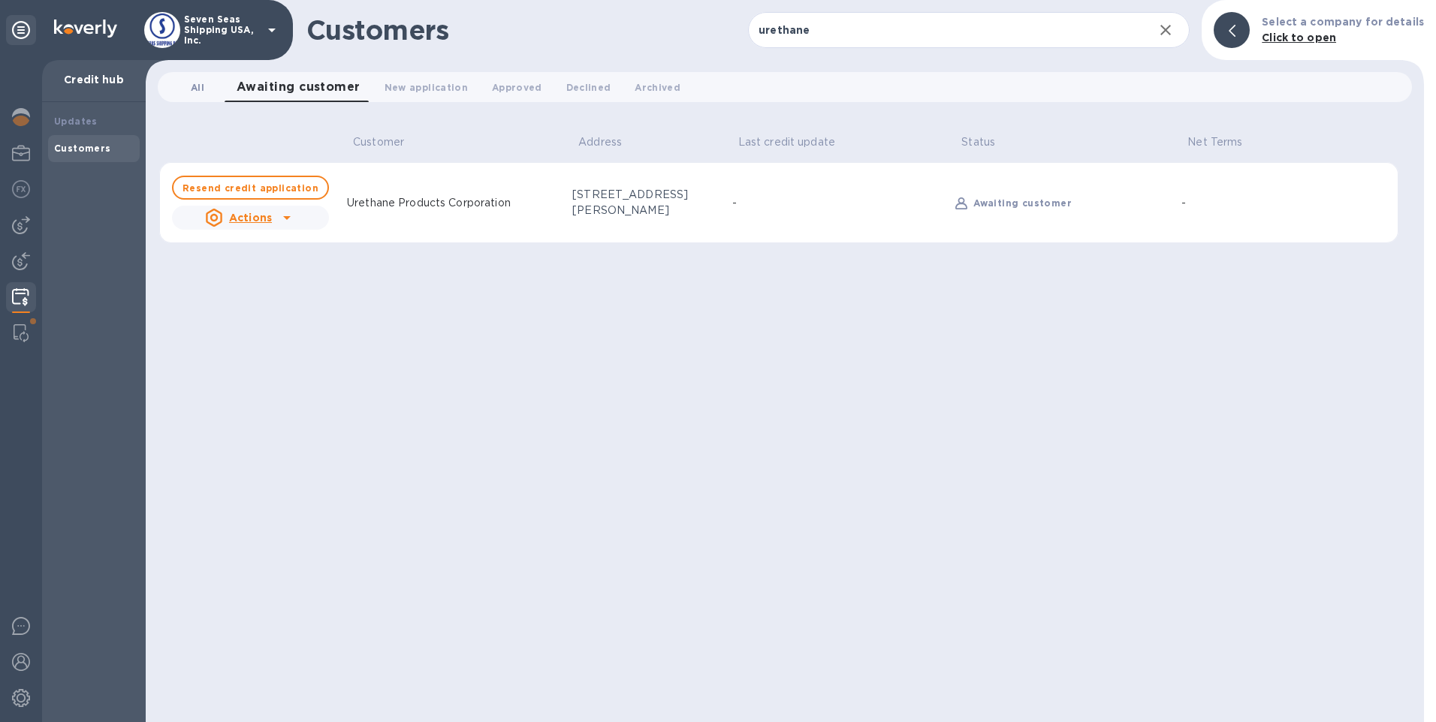
click at [189, 89] on span "All 0" at bounding box center [197, 88] width 30 height 16
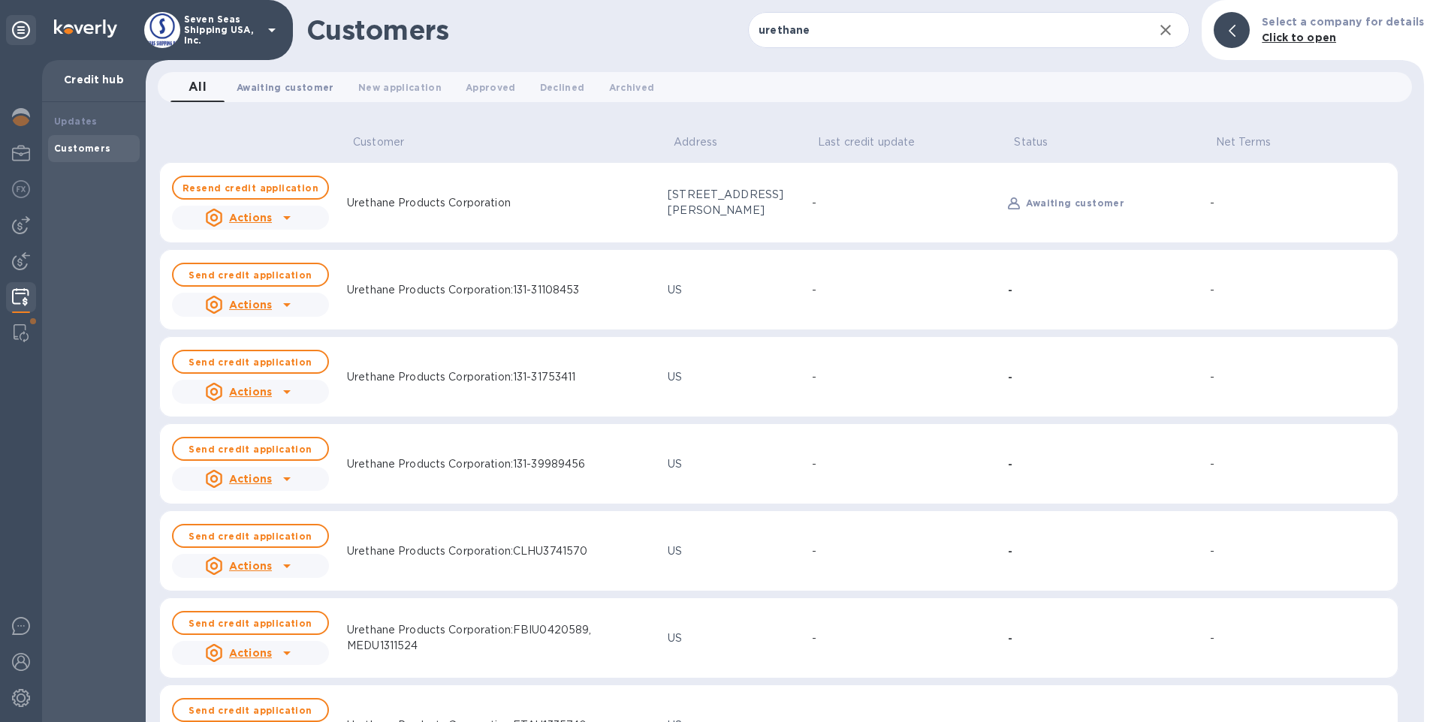
click at [297, 94] on span "Awaiting customer 0" at bounding box center [286, 88] width 98 height 16
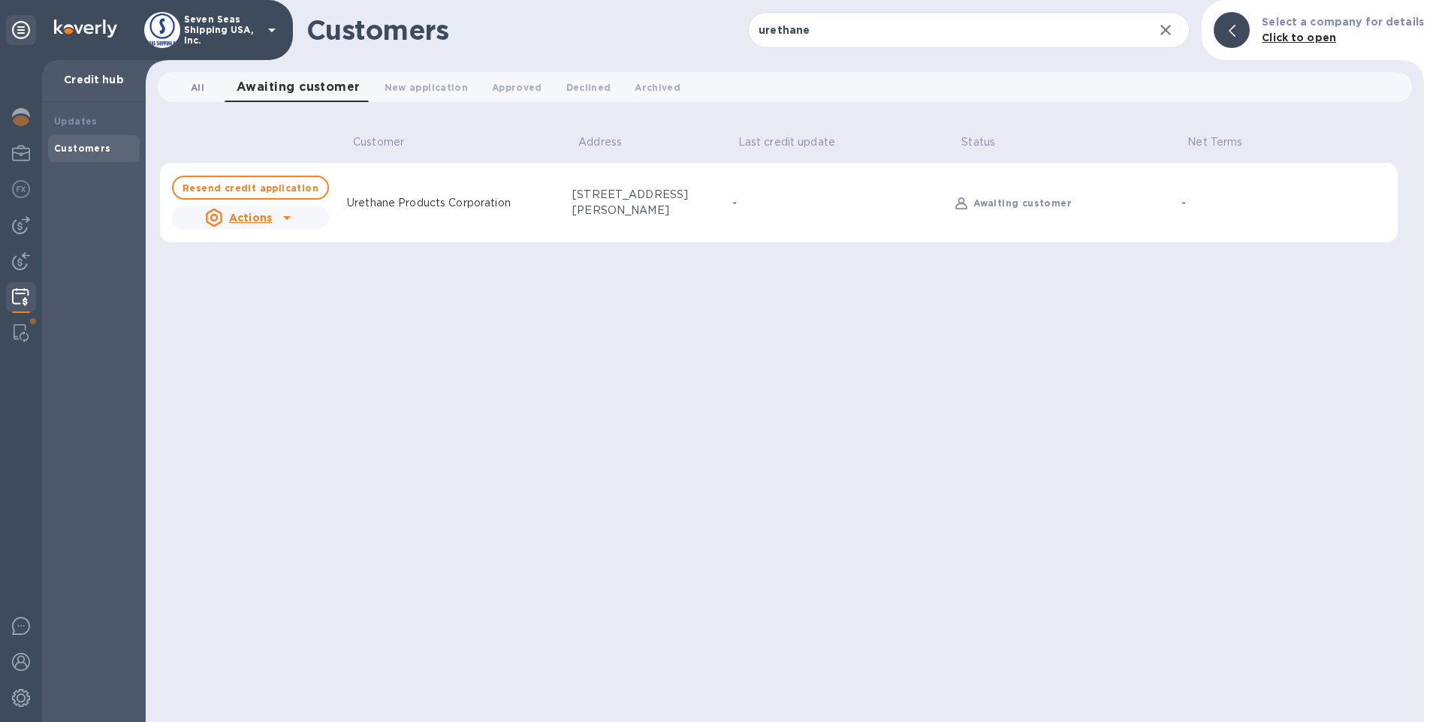
click at [214, 88] on button "All 0" at bounding box center [197, 87] width 54 height 30
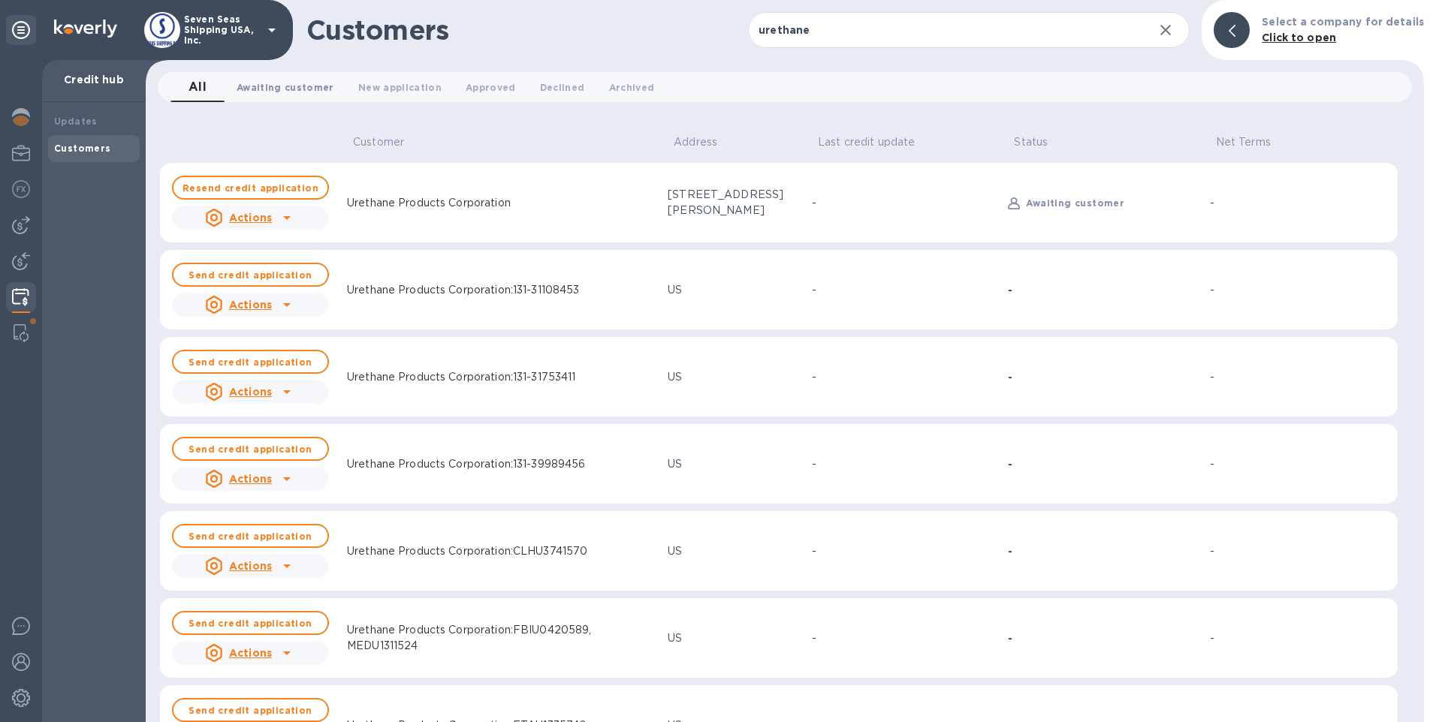
click at [303, 89] on span "Awaiting customer 0" at bounding box center [286, 88] width 98 height 16
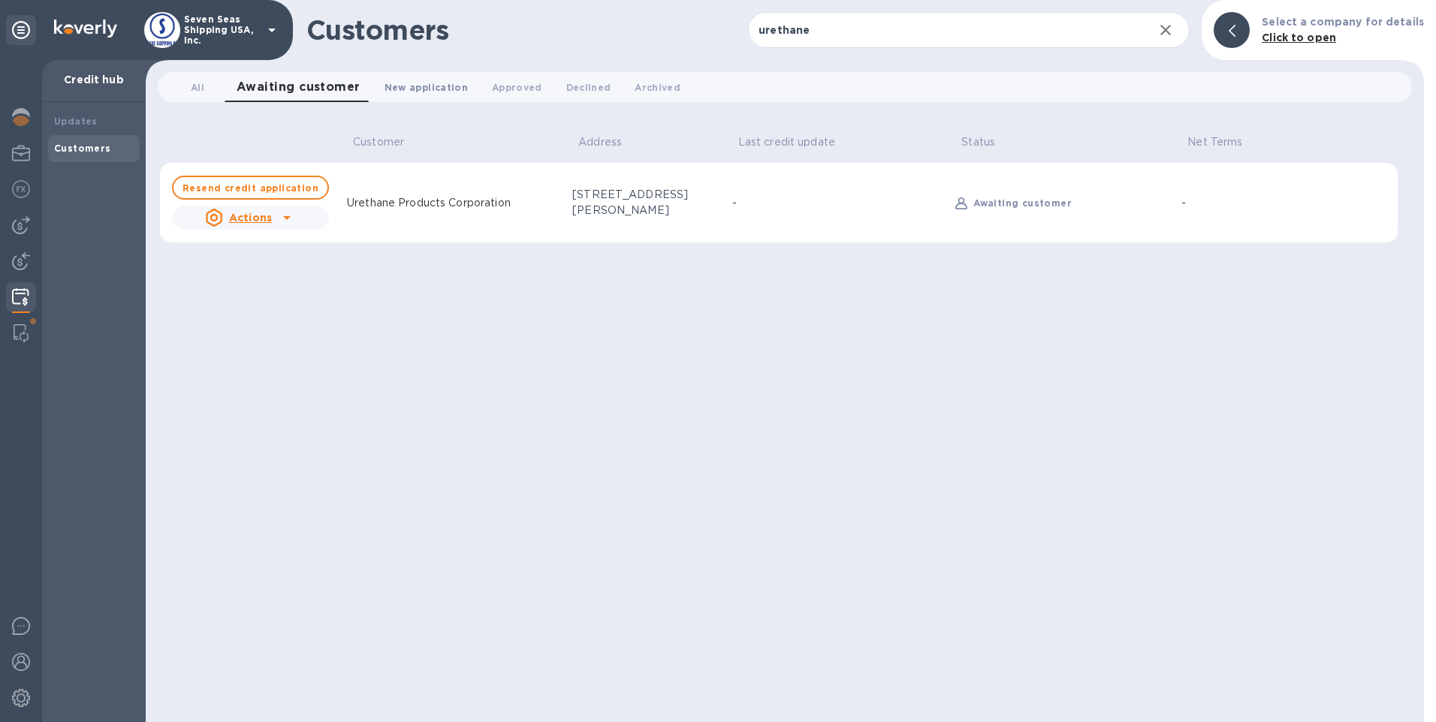
click at [401, 83] on span "New application 0" at bounding box center [426, 88] width 83 height 16
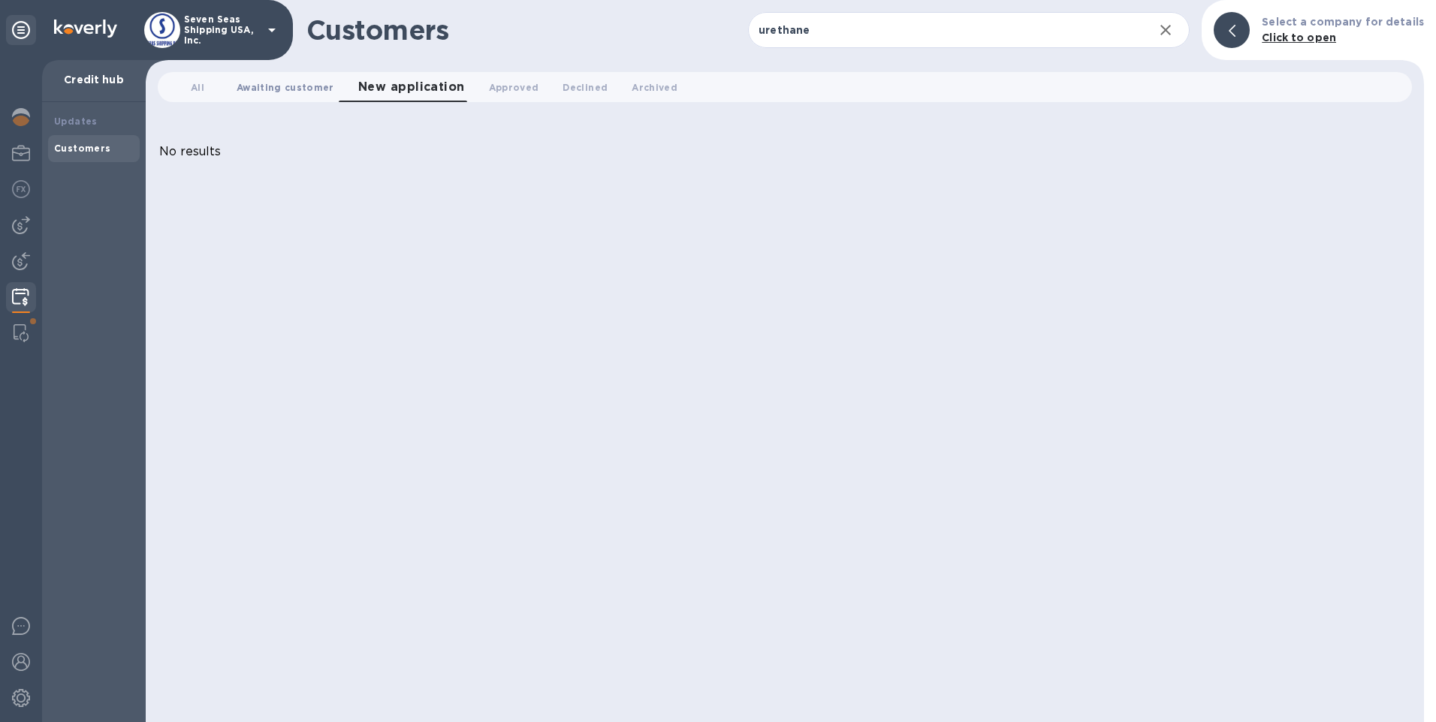
click at [312, 89] on span "Awaiting customer 0" at bounding box center [286, 88] width 98 height 16
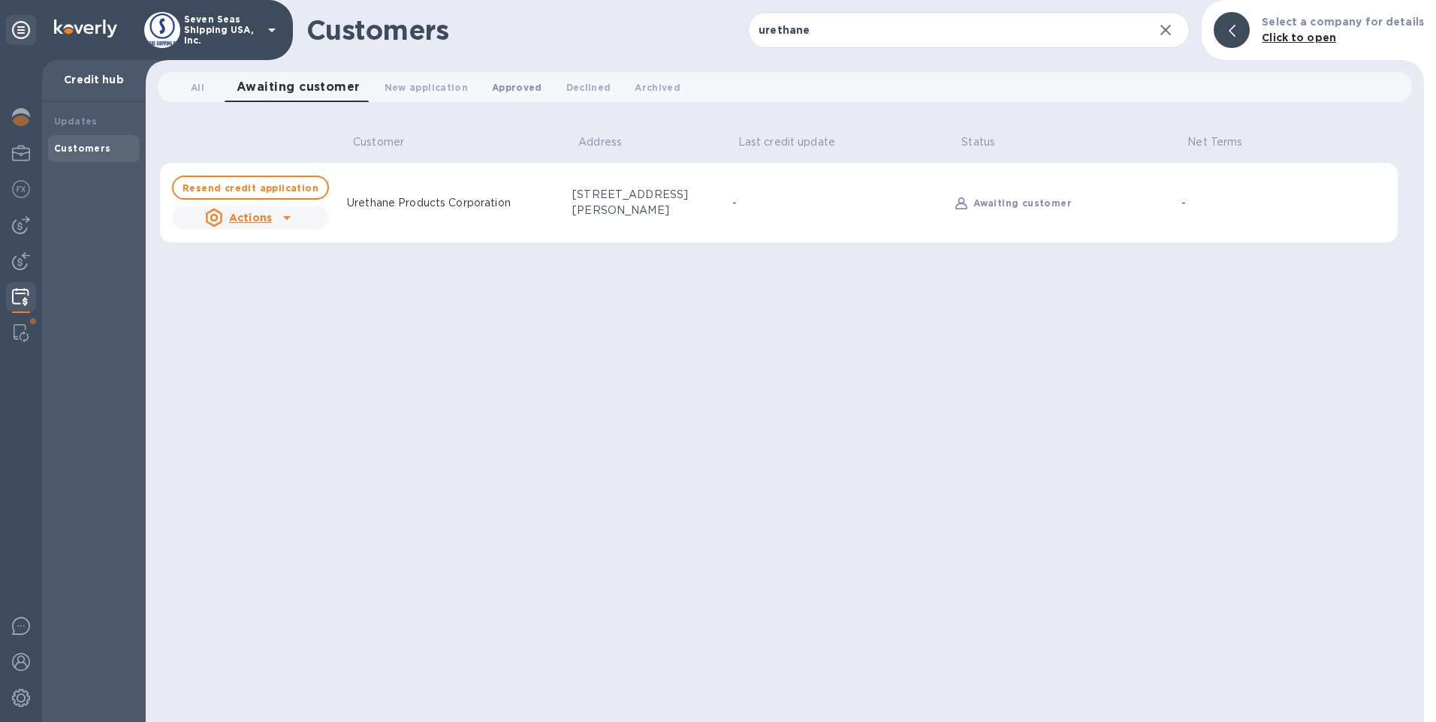
click at [505, 86] on span "Approved 0" at bounding box center [517, 88] width 50 height 16
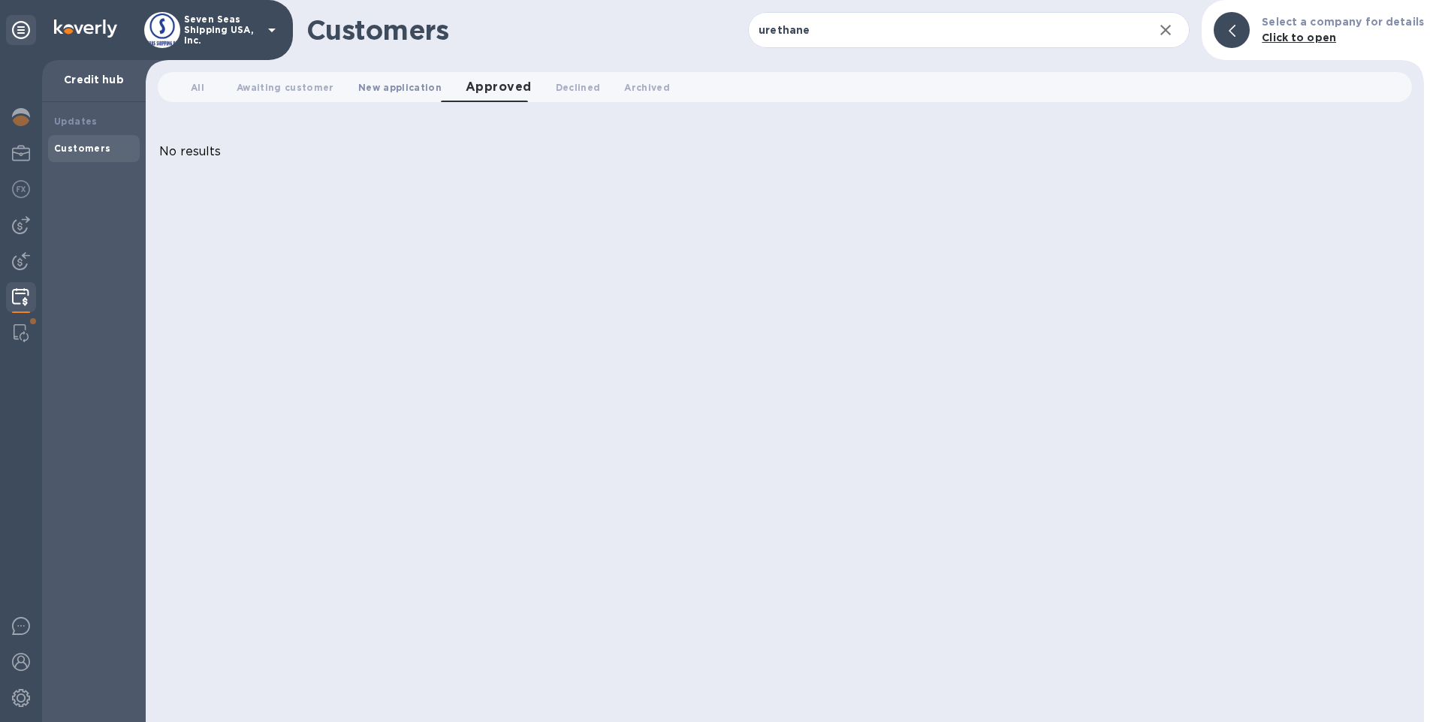
click at [412, 93] on span "New application 0" at bounding box center [399, 88] width 83 height 16
click at [304, 86] on span "Awaiting customer 0" at bounding box center [286, 88] width 98 height 16
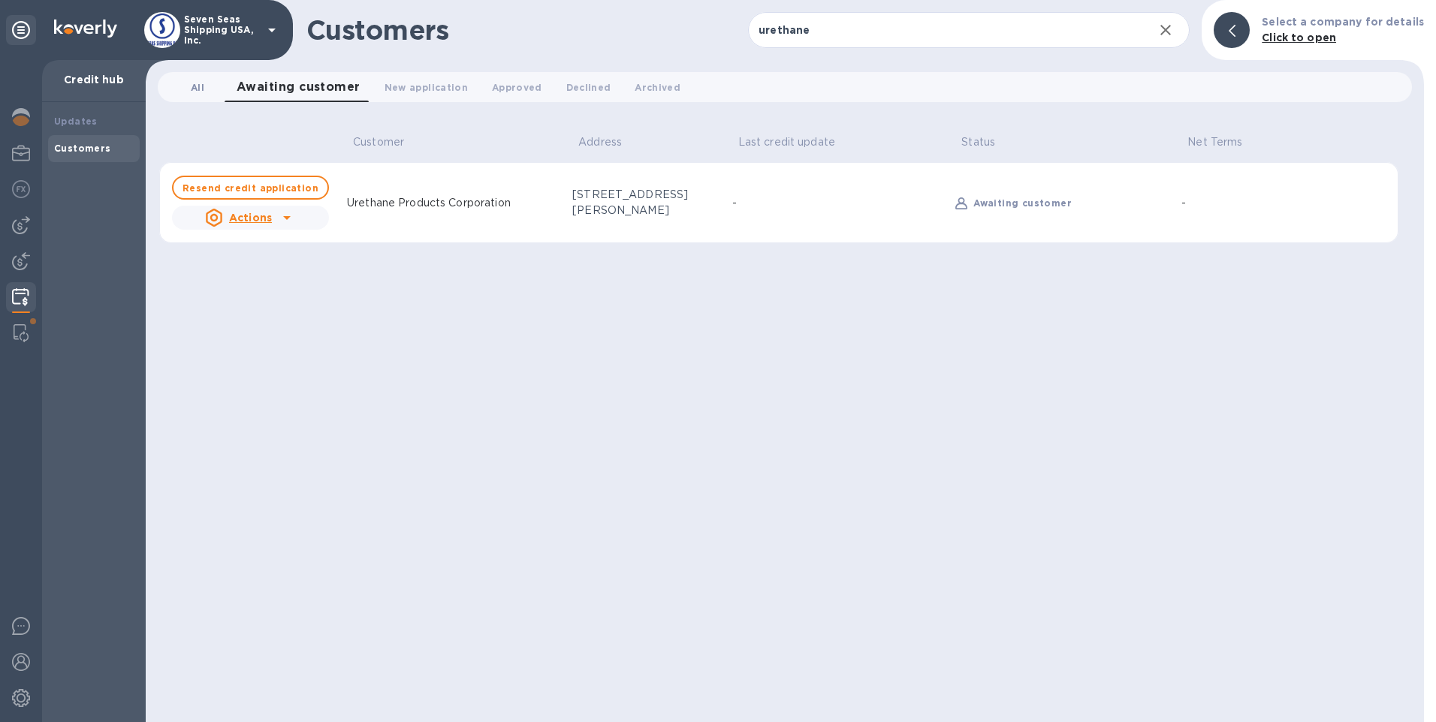
click at [207, 93] on span "All 0" at bounding box center [197, 88] width 30 height 16
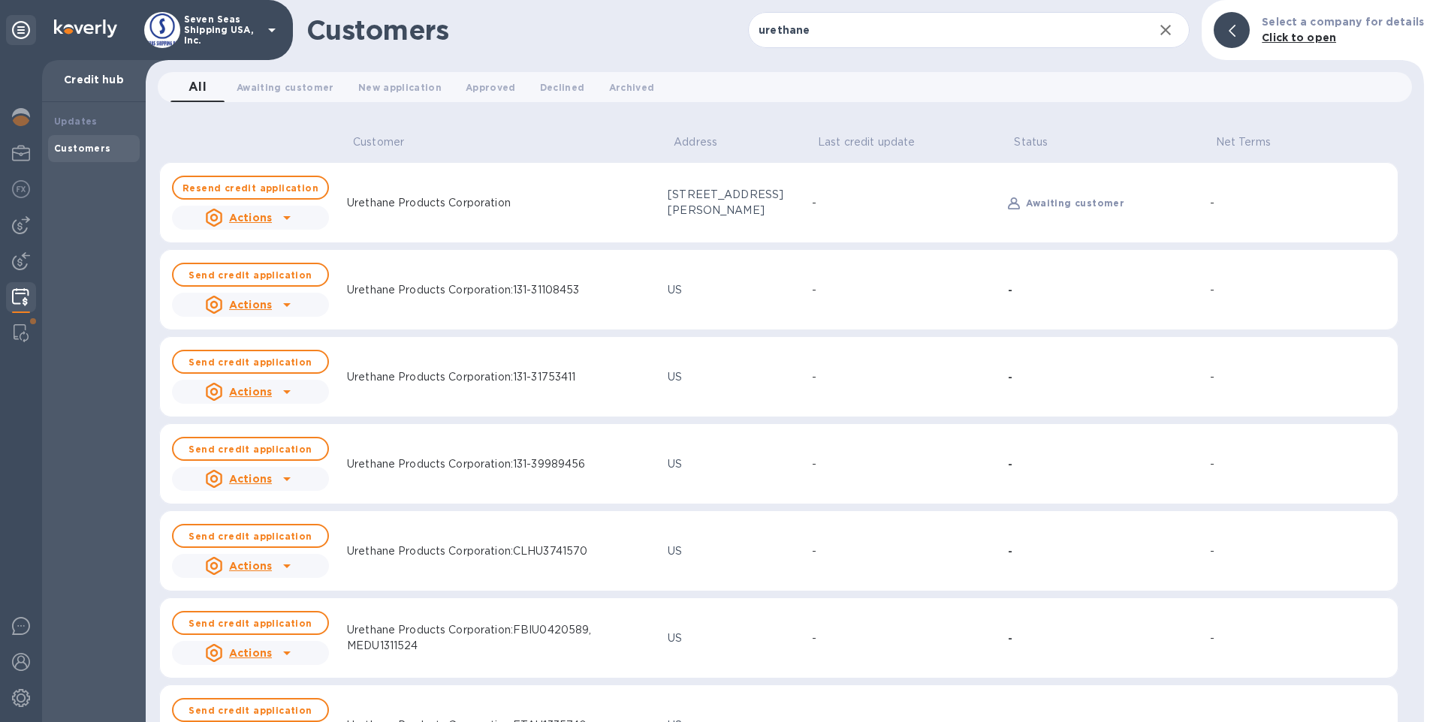
click at [279, 225] on icon at bounding box center [287, 218] width 18 height 18
click at [281, 219] on div at bounding box center [718, 361] width 1436 height 722
click at [264, 90] on span "Awaiting customer 0" at bounding box center [286, 88] width 98 height 16
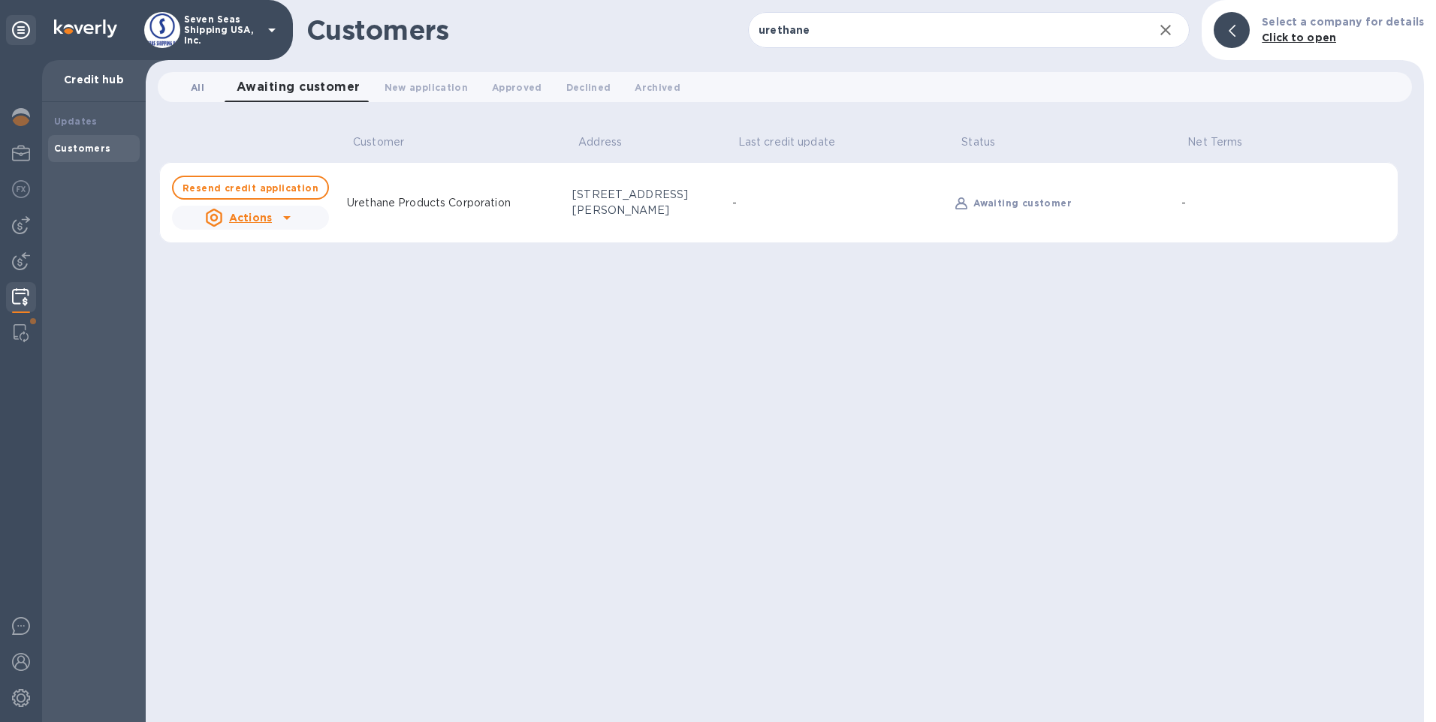
click at [210, 94] on span "All 0" at bounding box center [197, 88] width 30 height 16
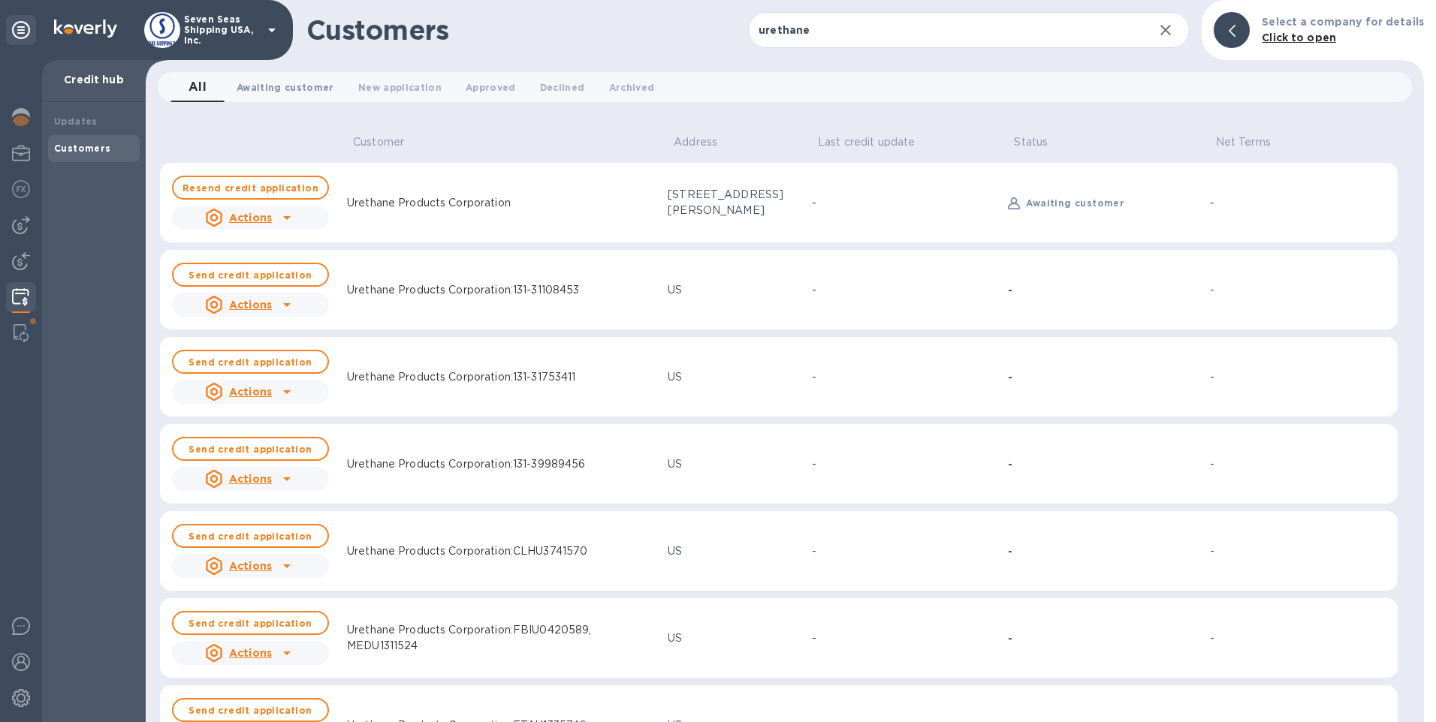
click at [310, 96] on button "Awaiting customer 0" at bounding box center [286, 87] width 122 height 30
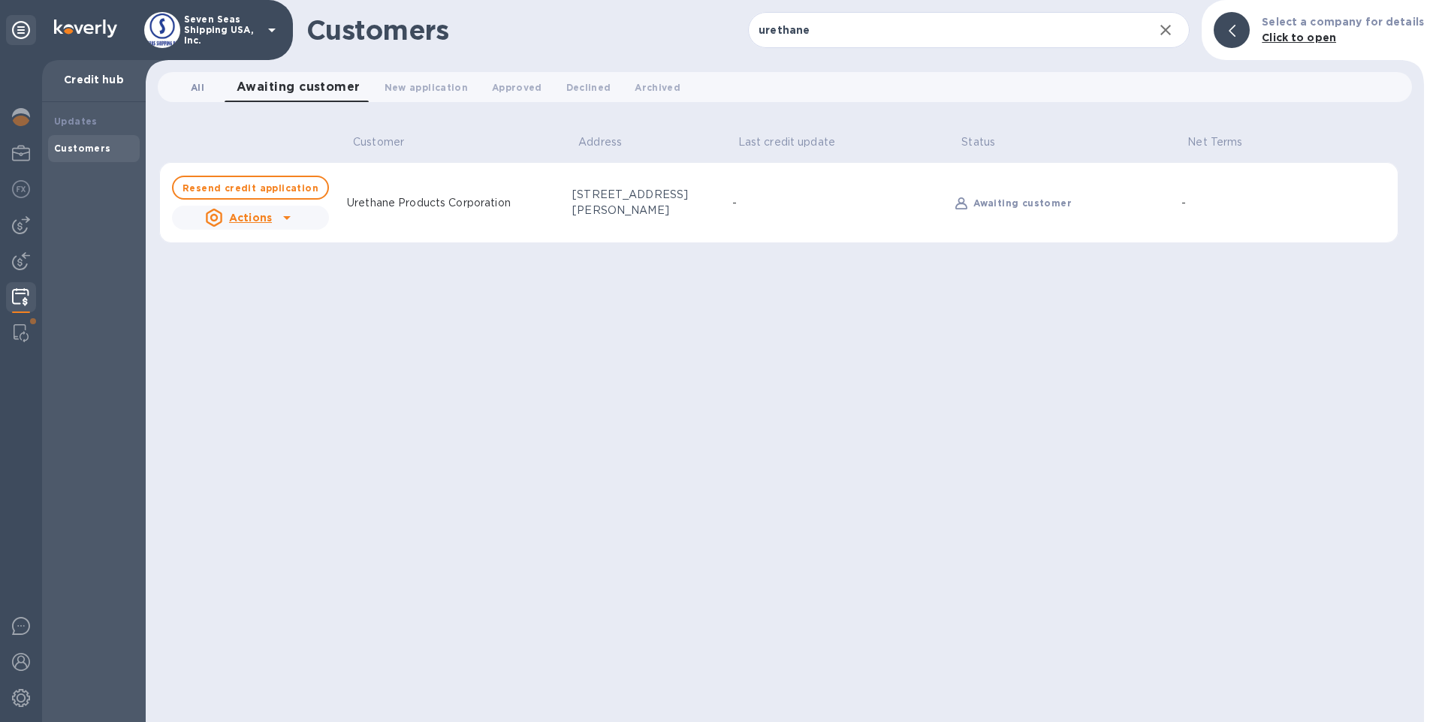
click at [201, 89] on span "All 0" at bounding box center [198, 88] width 14 height 16
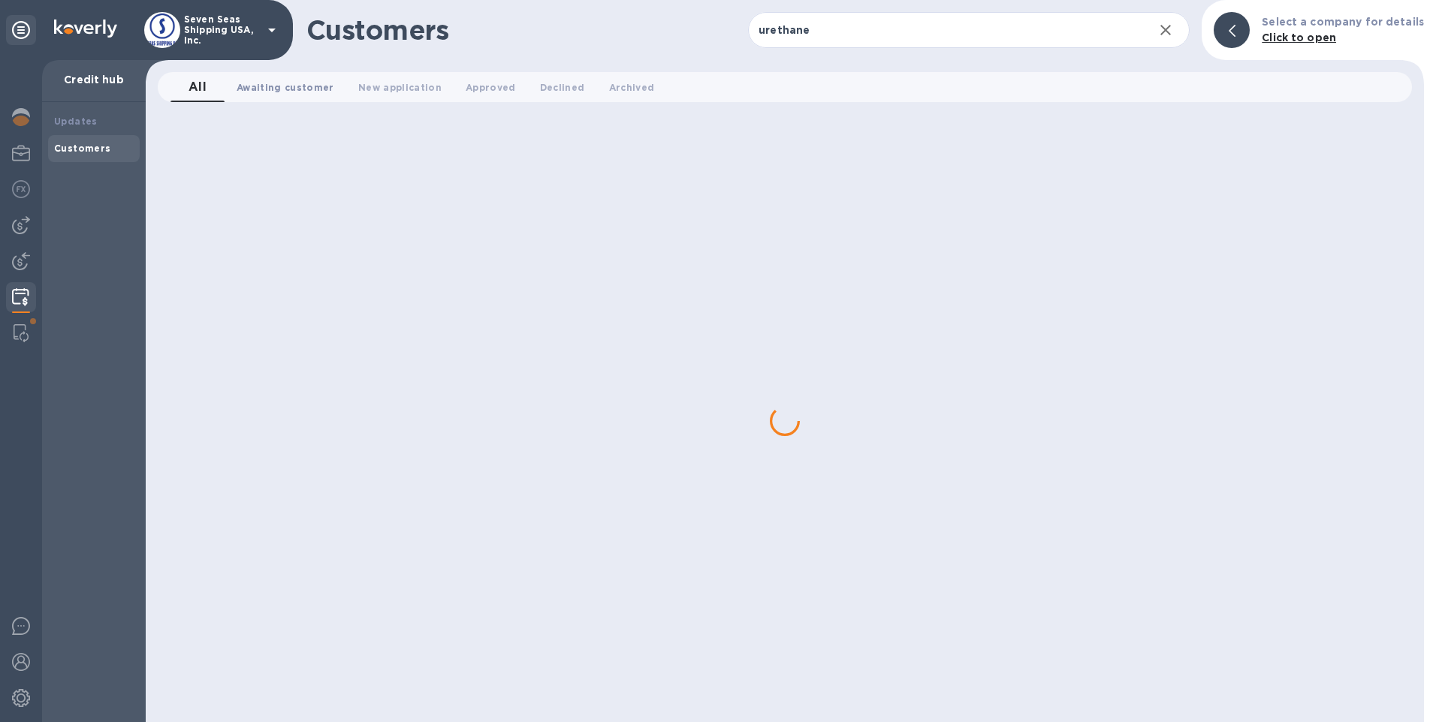
click at [297, 96] on button "Awaiting customer 0" at bounding box center [286, 87] width 122 height 30
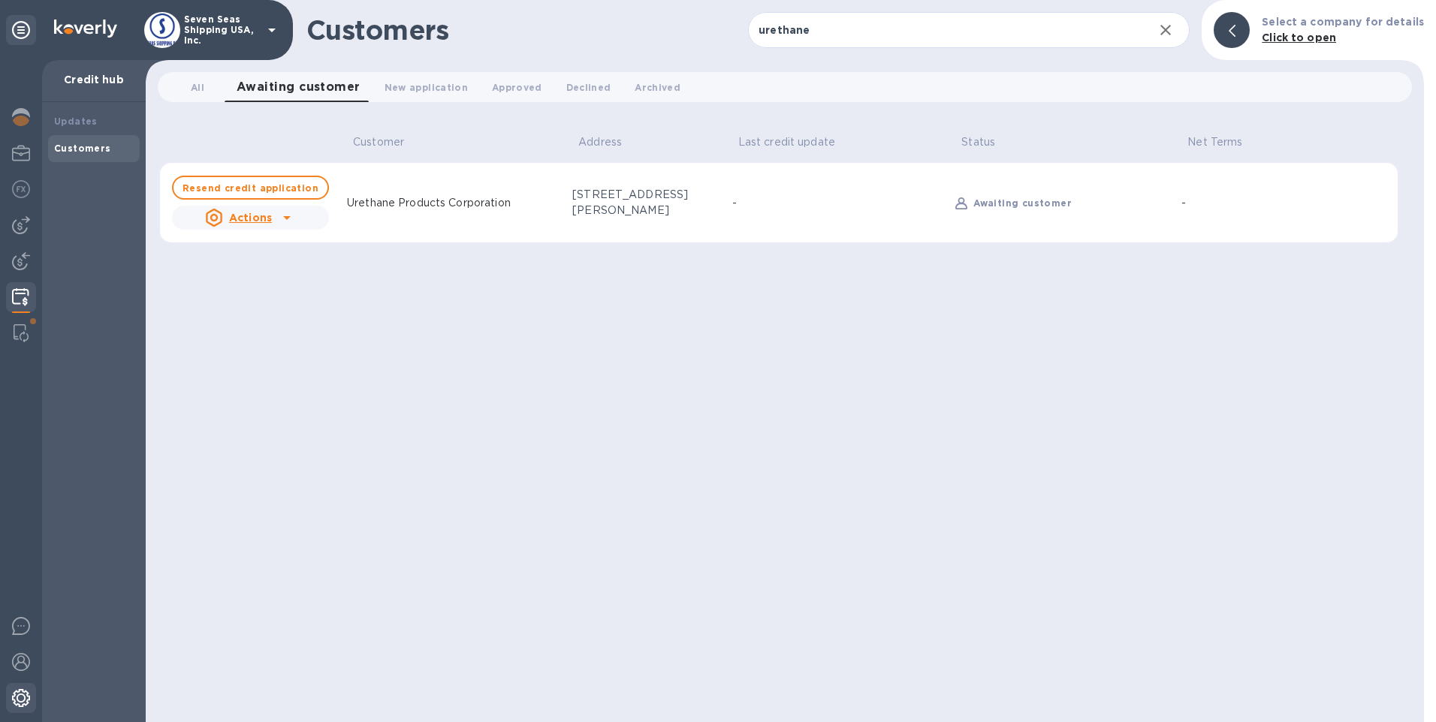
click at [22, 706] on img at bounding box center [21, 698] width 18 height 18
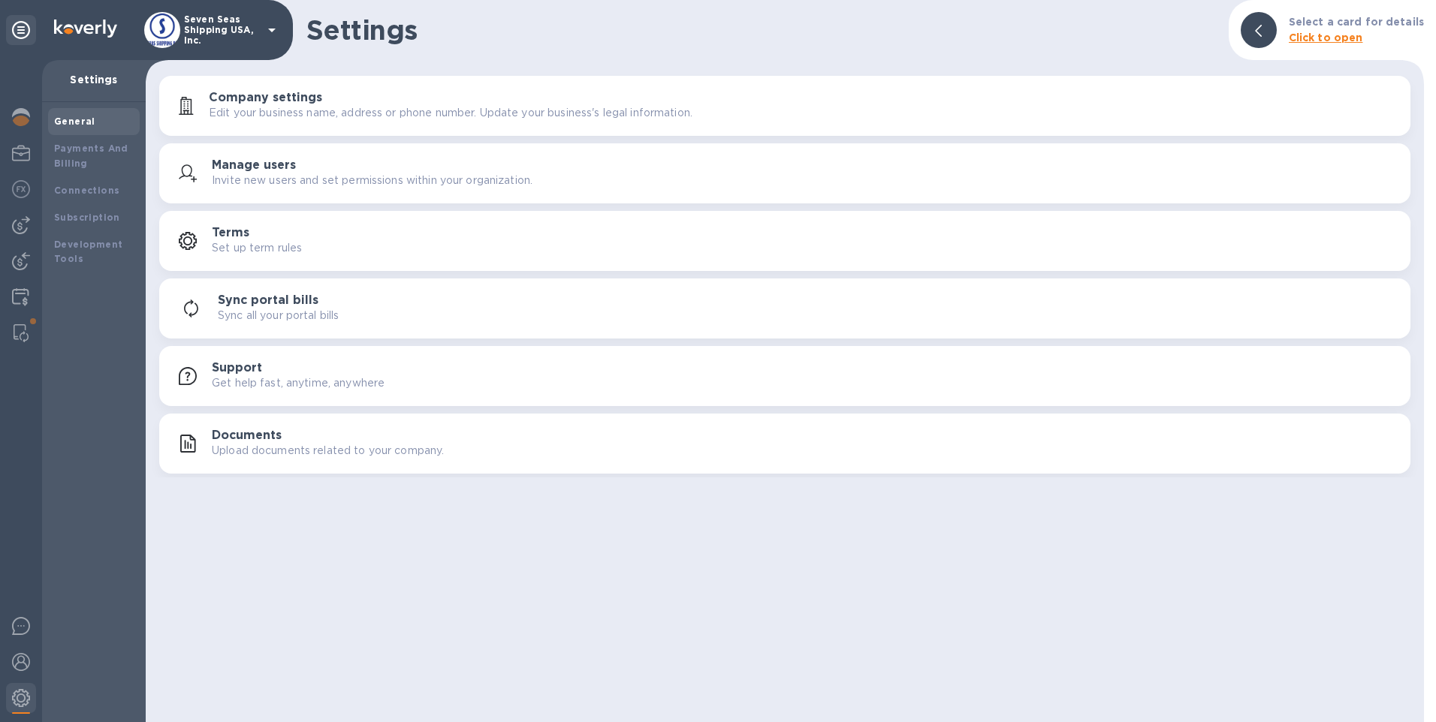
click at [388, 240] on div "Terms Set up term rules" at bounding box center [805, 241] width 1187 height 30
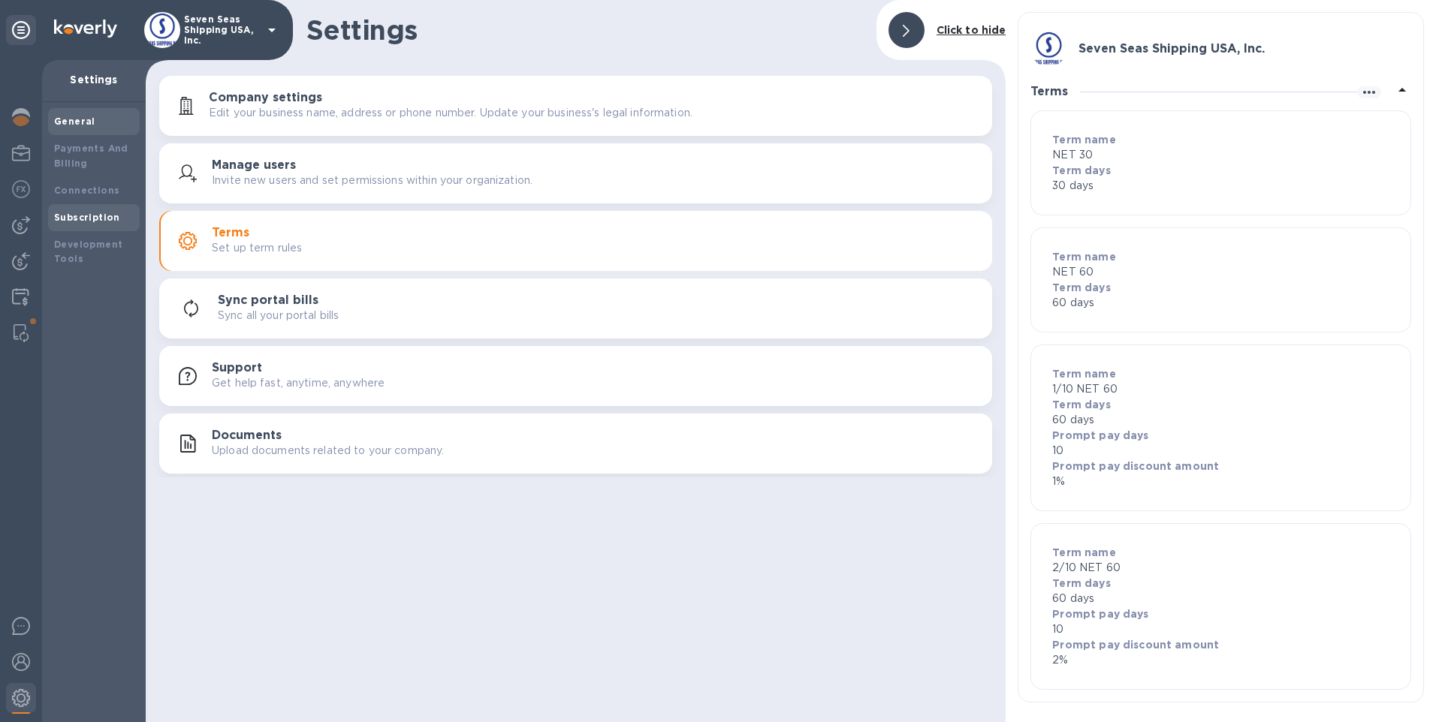
click at [88, 215] on b "Subscription" at bounding box center [87, 217] width 66 height 11
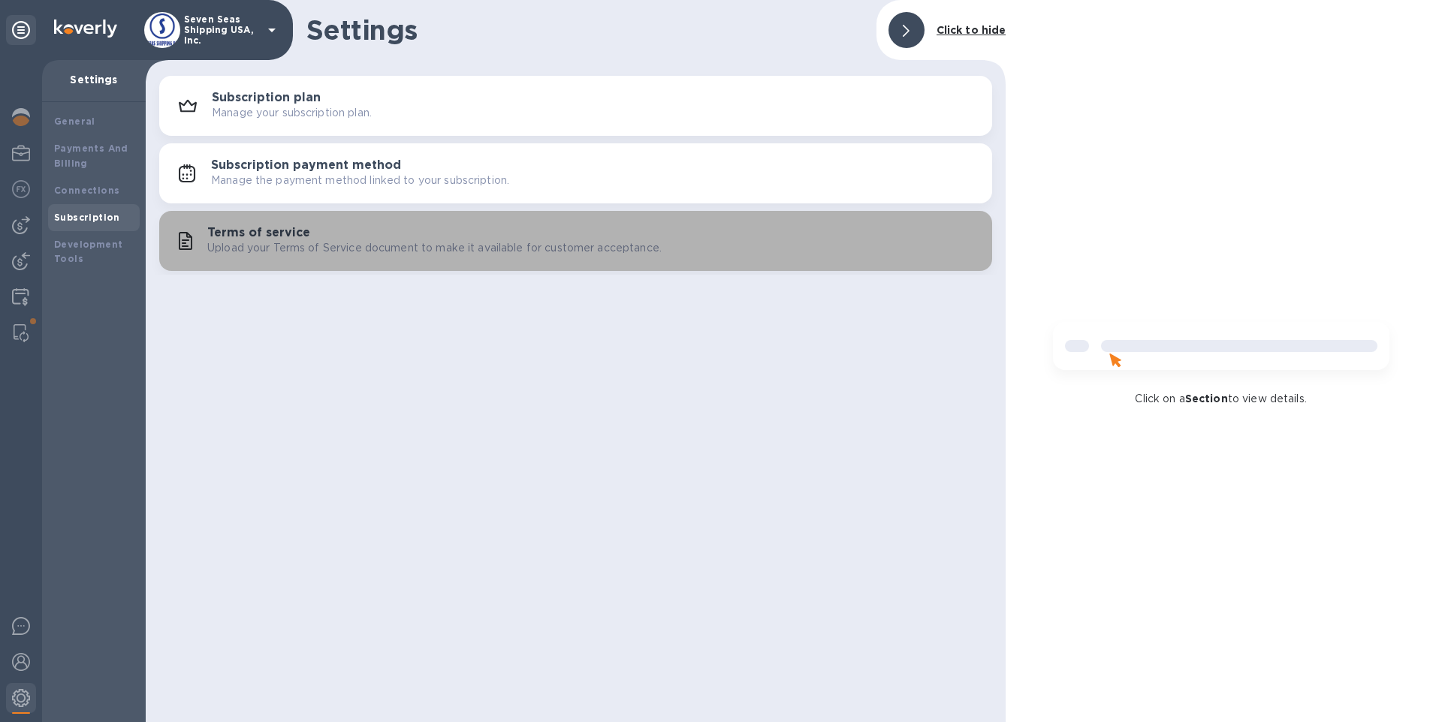
click at [225, 229] on h3 "Terms of service" at bounding box center [258, 233] width 103 height 14
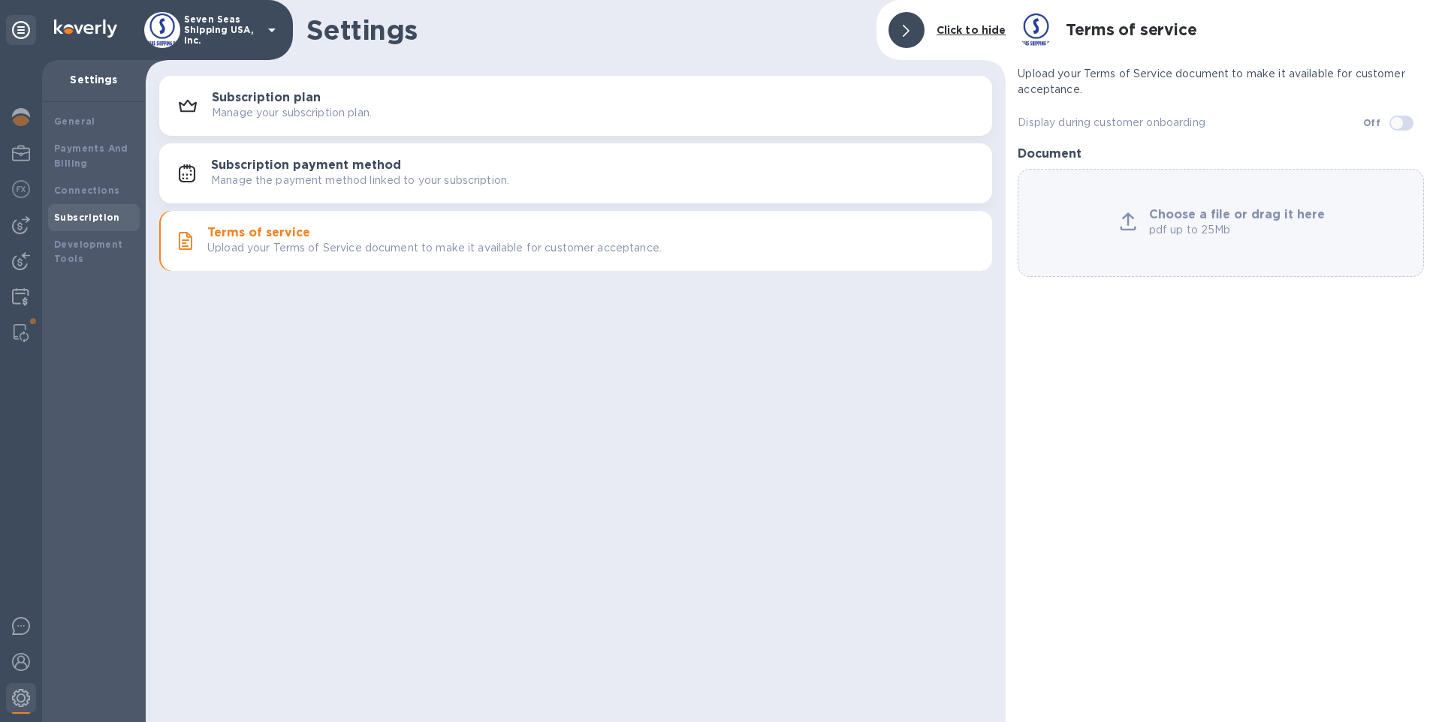
click at [942, 37] on p "Click to hide" at bounding box center [971, 31] width 70 height 16
